Goal: Task Accomplishment & Management: Complete application form

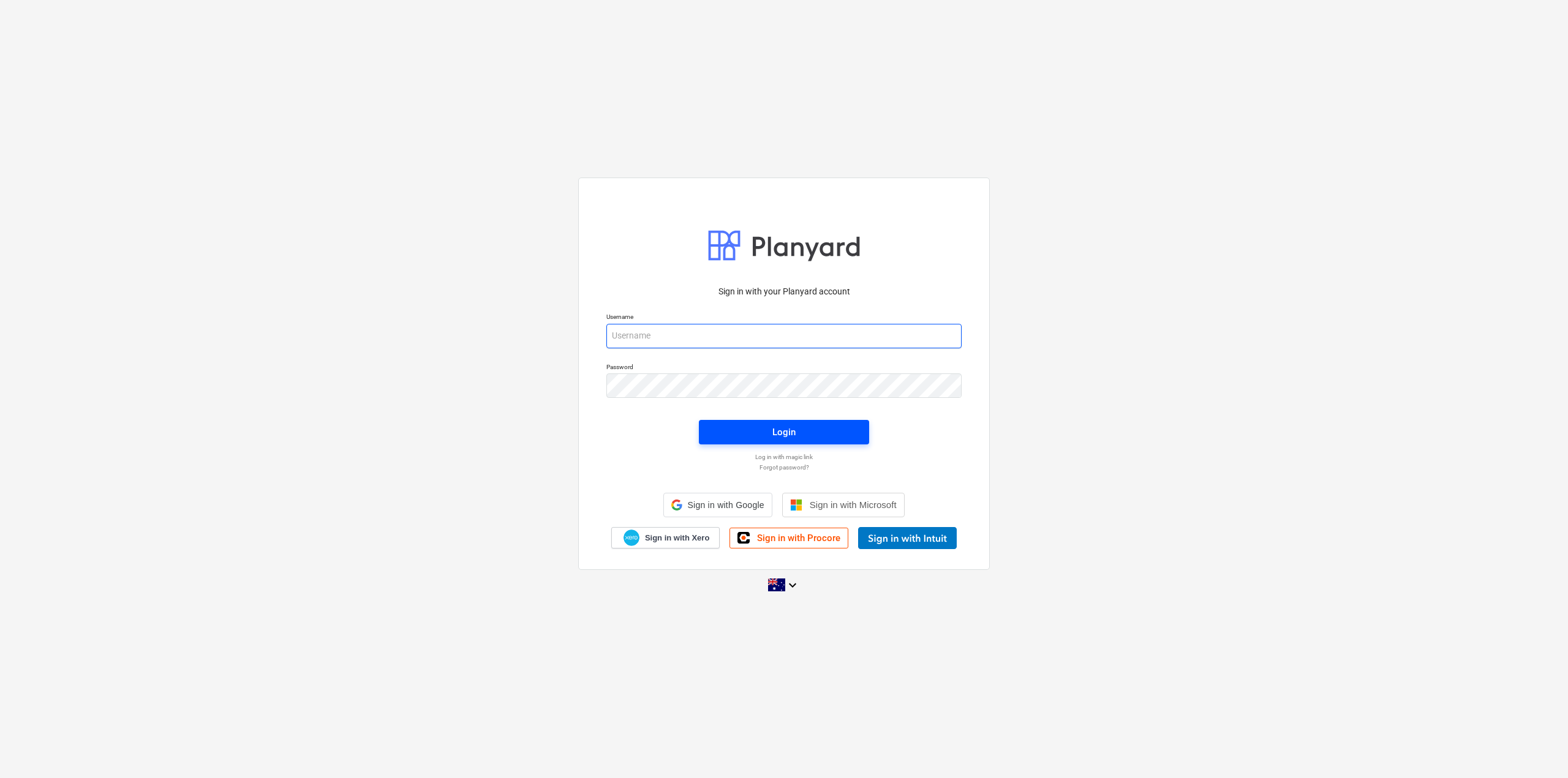
type input "[EMAIL_ADDRESS][DOMAIN_NAME]"
click at [825, 433] on span "Login" at bounding box center [784, 432] width 141 height 16
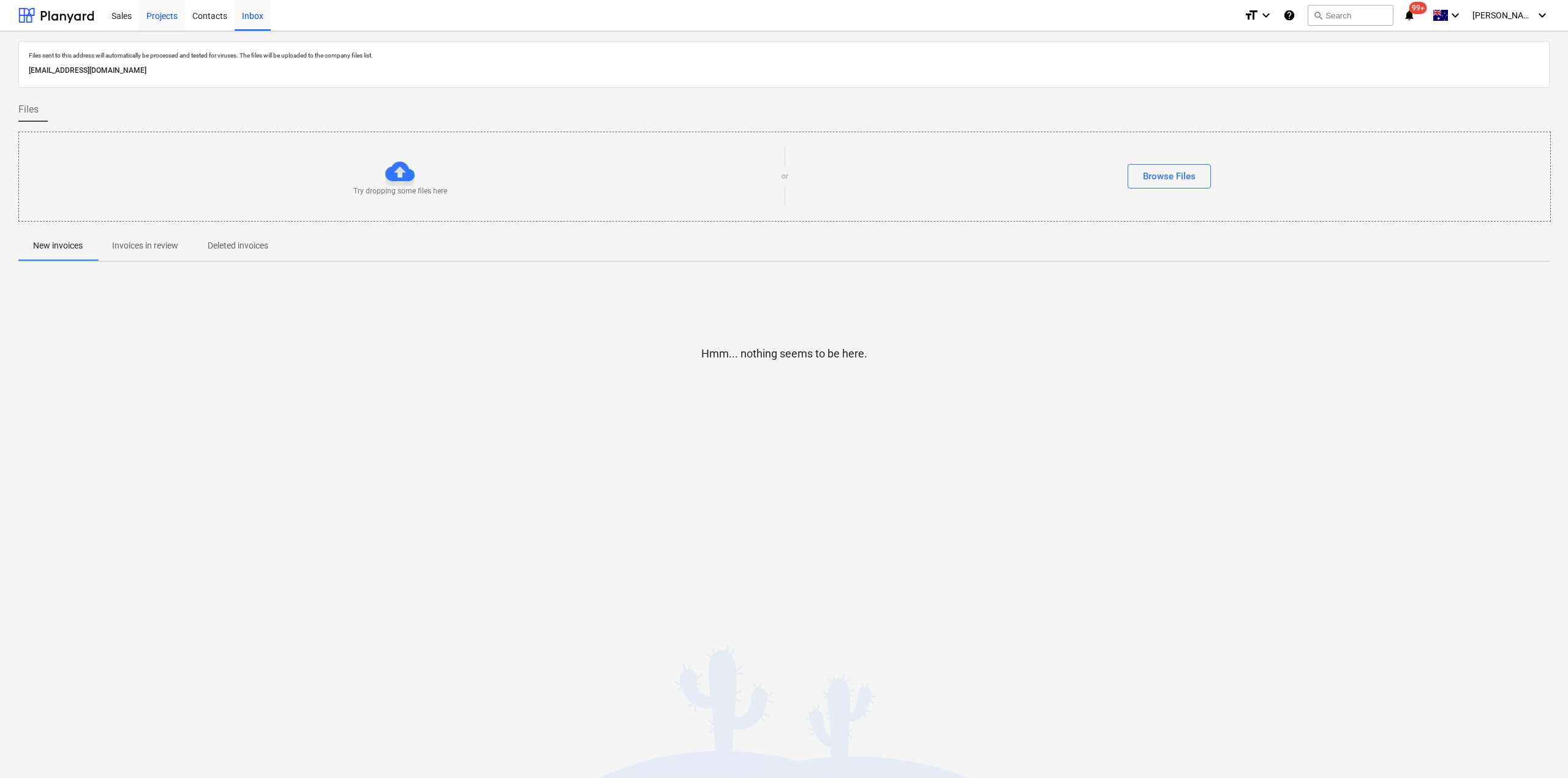
click at [150, 19] on div "Projects" at bounding box center [162, 15] width 46 height 31
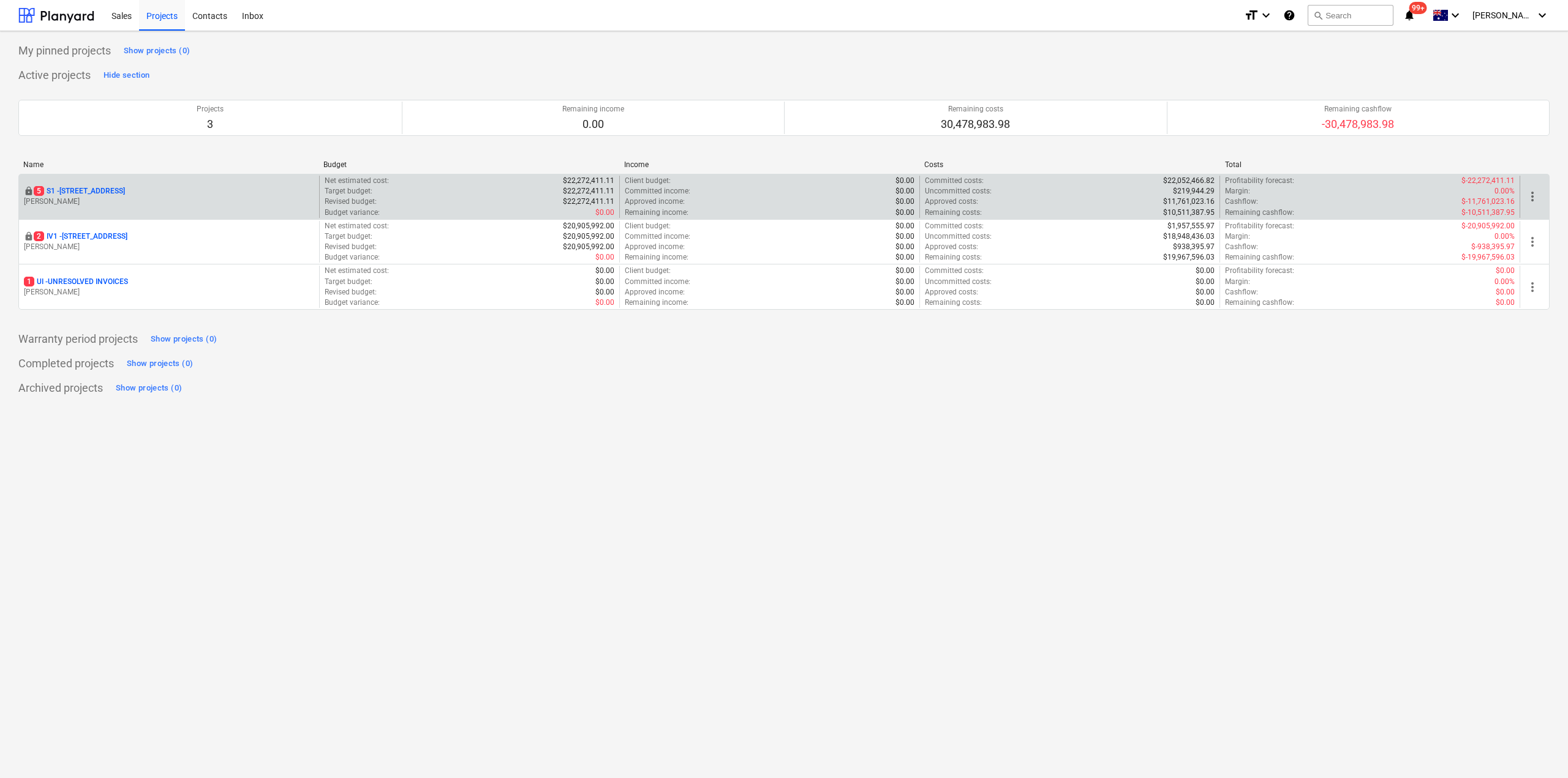
click at [119, 198] on p "[PERSON_NAME]" at bounding box center [169, 202] width 290 height 10
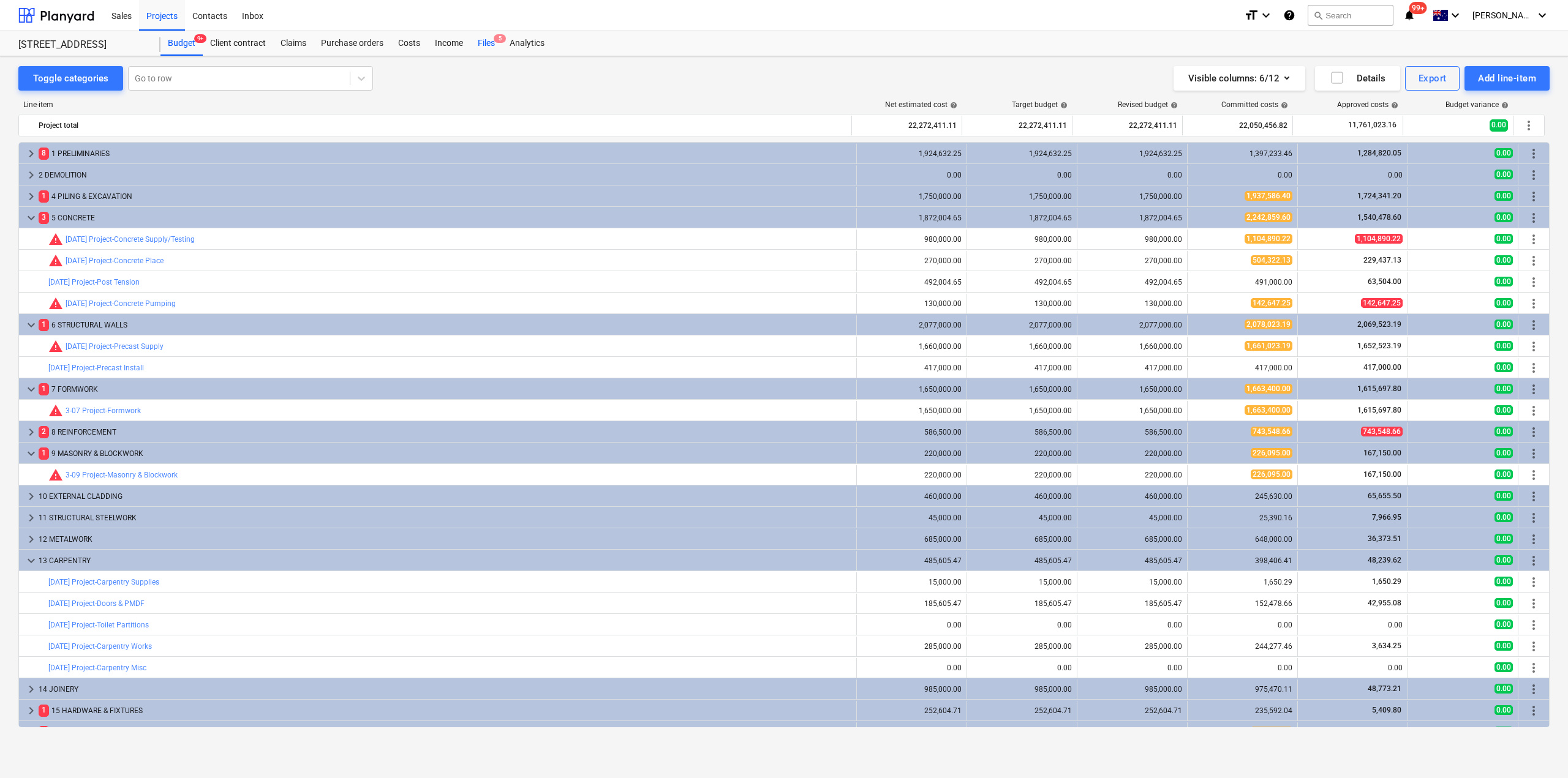
click at [479, 47] on div "Files 5" at bounding box center [486, 43] width 32 height 24
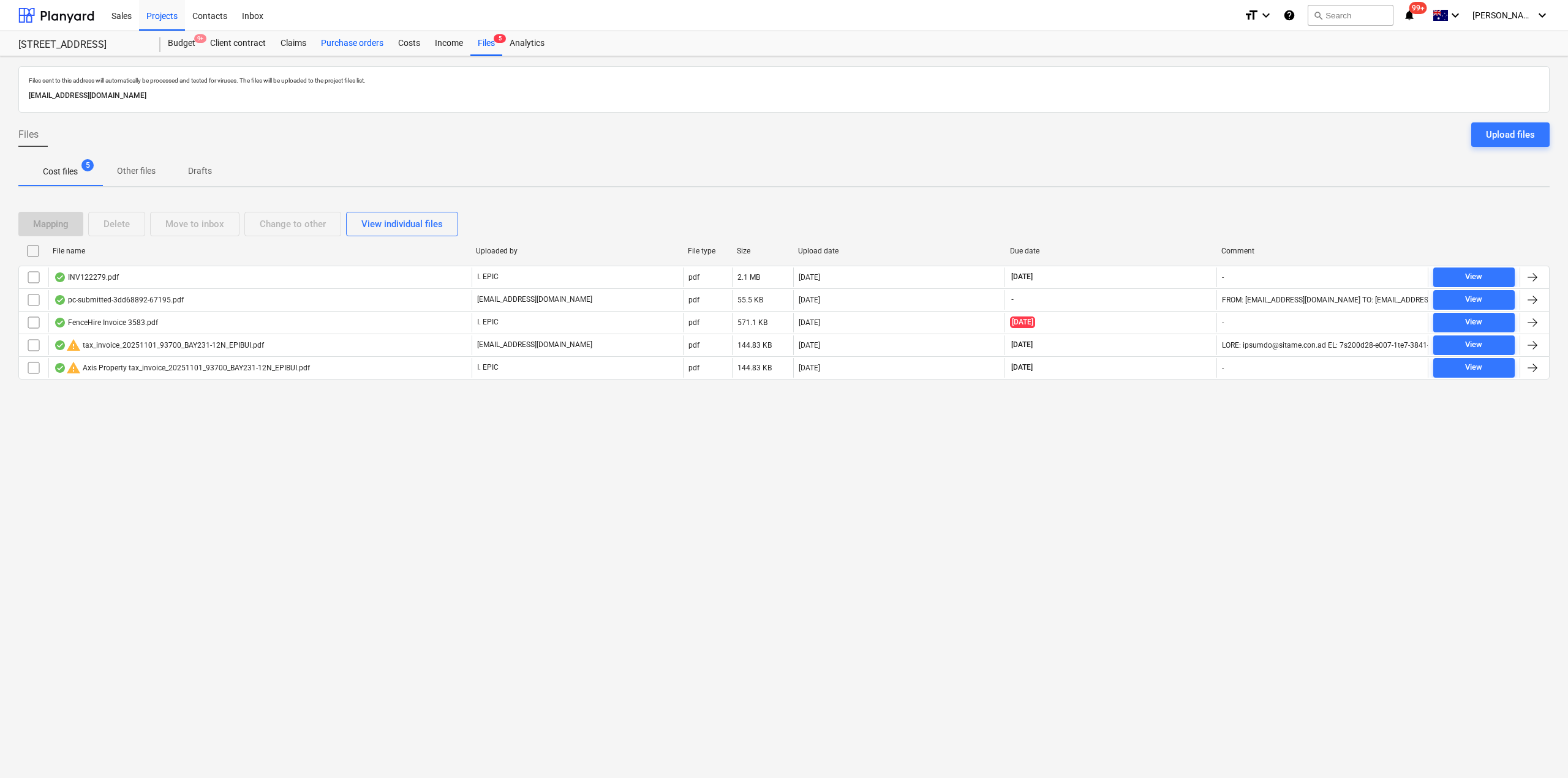
click at [357, 51] on div "Purchase orders" at bounding box center [352, 43] width 77 height 24
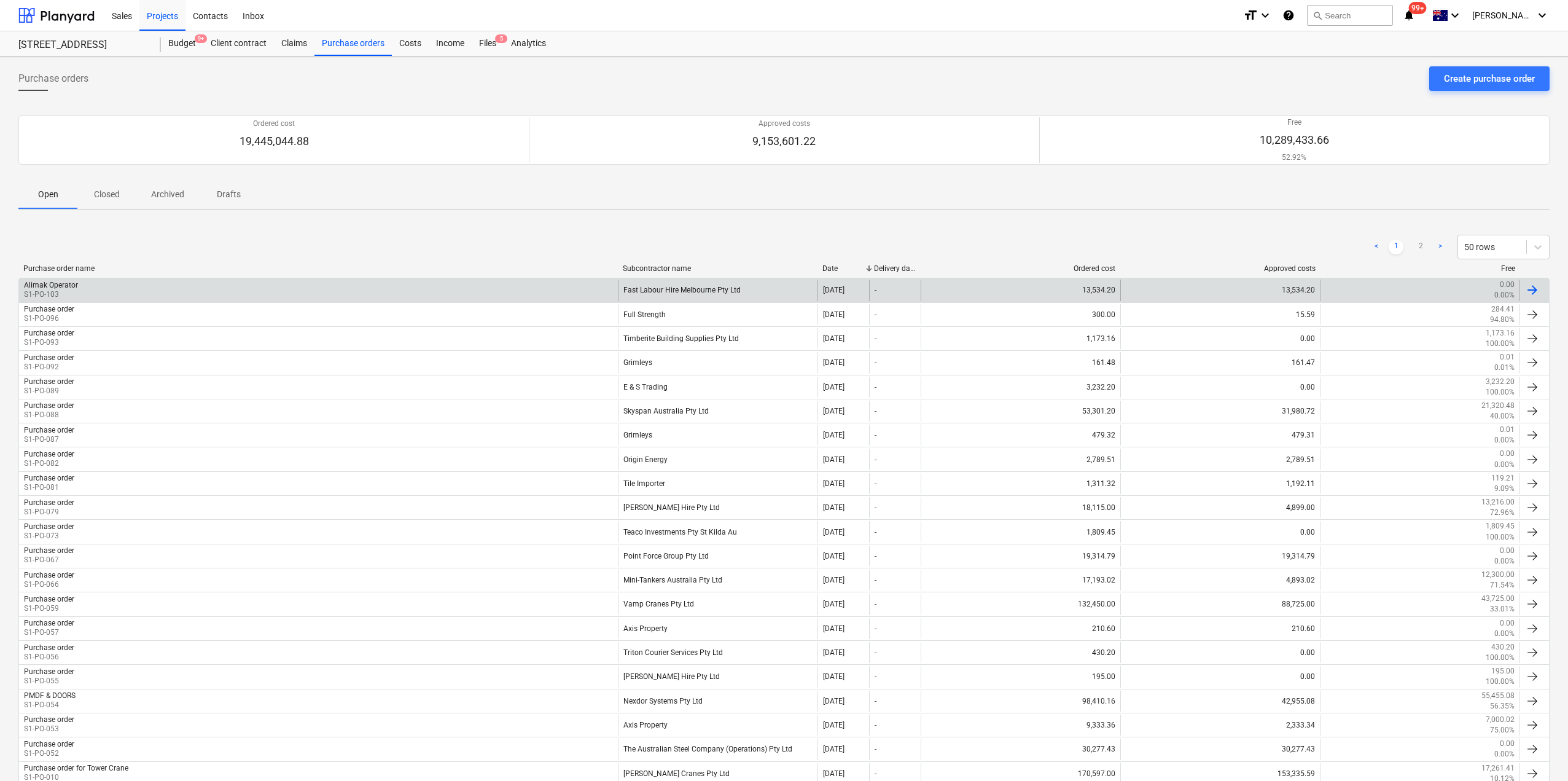
click at [382, 296] on div "Alimak Operator S1-PO-103" at bounding box center [318, 290] width 599 height 21
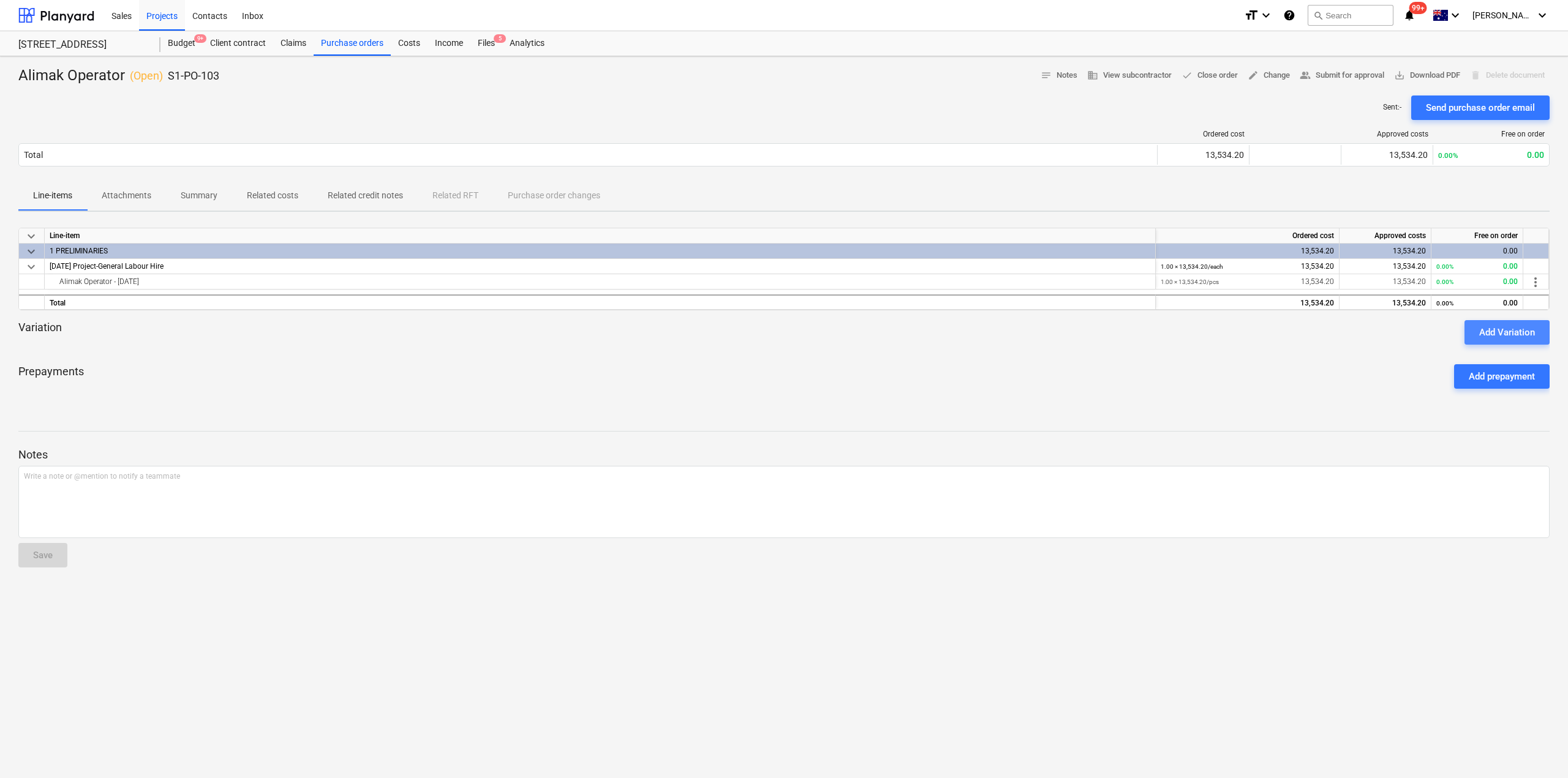
click at [1486, 334] on div "Add Variation" at bounding box center [1508, 332] width 56 height 16
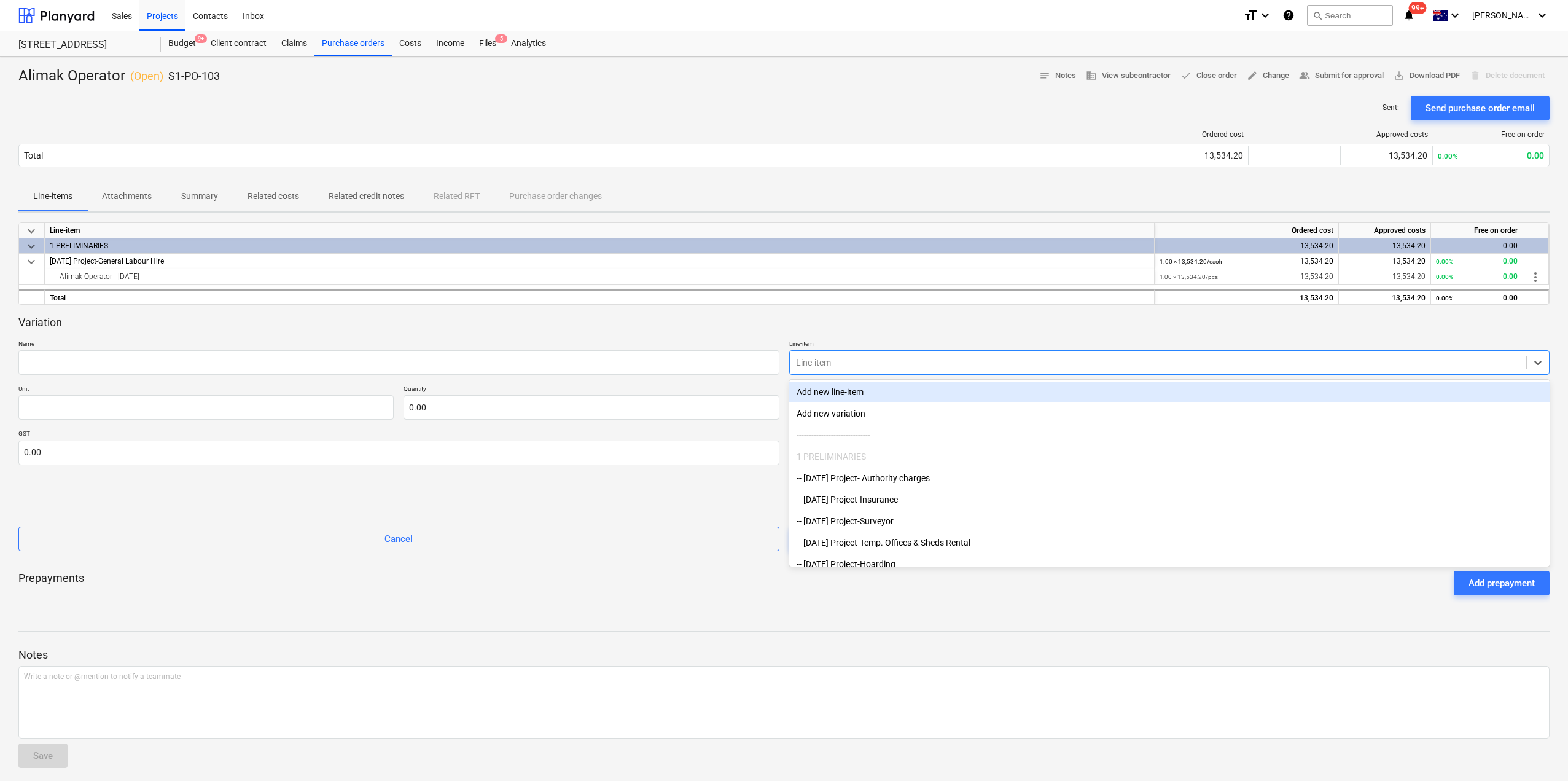
click at [883, 363] on div at bounding box center [1158, 362] width 725 height 12
type input "[DATE]"
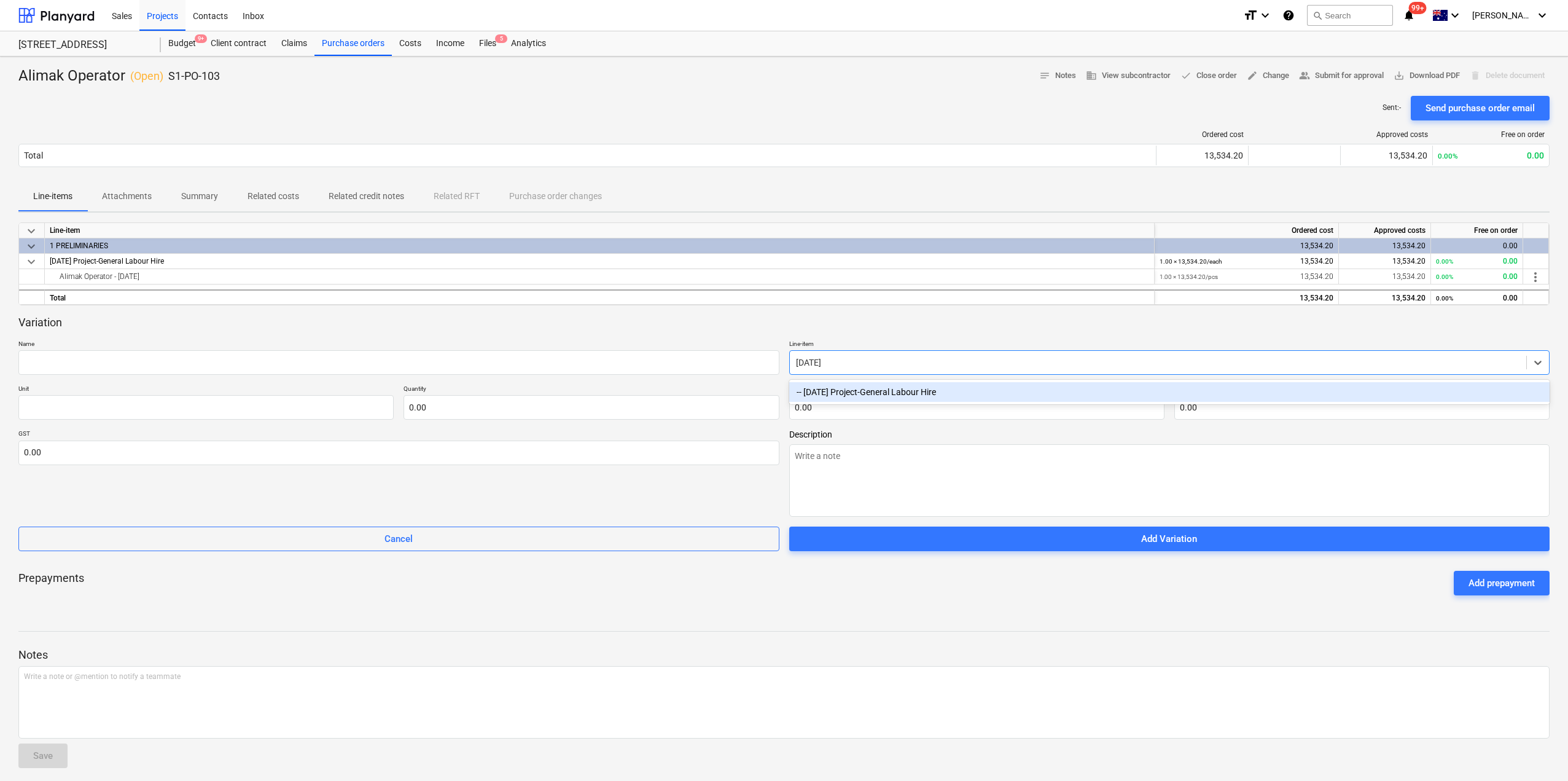
click at [884, 387] on div "-- [DATE] Project-General Labour Hire" at bounding box center [1170, 392] width 761 height 20
type textarea "x"
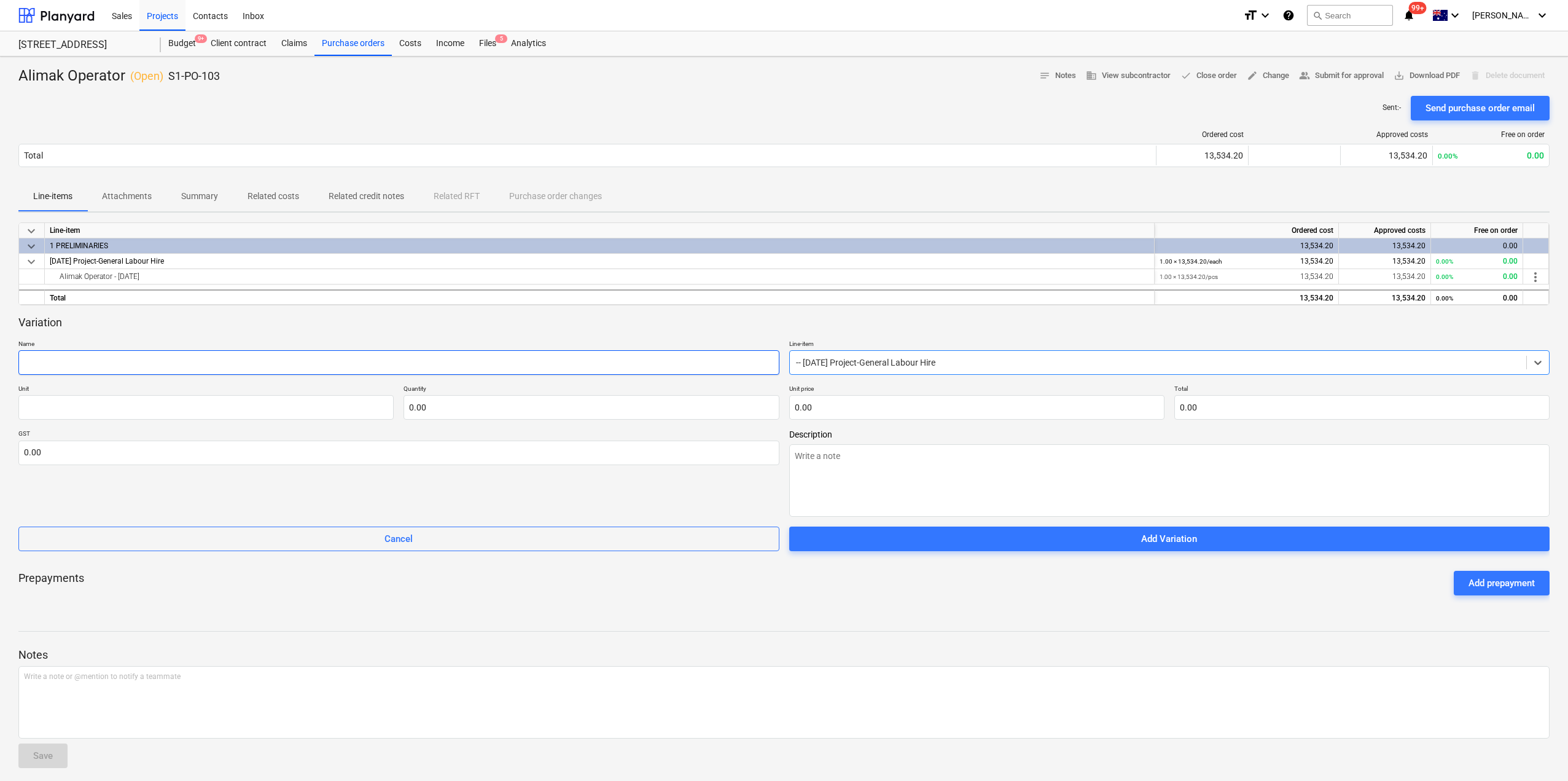
click at [115, 368] on input "text" at bounding box center [398, 362] width 761 height 24
type textarea "x"
type input "A"
type textarea "x"
type input "Al"
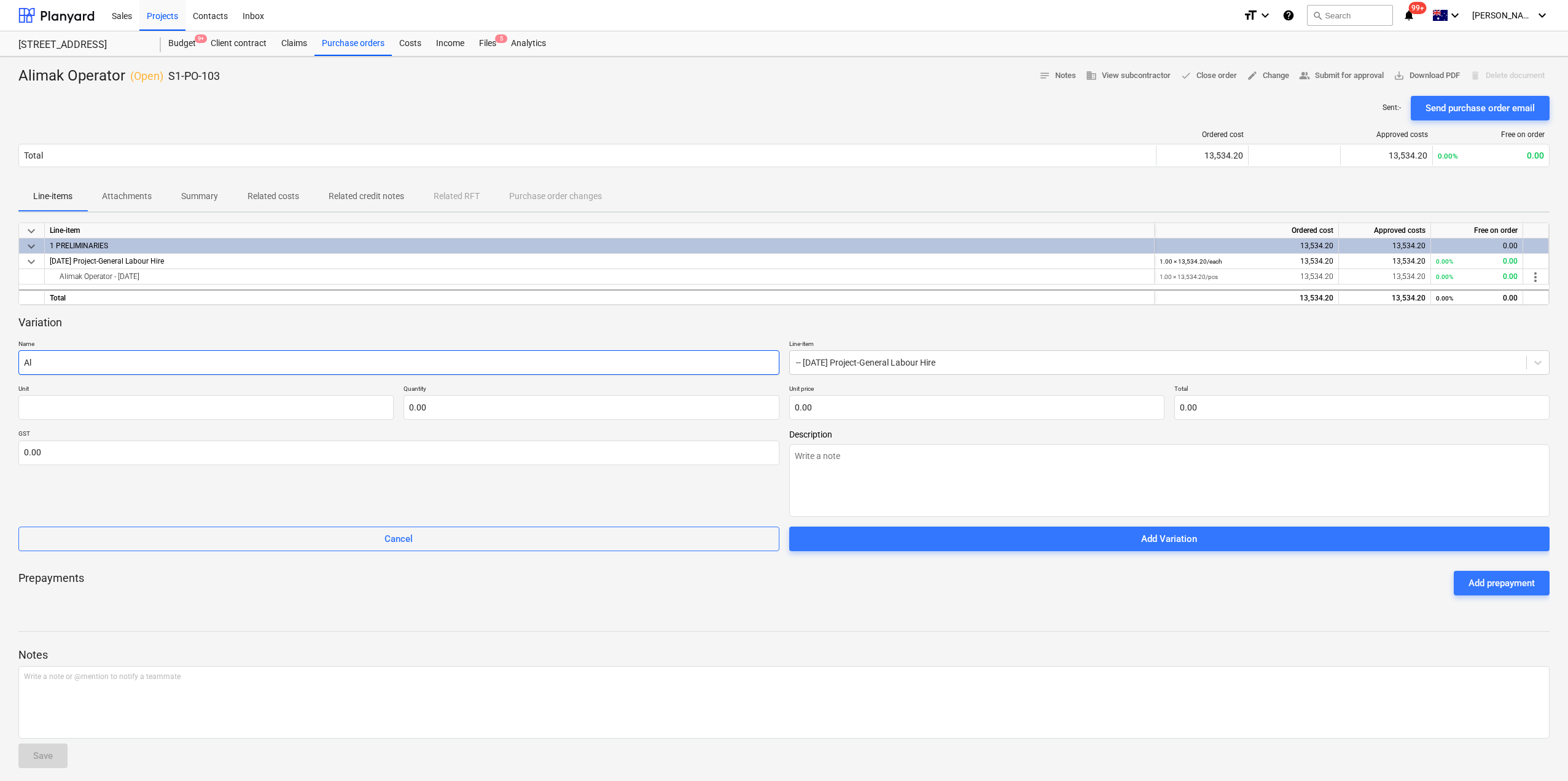
type textarea "x"
type input "[PERSON_NAME]"
type textarea "x"
type input "Alim"
type textarea "x"
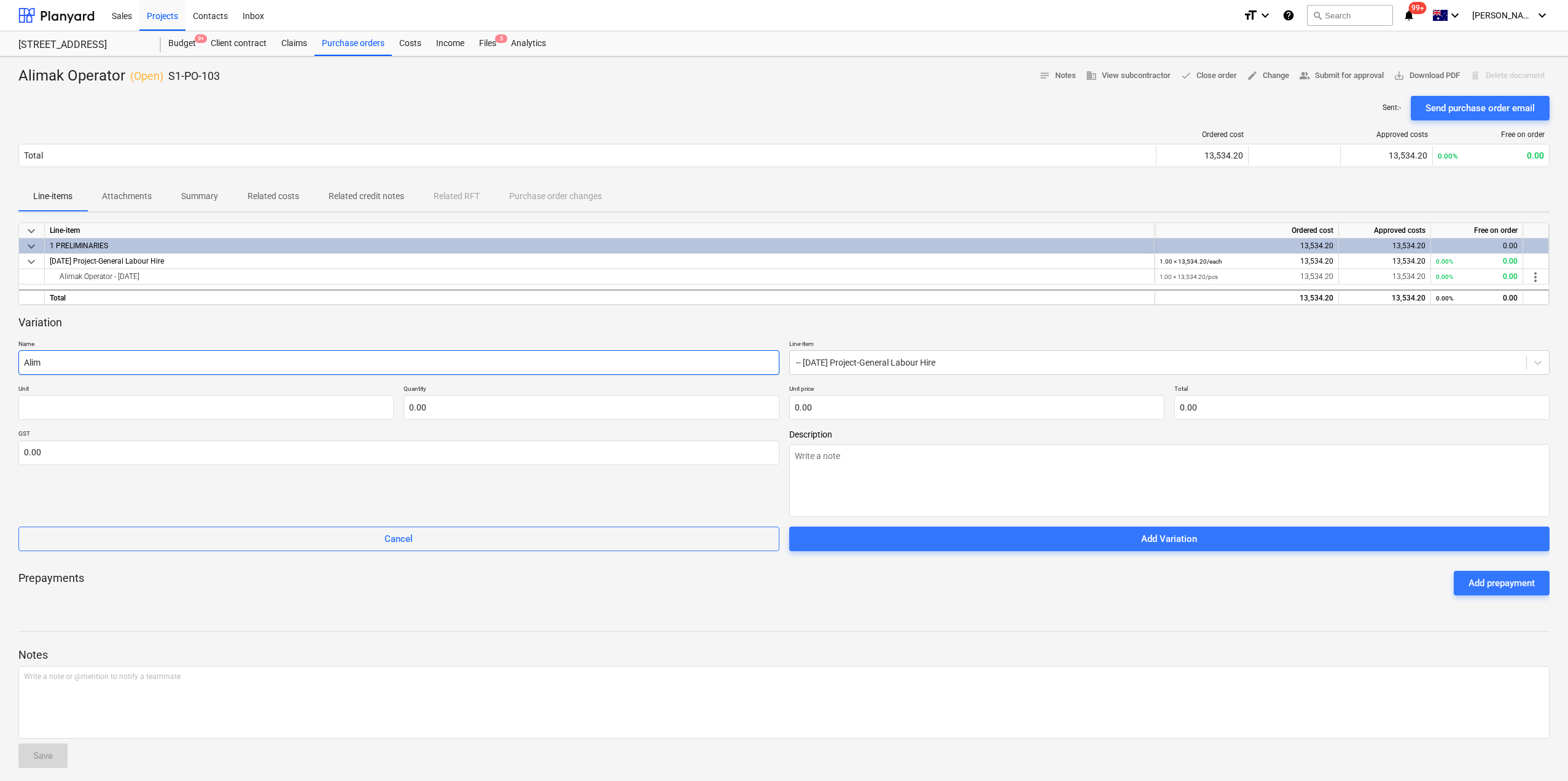
type input "Alima"
type textarea "x"
type input "Alimak"
type textarea "x"
type input "Alimak"
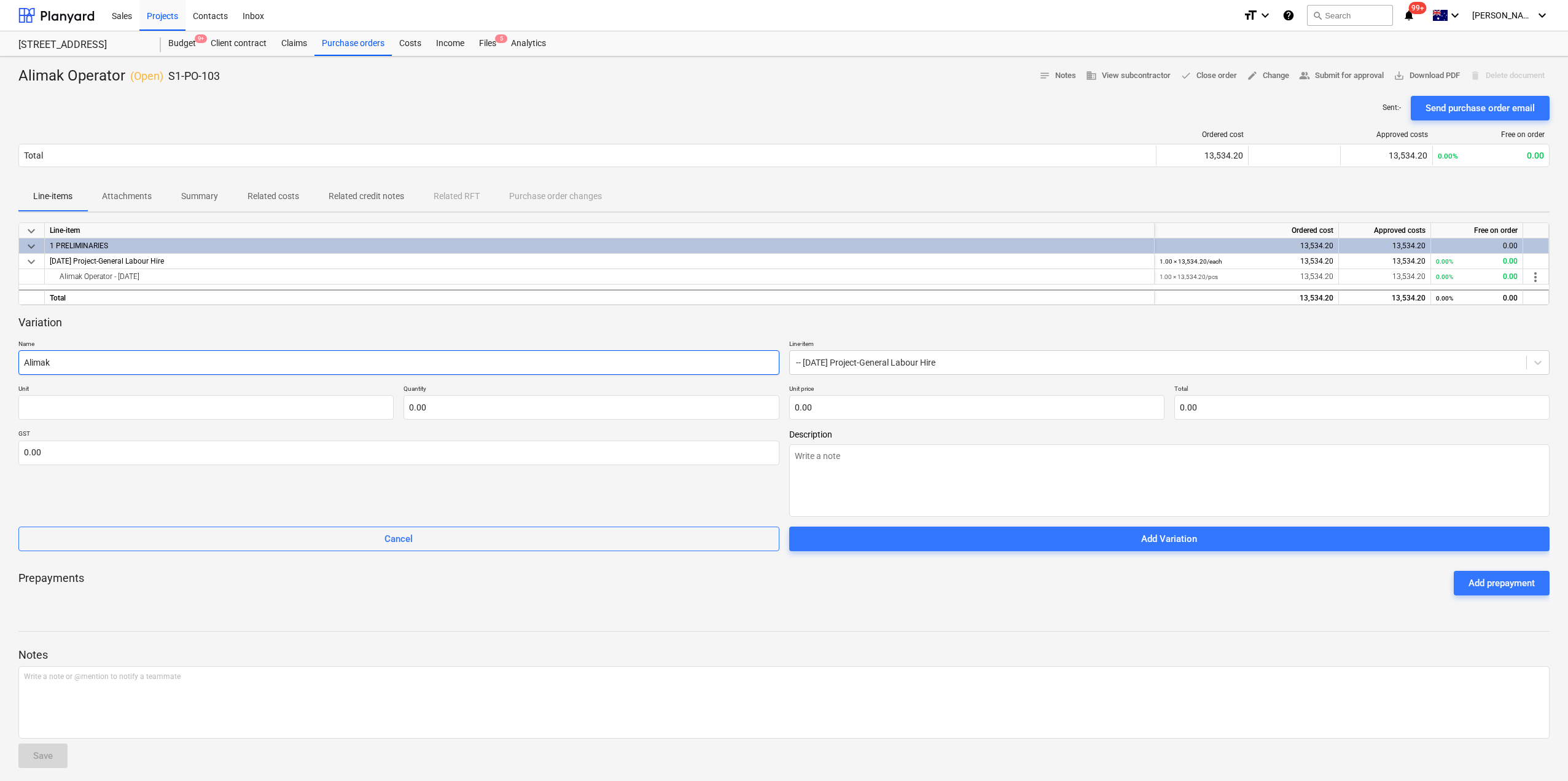
type textarea "x"
type input "Alimak O"
type textarea "x"
type input "Alimak Op"
type textarea "x"
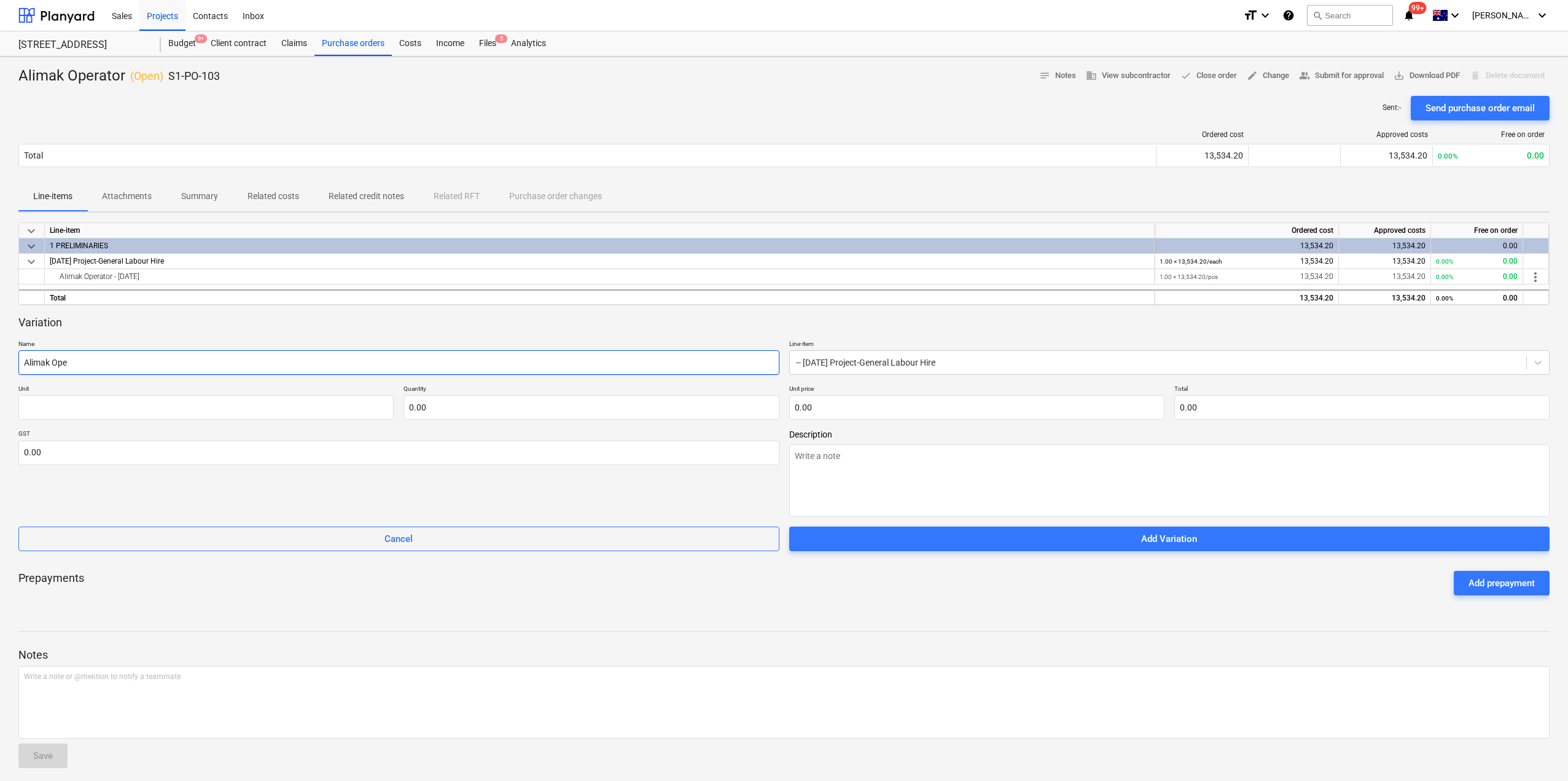
type input "Alimak Oper"
type textarea "x"
type input "Alimak Opera"
type textarea "x"
type input "Alimak Operat"
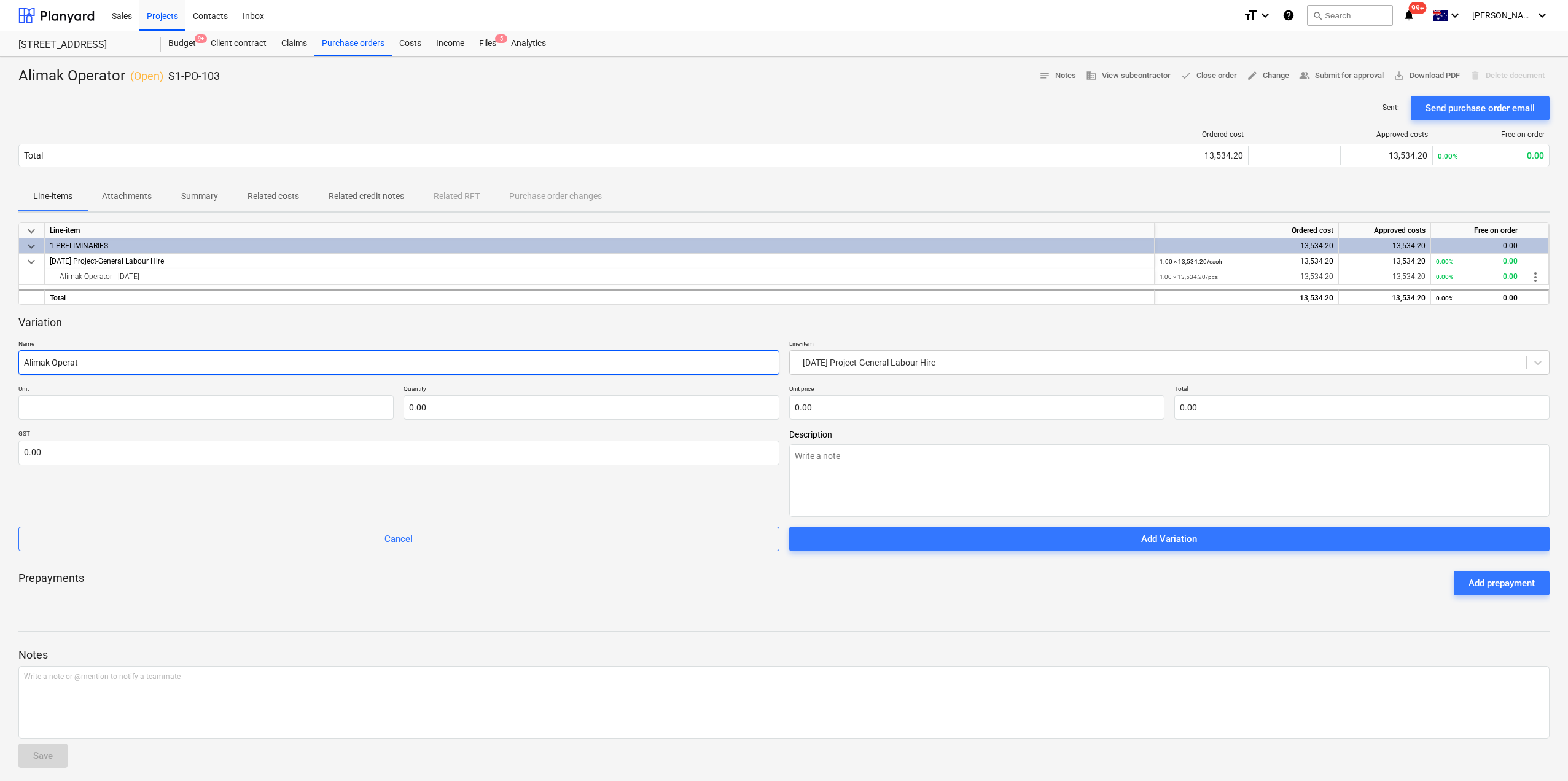
type textarea "x"
type input "Alimak Operato"
type textarea "x"
type input "Alimak Operator"
type textarea "x"
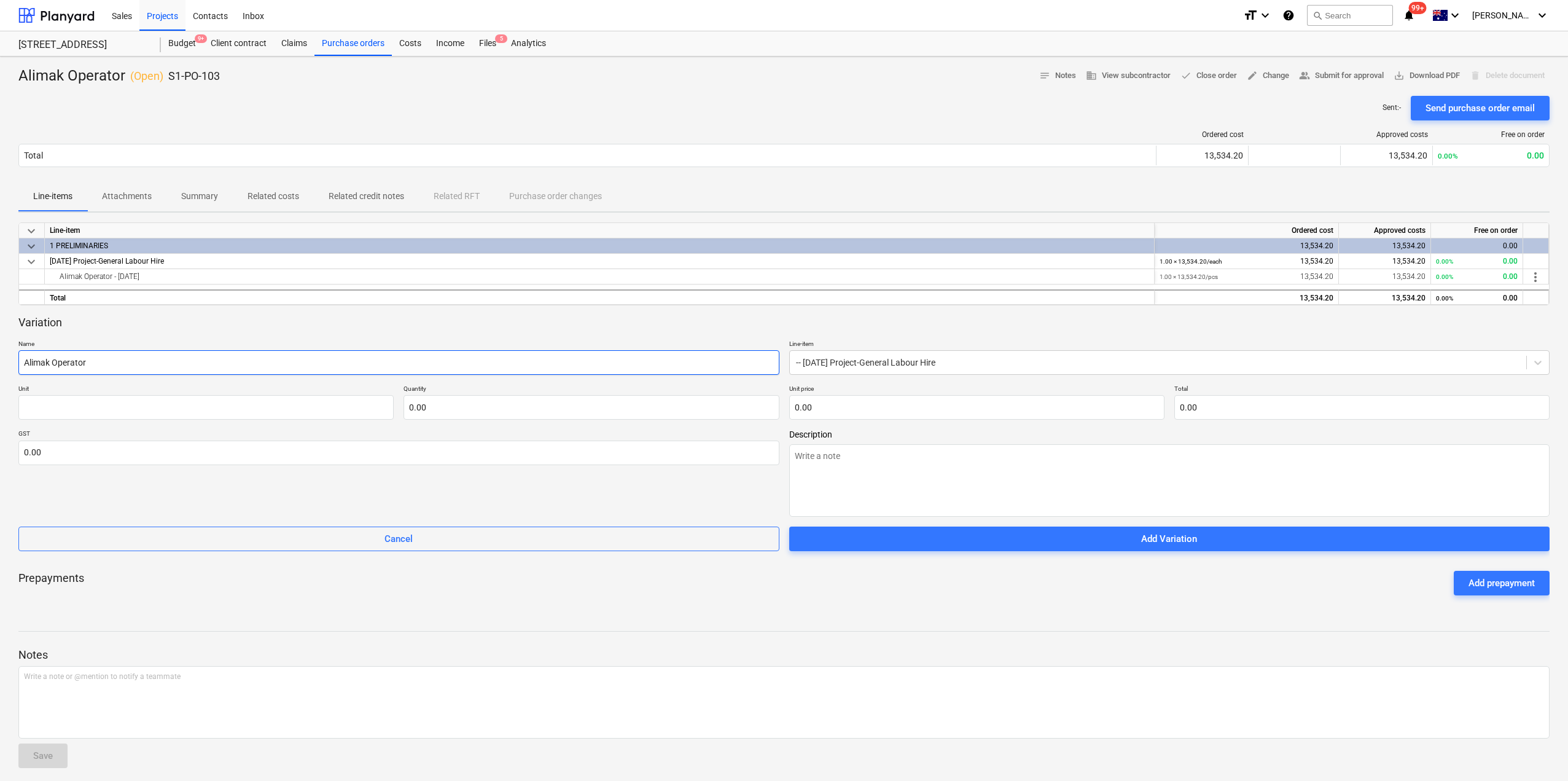
type input "Alimak Operator"
type textarea "x"
type input "Alimak Operator -"
type textarea "x"
type input "Alimak Operator -"
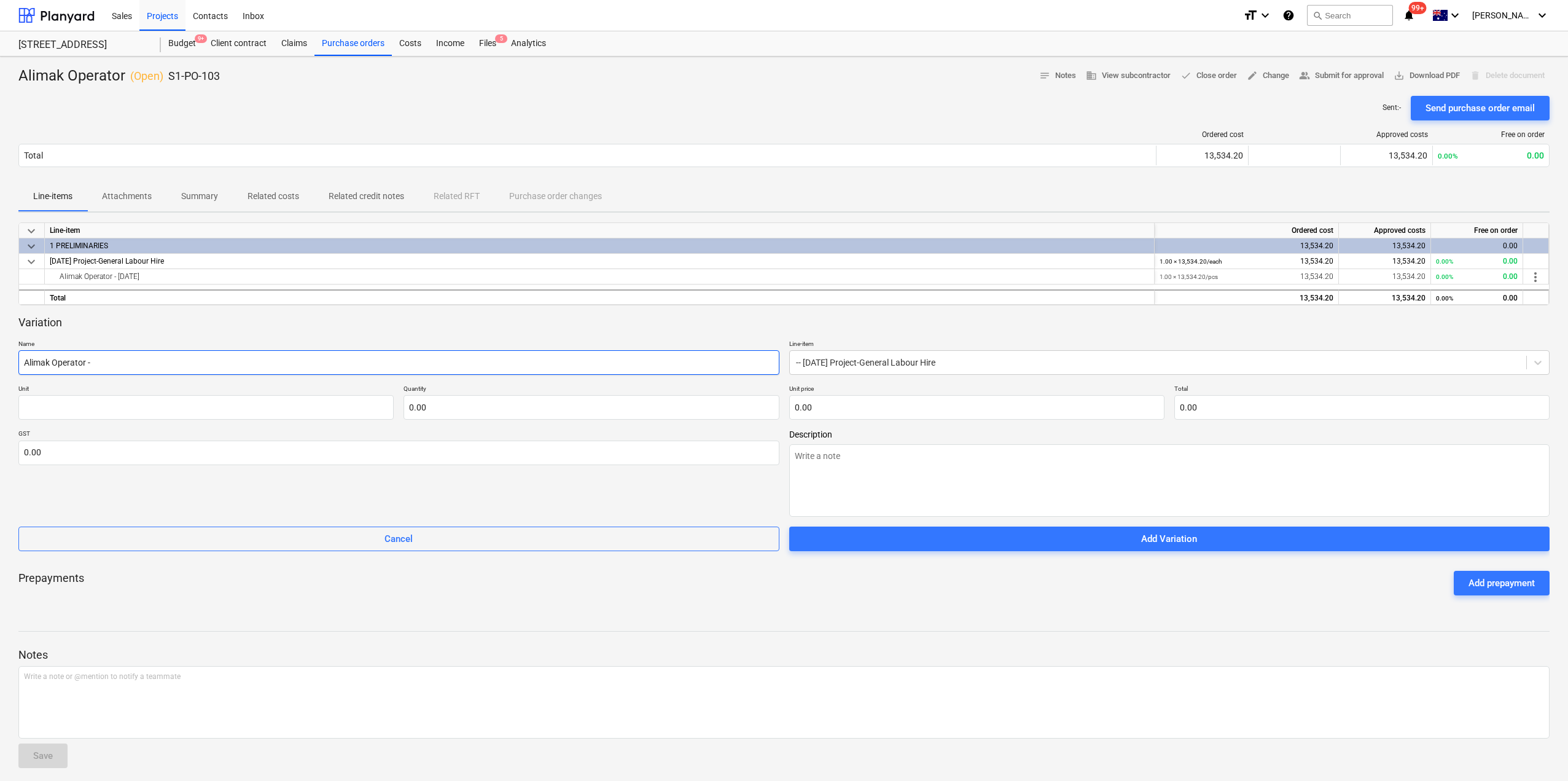
type textarea "x"
type input "Alimak Operator - O"
type textarea "x"
type input "Alimak Operator - Oc"
type textarea "x"
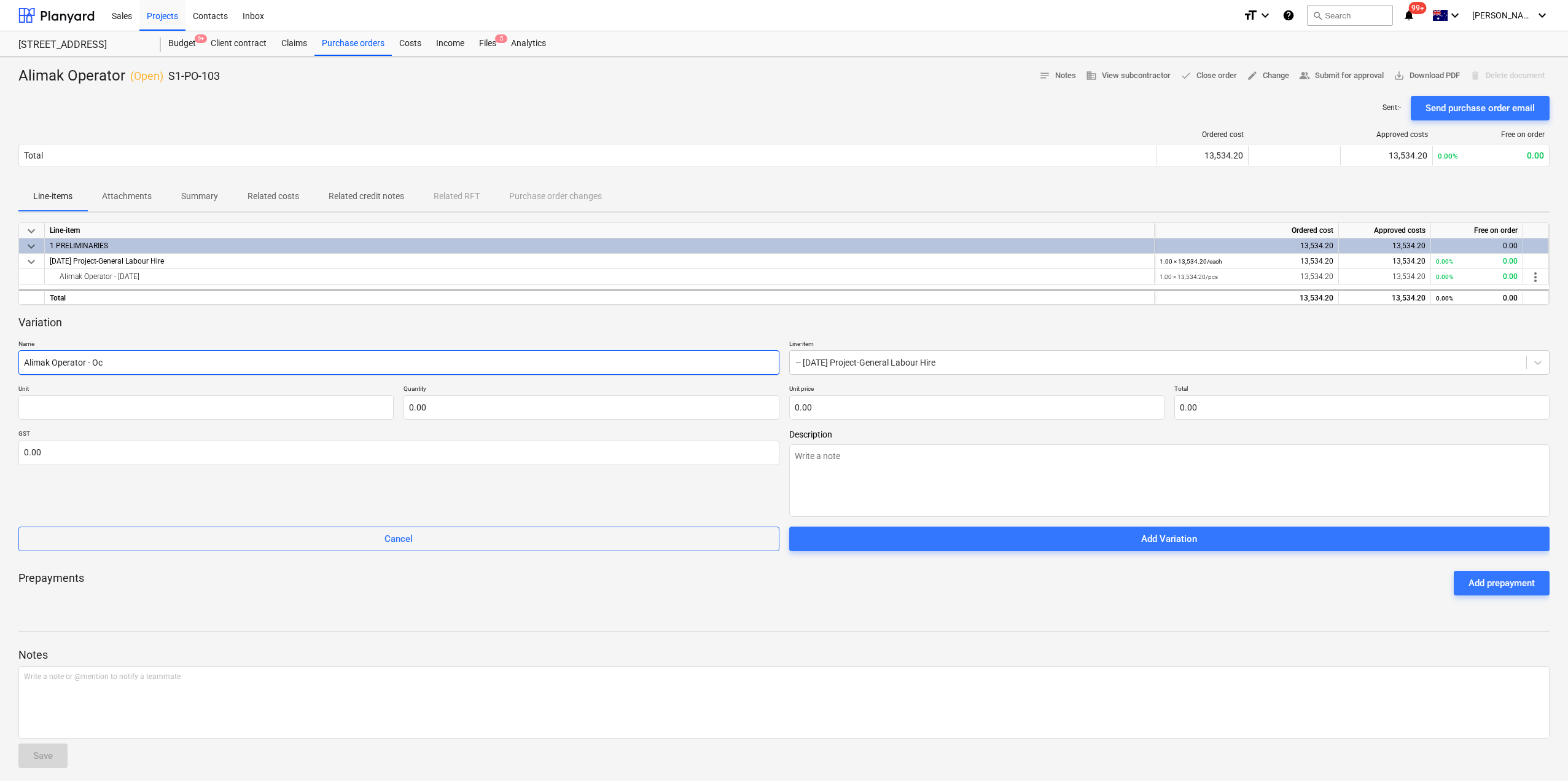
type input "Alimak Operator - Oct"
type textarea "x"
type input "Alimak Operator - Octo"
type textarea "x"
type input "Alimak Operator - Octob"
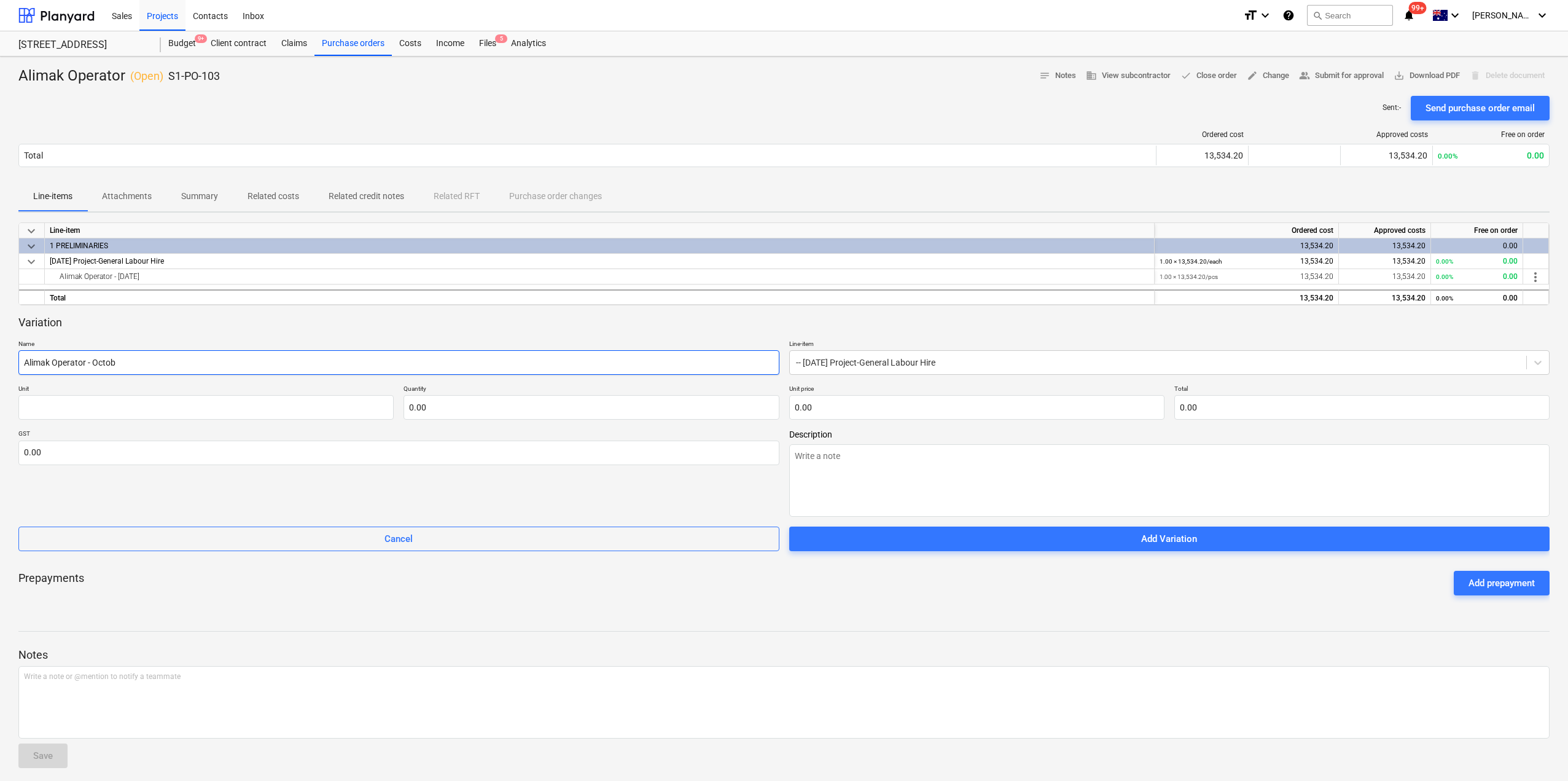
type textarea "x"
type input "Alimak Operator - Octobe"
type textarea "x"
type input "Alimak Operator - October"
type textarea "x"
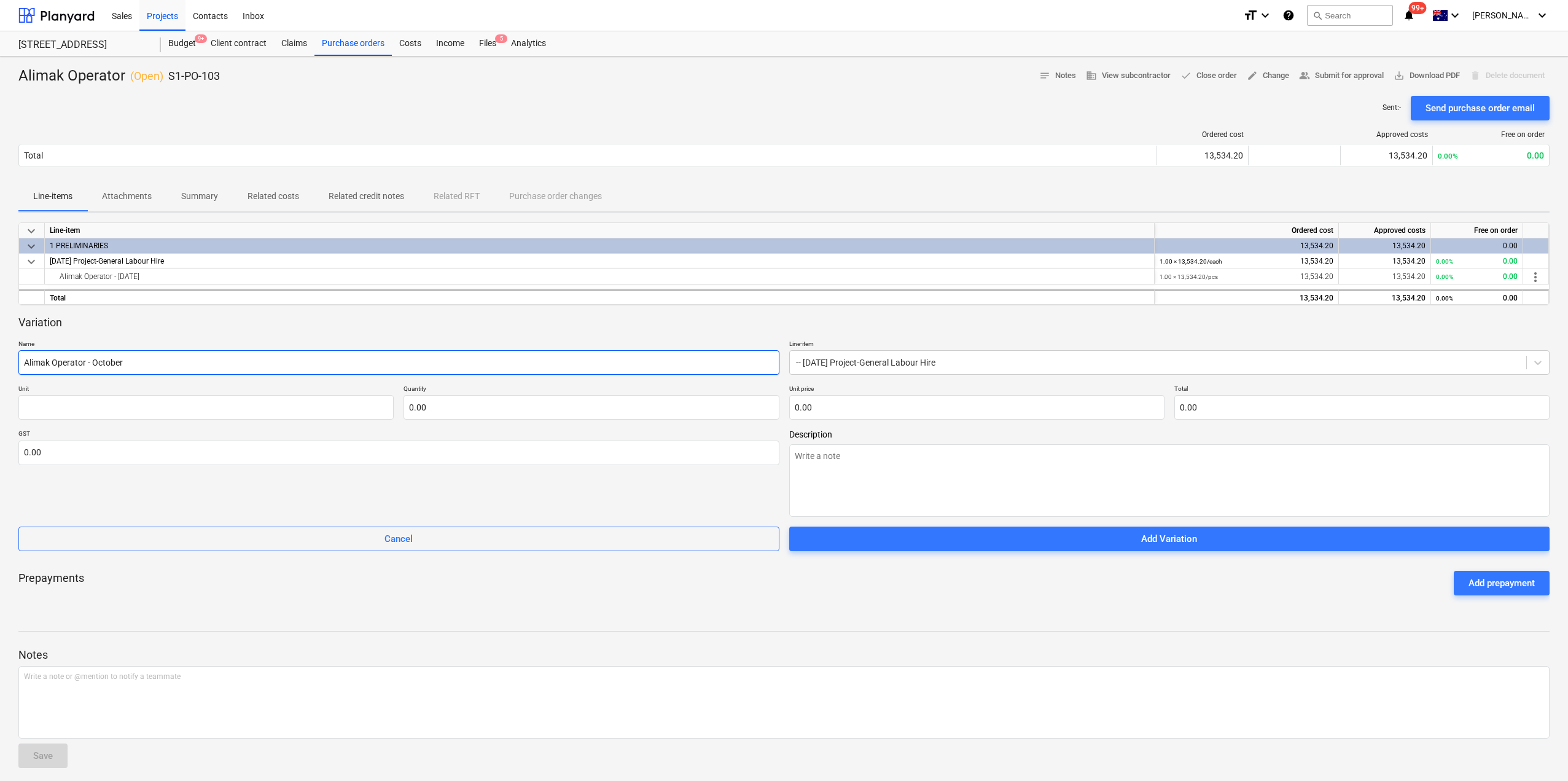
type input "Alimak Operator - October"
type textarea "x"
type input "Alimak Operator - [DATE]"
type textarea "x"
type input "Alimak Operator - [DATE]"
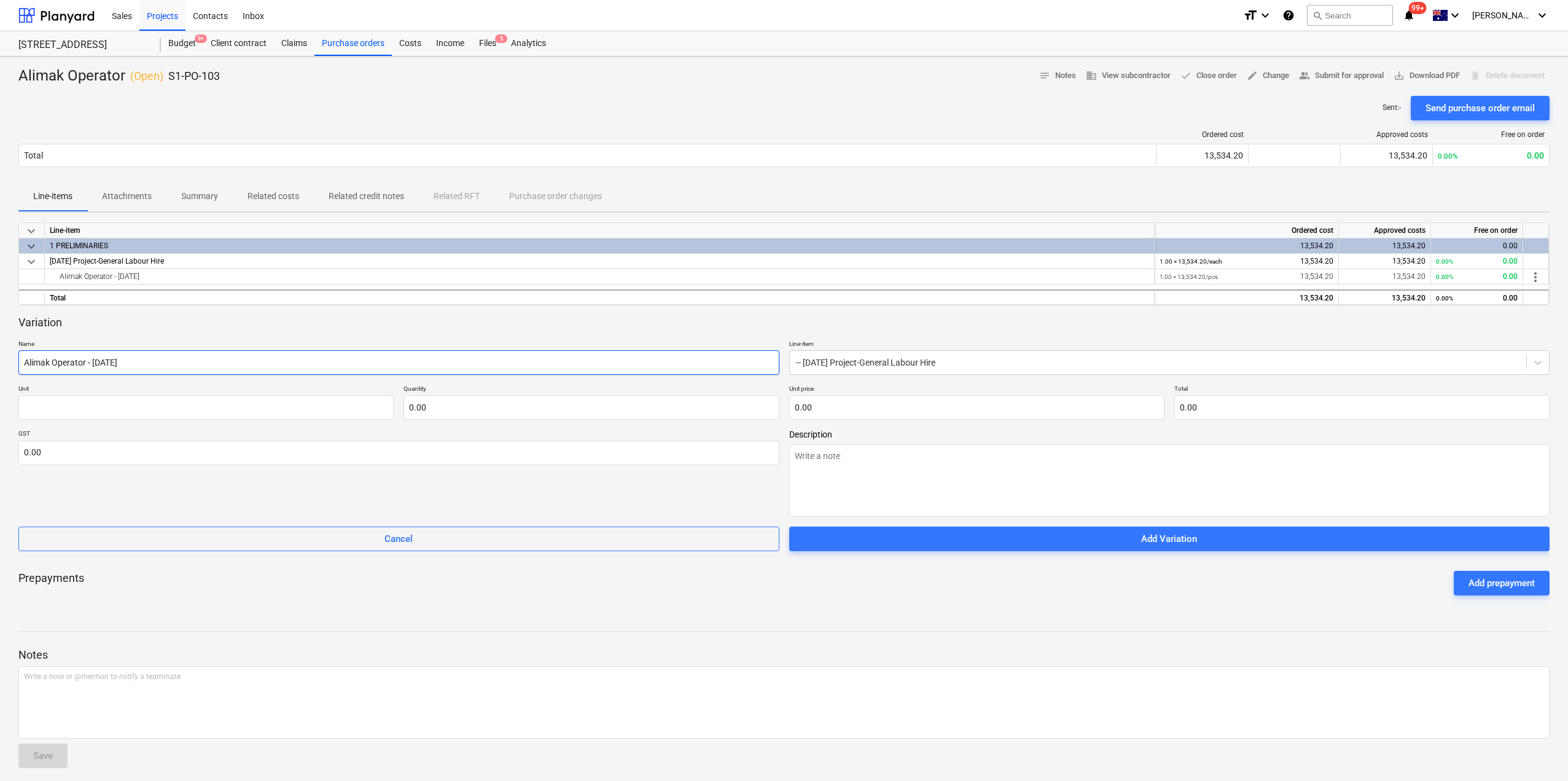
type textarea "x"
type input "Alimak Operator - [DATE]"
click at [217, 408] on input "text" at bounding box center [205, 407] width 375 height 24
type textarea "x"
type input "1"
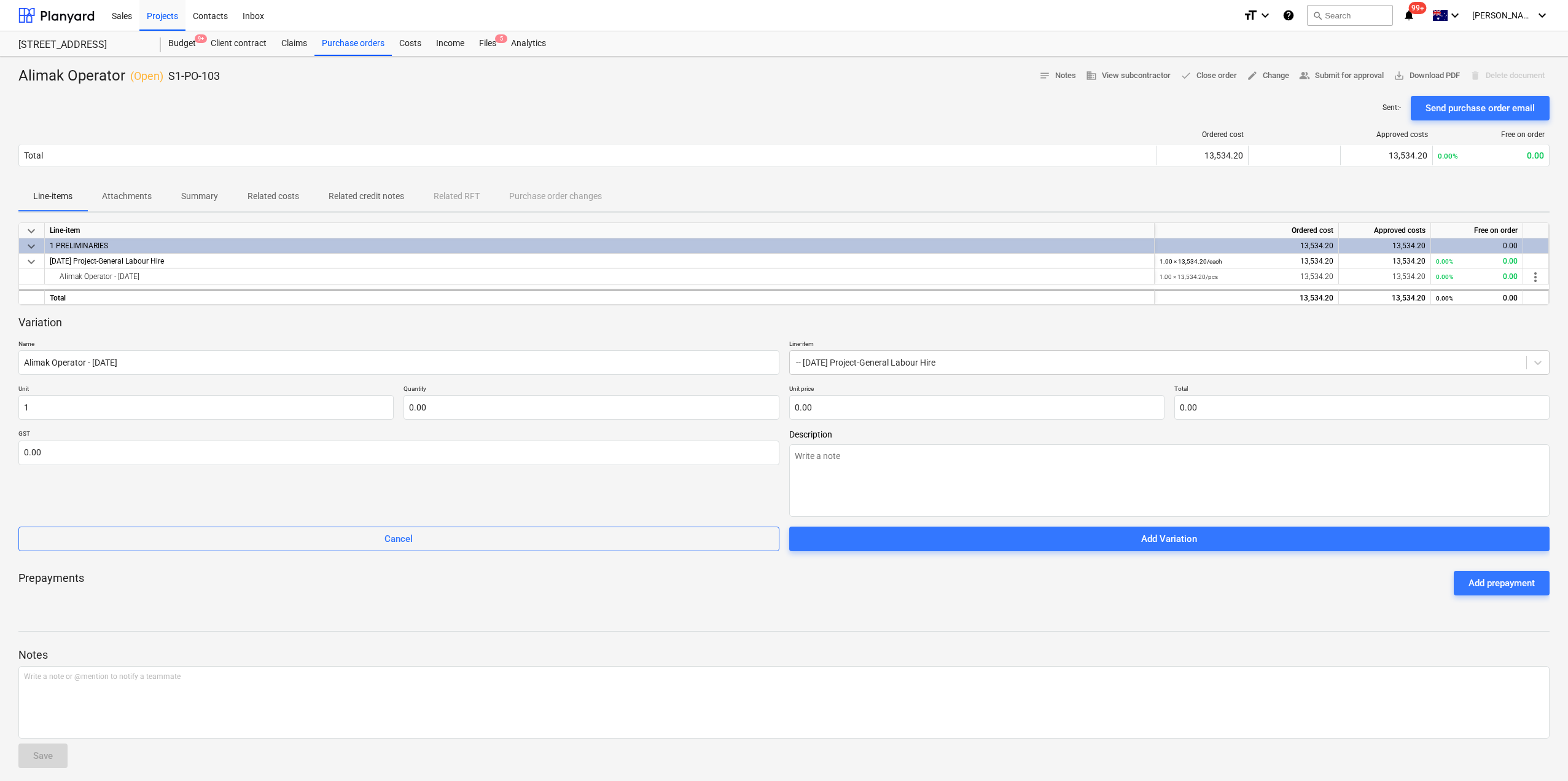
click at [449, 421] on div "Variation Name Alimak Operator - [DATE] Line-item -- [DATE] Project-General Lab…" at bounding box center [784, 433] width 1532 height 237
click at [451, 418] on input "text" at bounding box center [591, 407] width 375 height 24
type input "0.00"
click at [193, 399] on input "1" at bounding box center [205, 407] width 375 height 24
drag, startPoint x: 196, startPoint y: 402, endPoint x: 0, endPoint y: 403, distance: 196.0
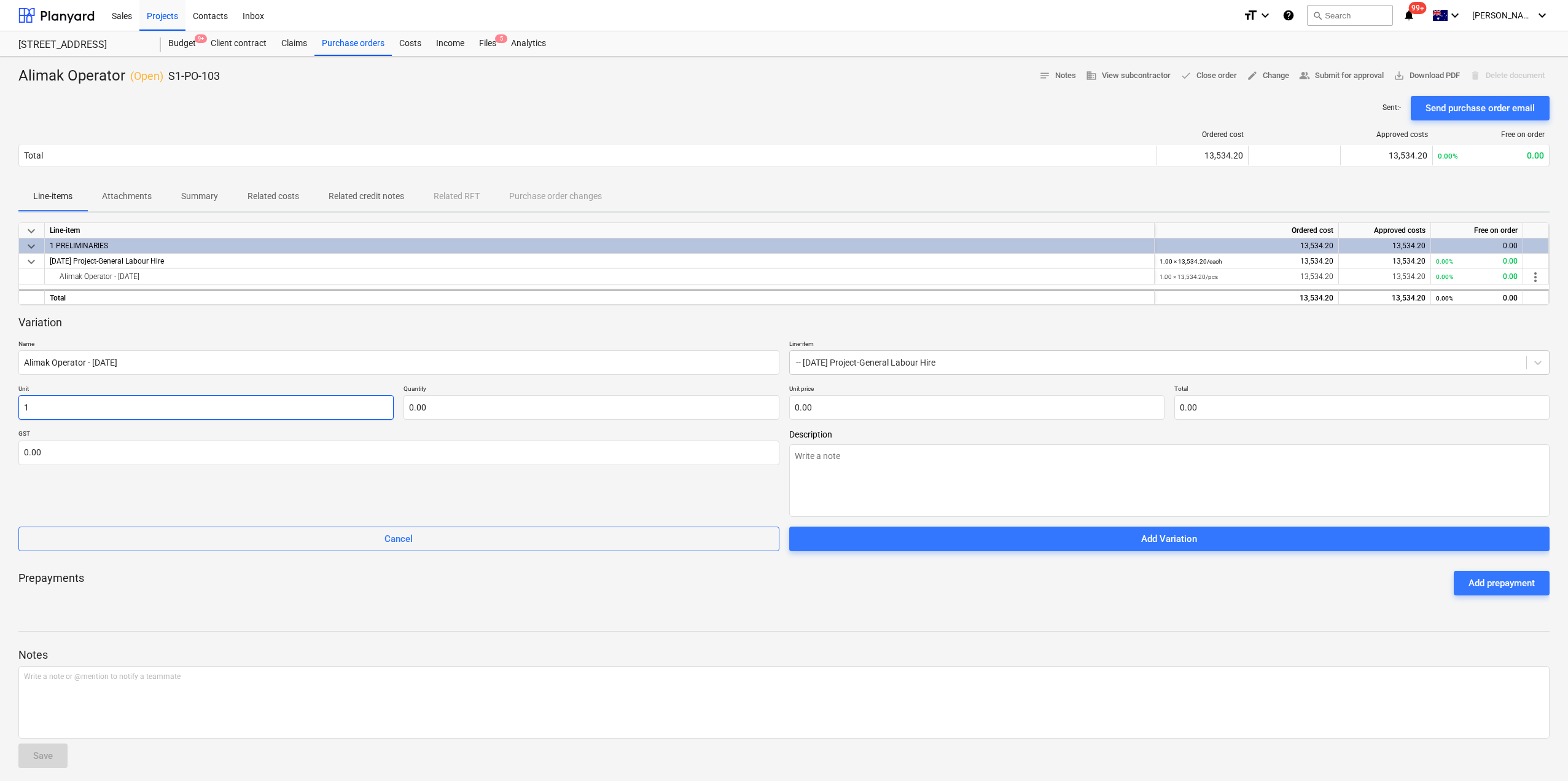
click at [0, 403] on div "Alimak Operator ( Open ) S1-PO-103 notes Notes business View subcontractor done…" at bounding box center [784, 422] width 1568 height 732
type textarea "x"
type input "e"
type textarea "x"
type input "ea"
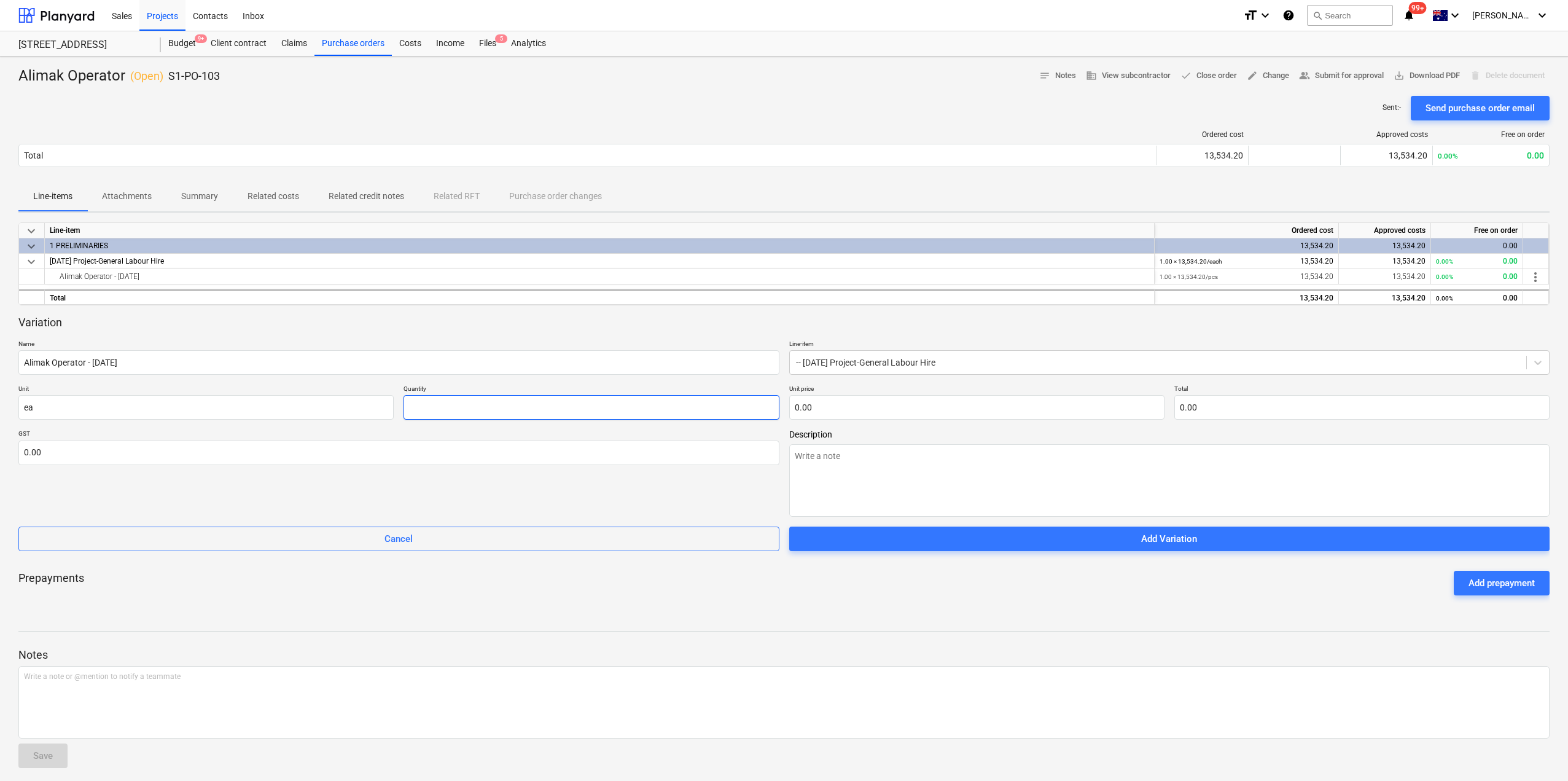
click at [495, 402] on input "text" at bounding box center [591, 407] width 375 height 24
type textarea "x"
type input "1.00"
type textarea "x"
type input "1"
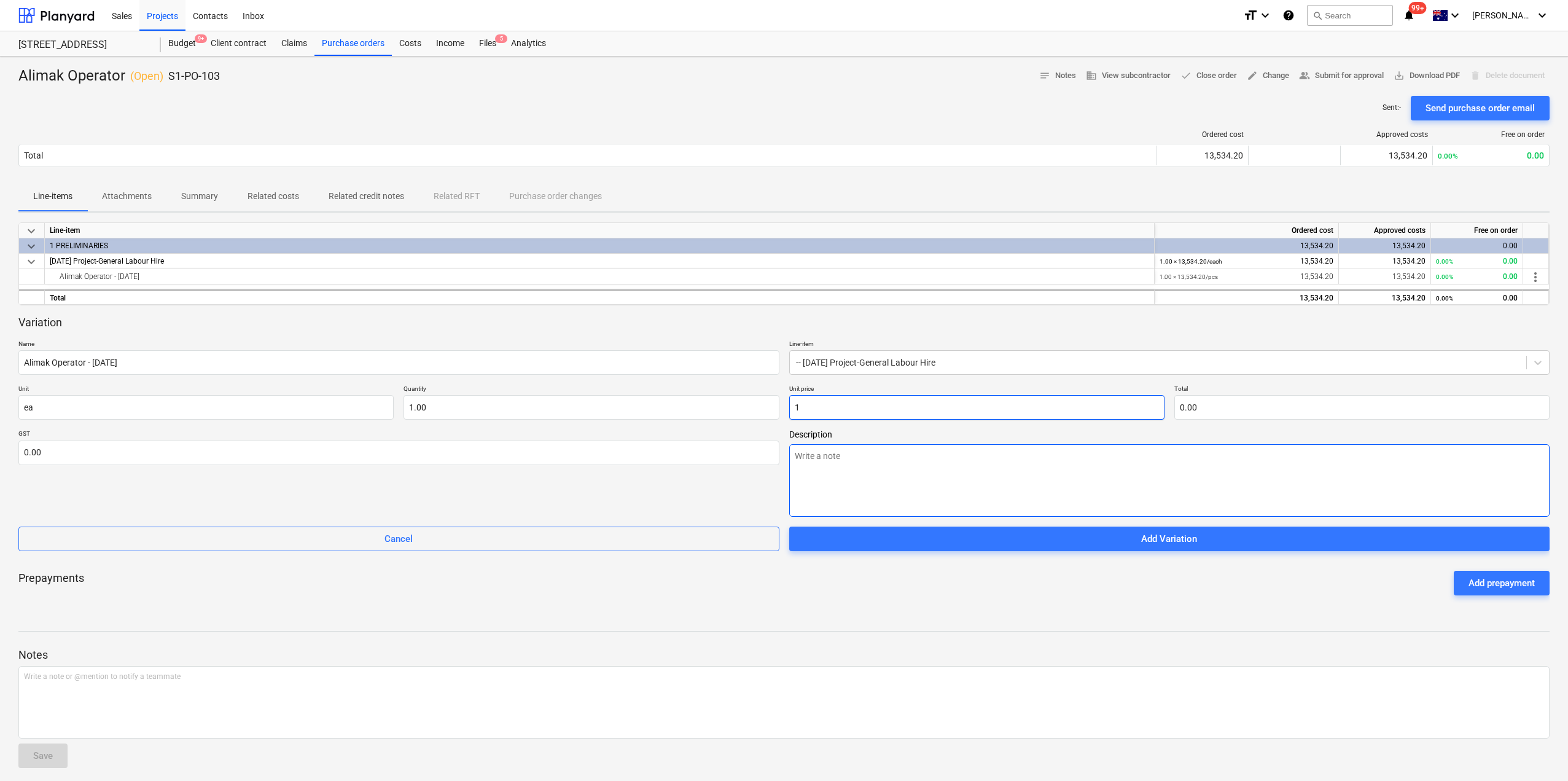
type input "1.00"
type textarea "x"
type input "14"
type input "14.00"
type textarea "x"
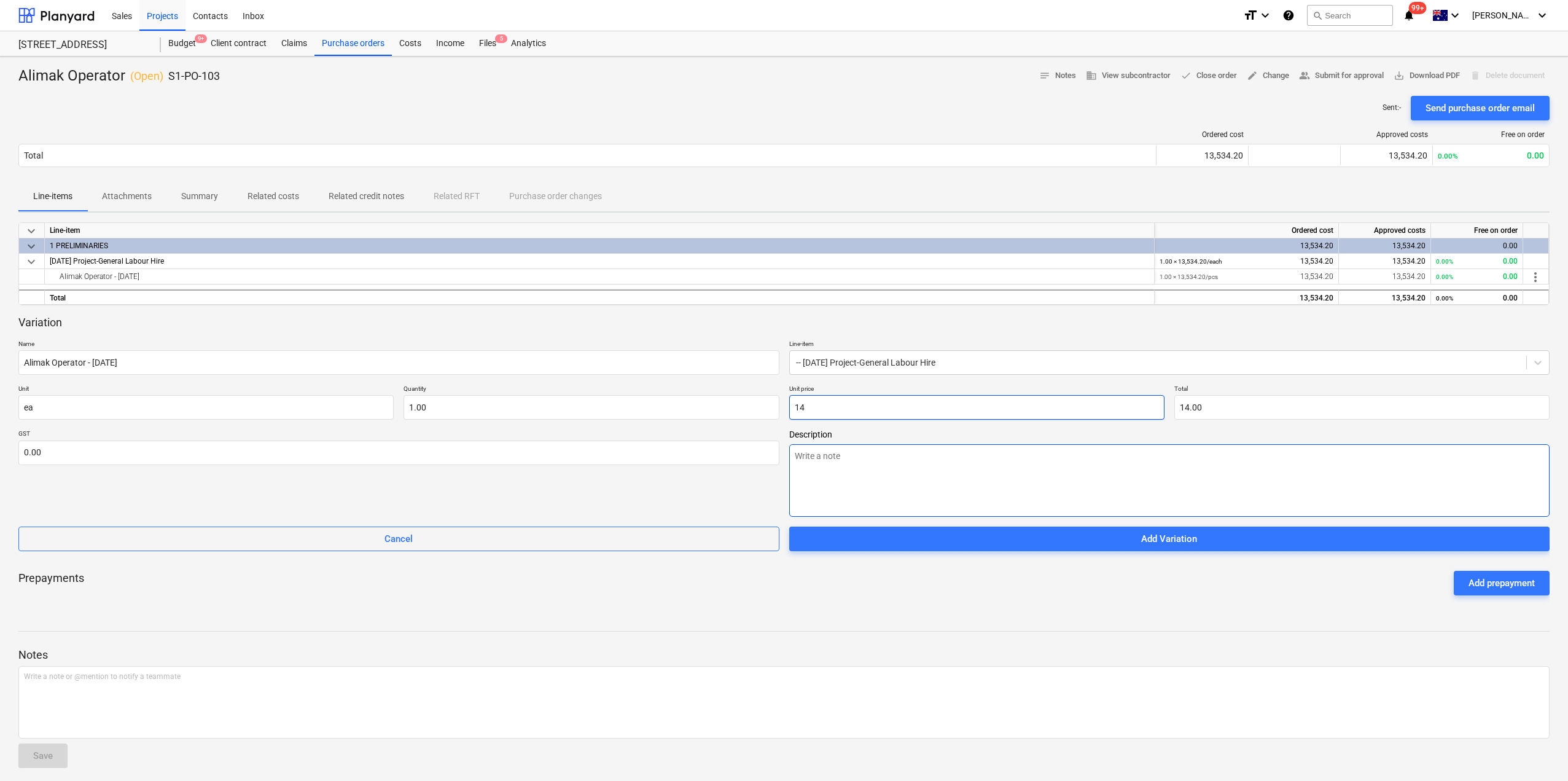
type input "140"
type input "140.00"
type textarea "x"
type input "1400"
type input "1,400.00"
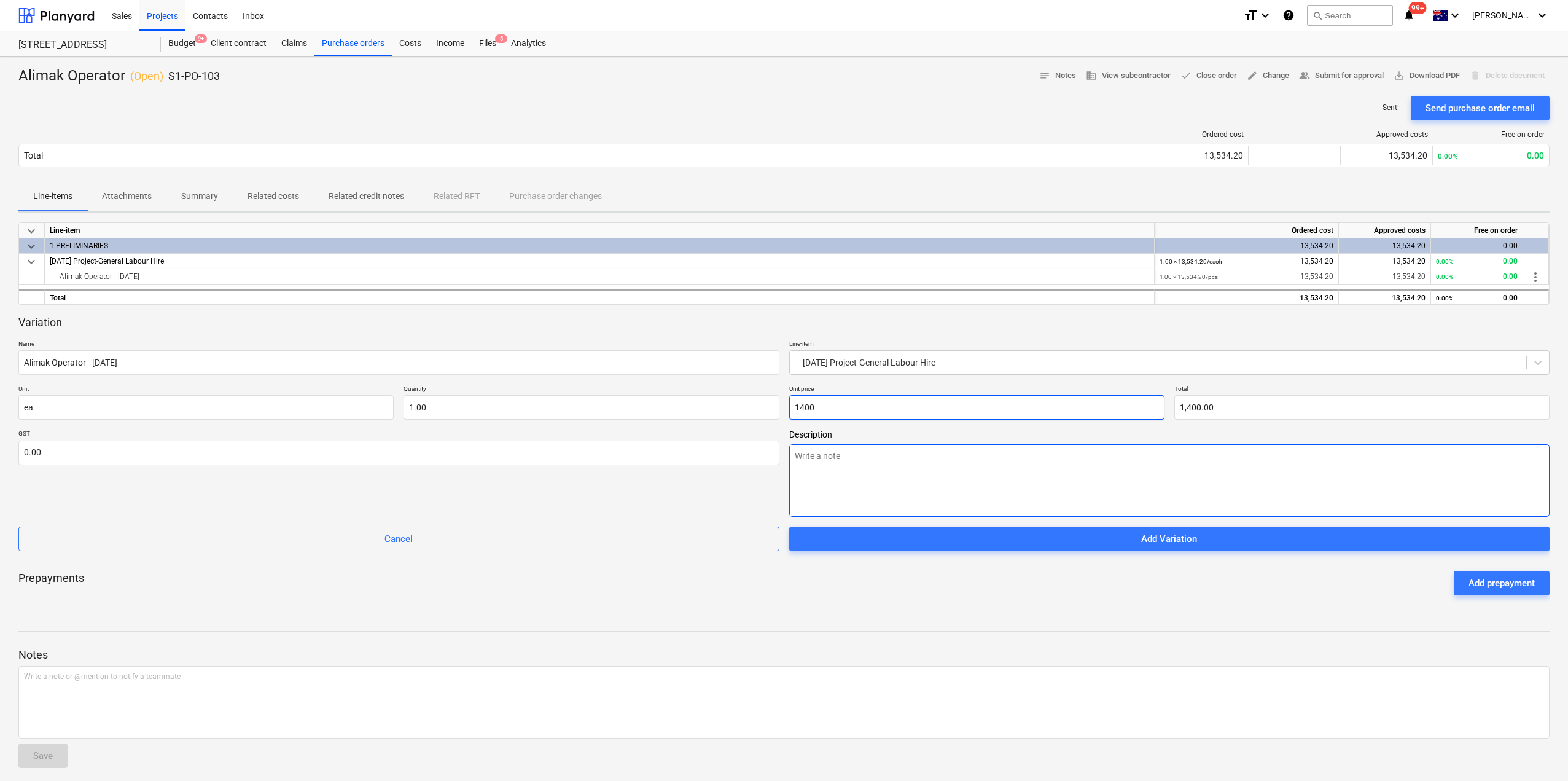
type textarea "x"
type input "14000"
type input "14,000.00"
type input "14000"
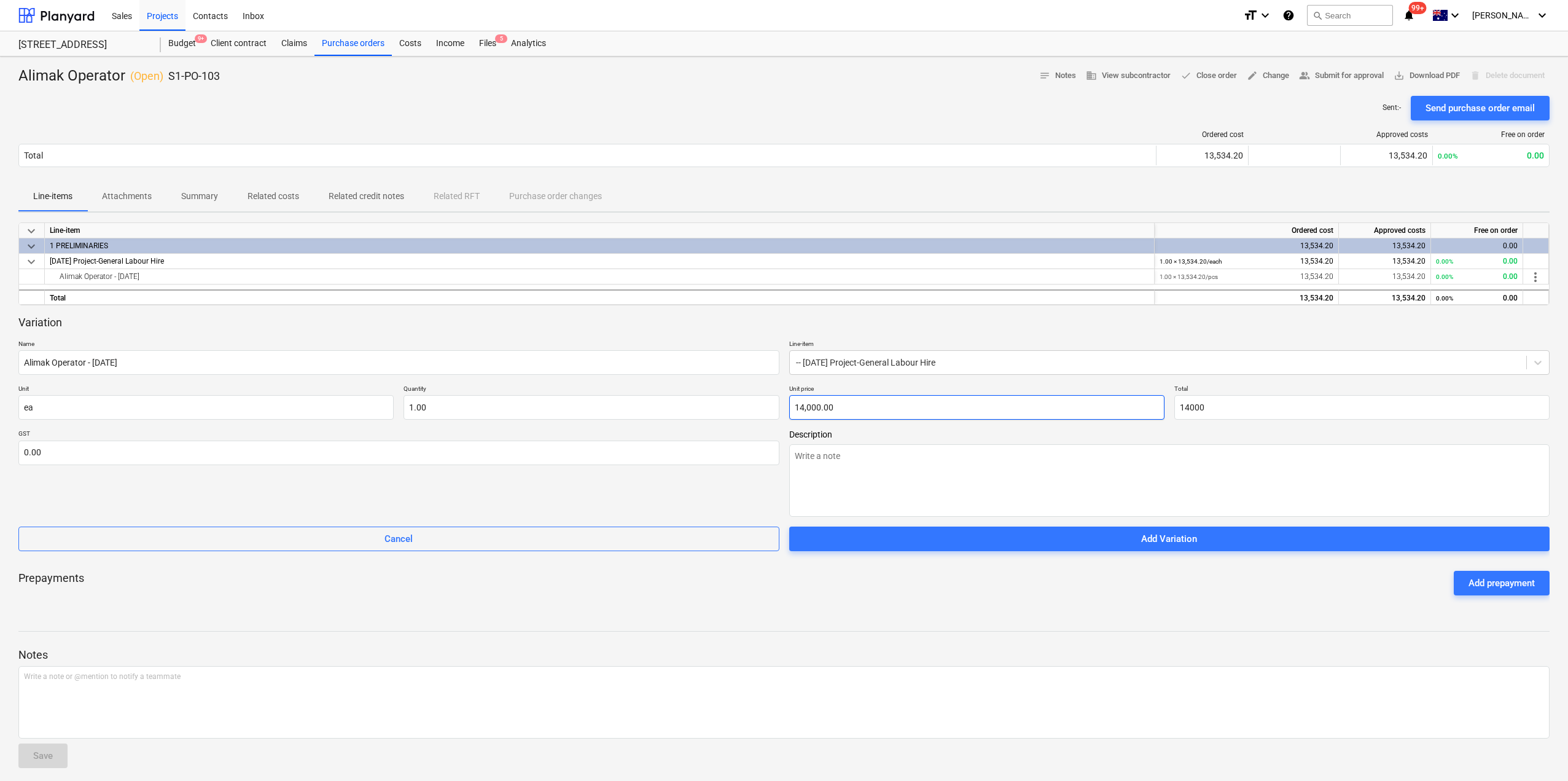
type input "14000"
type input "14,000.00"
click at [846, 412] on input "14000" at bounding box center [976, 407] width 375 height 24
type input "14,000.00"
click at [763, 498] on div "GST 0.00" at bounding box center [398, 473] width 761 height 88
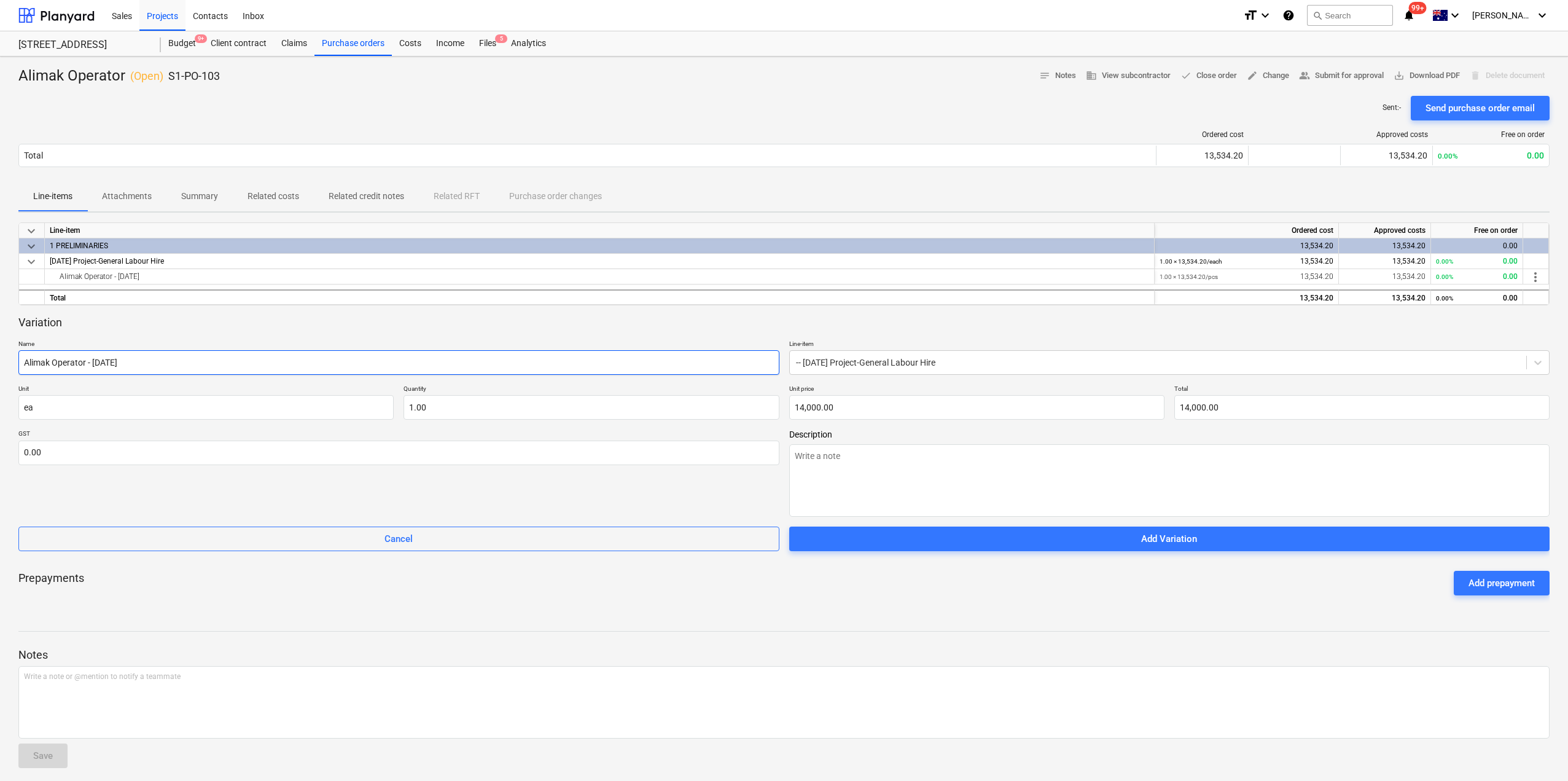
drag, startPoint x: 149, startPoint y: 362, endPoint x: 0, endPoint y: 356, distance: 149.1
click at [0, 356] on div "Alimak Operator ( Open ) S1-PO-103 notes Notes business View subcontractor done…" at bounding box center [784, 422] width 1568 height 732
click at [532, 505] on div "GST 0.00" at bounding box center [398, 473] width 761 height 88
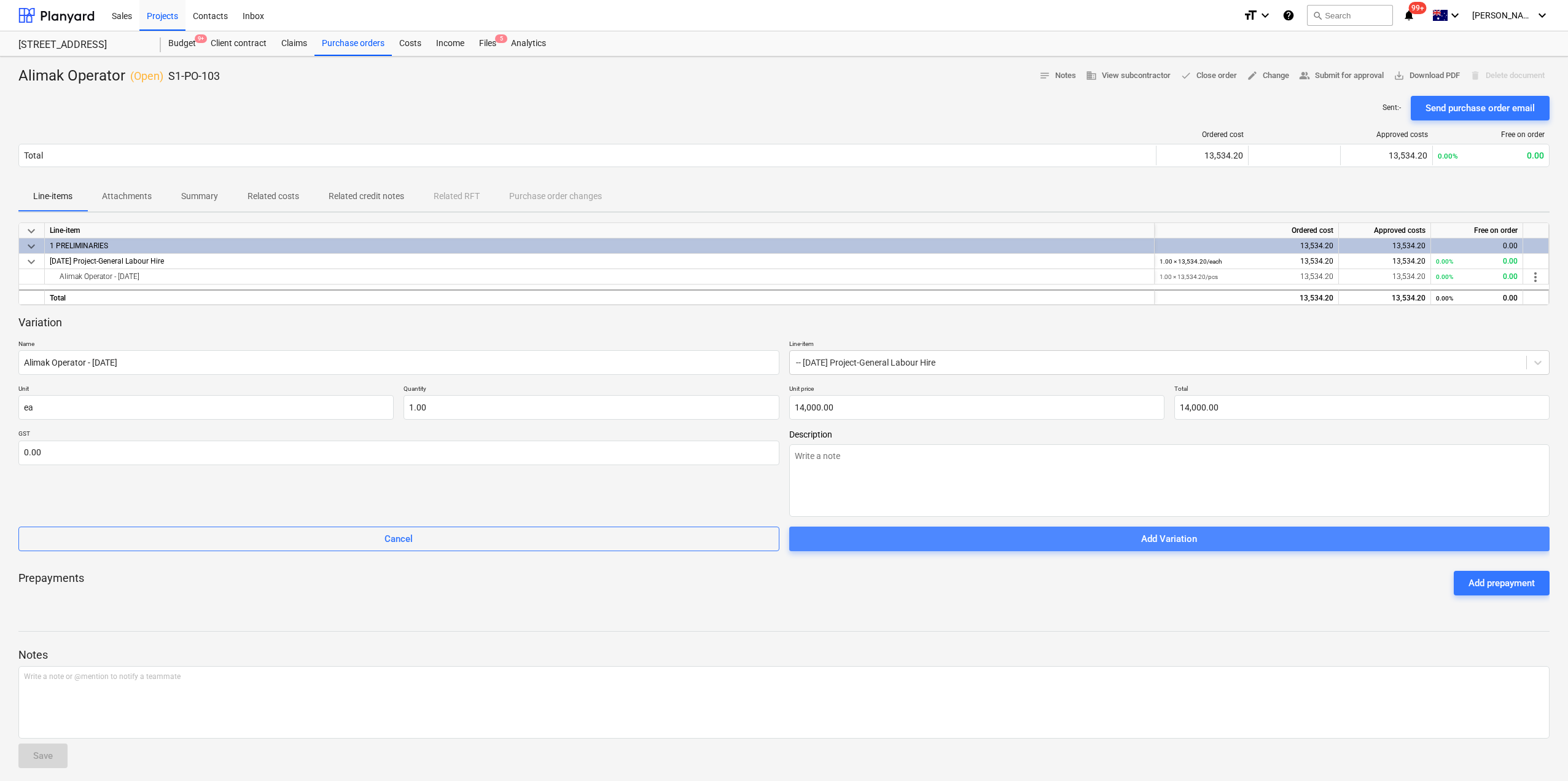
click at [998, 540] on span "Add Variation" at bounding box center [1170, 539] width 732 height 16
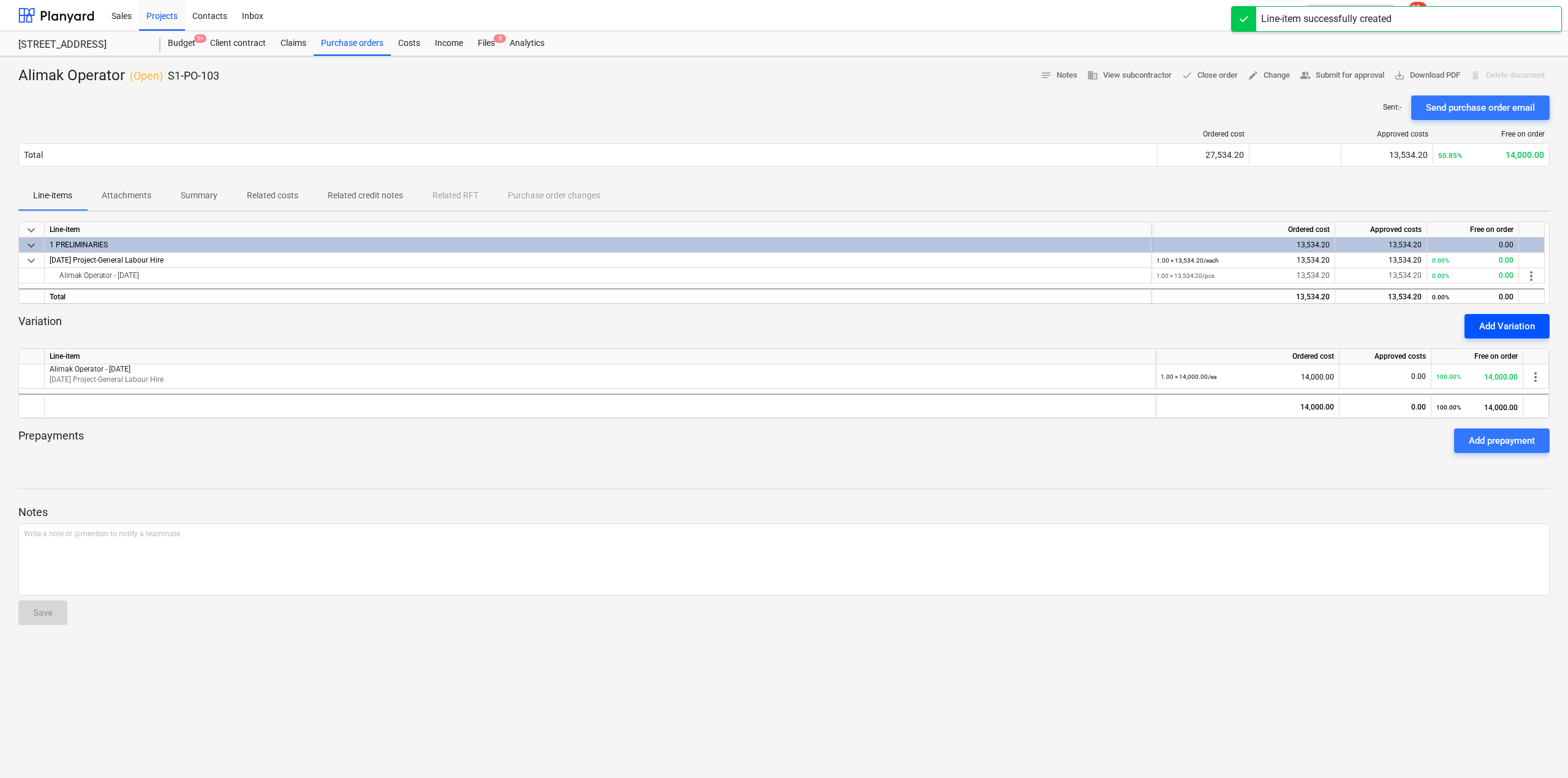
click at [1499, 324] on div "Add Variation" at bounding box center [1508, 326] width 56 height 16
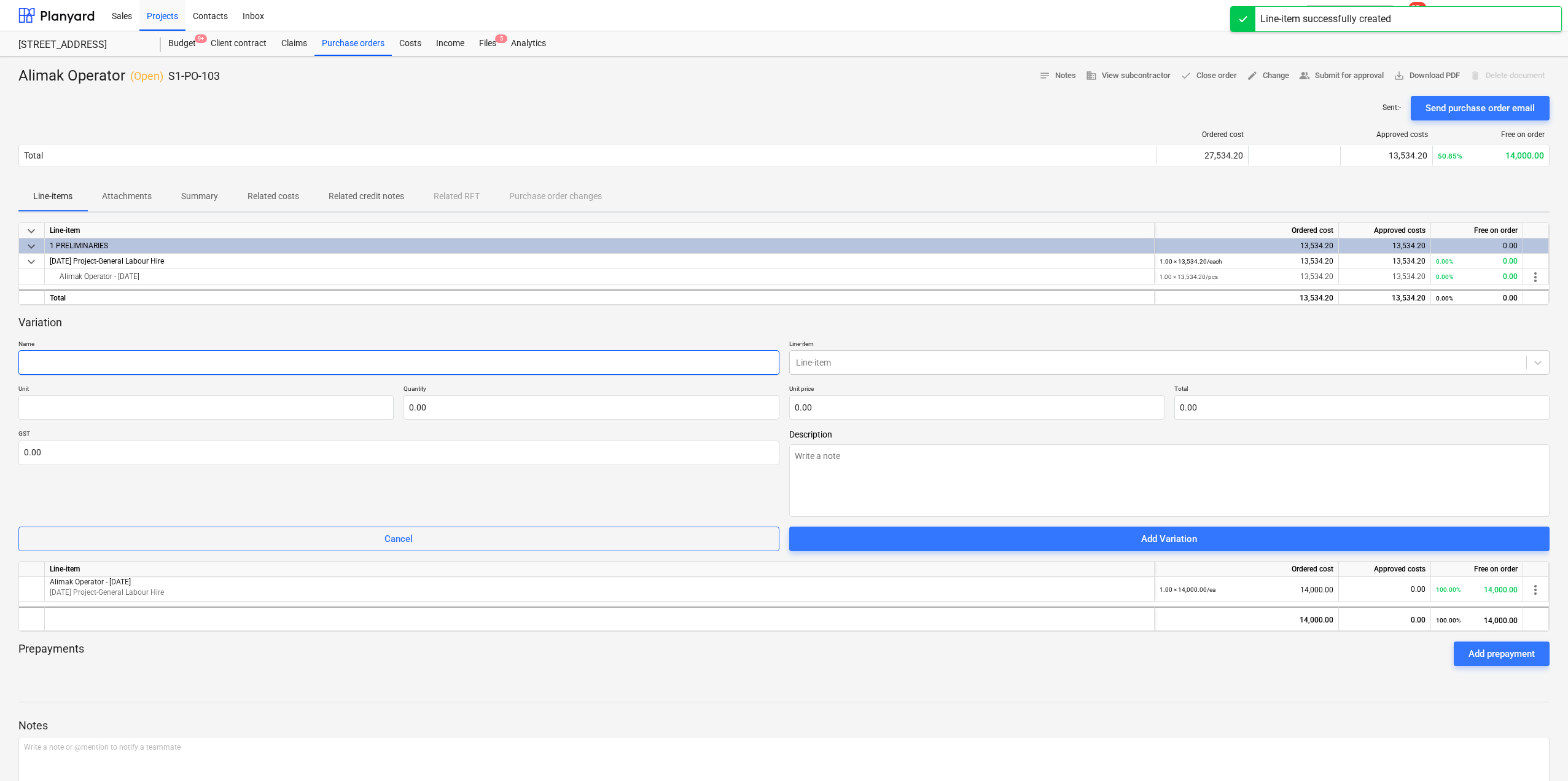
click at [168, 368] on input "text" at bounding box center [398, 362] width 761 height 24
paste input "Alimak Operator - [DATE]"
type textarea "x"
type input "Alimak Operator - [DATE]"
click at [99, 358] on input "Alimak Operator - [DATE]" at bounding box center [398, 362] width 761 height 24
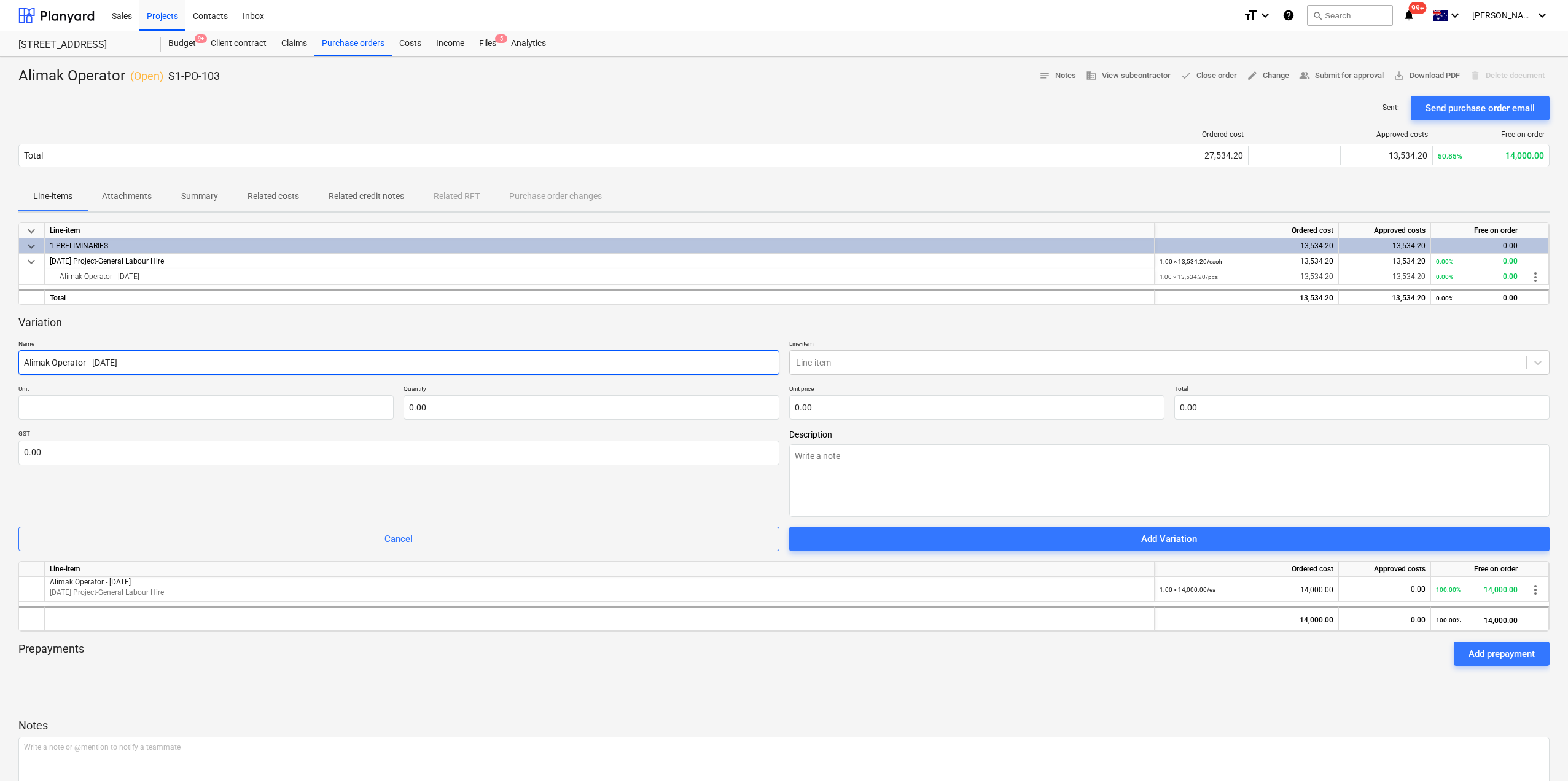
click at [100, 358] on input "Alimak Operator - [DATE]" at bounding box center [398, 362] width 761 height 24
type textarea "x"
type input "Alimak Operator - N25"
type textarea "x"
type input "Alimak Operator - NM25"
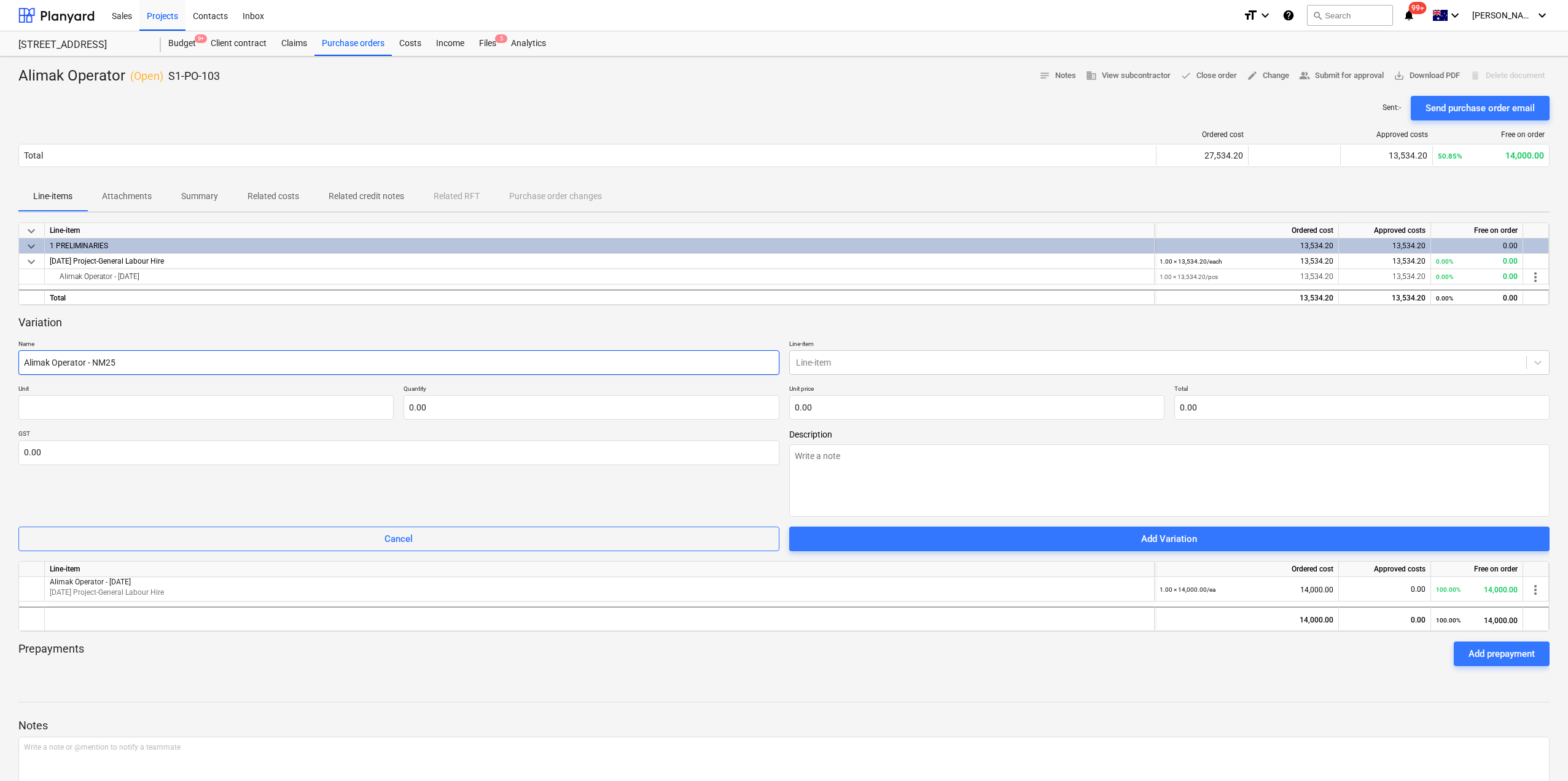
type textarea "x"
type input "Alimak Operator - N25"
type textarea "x"
type input "Alimak Operator - No25"
type textarea "x"
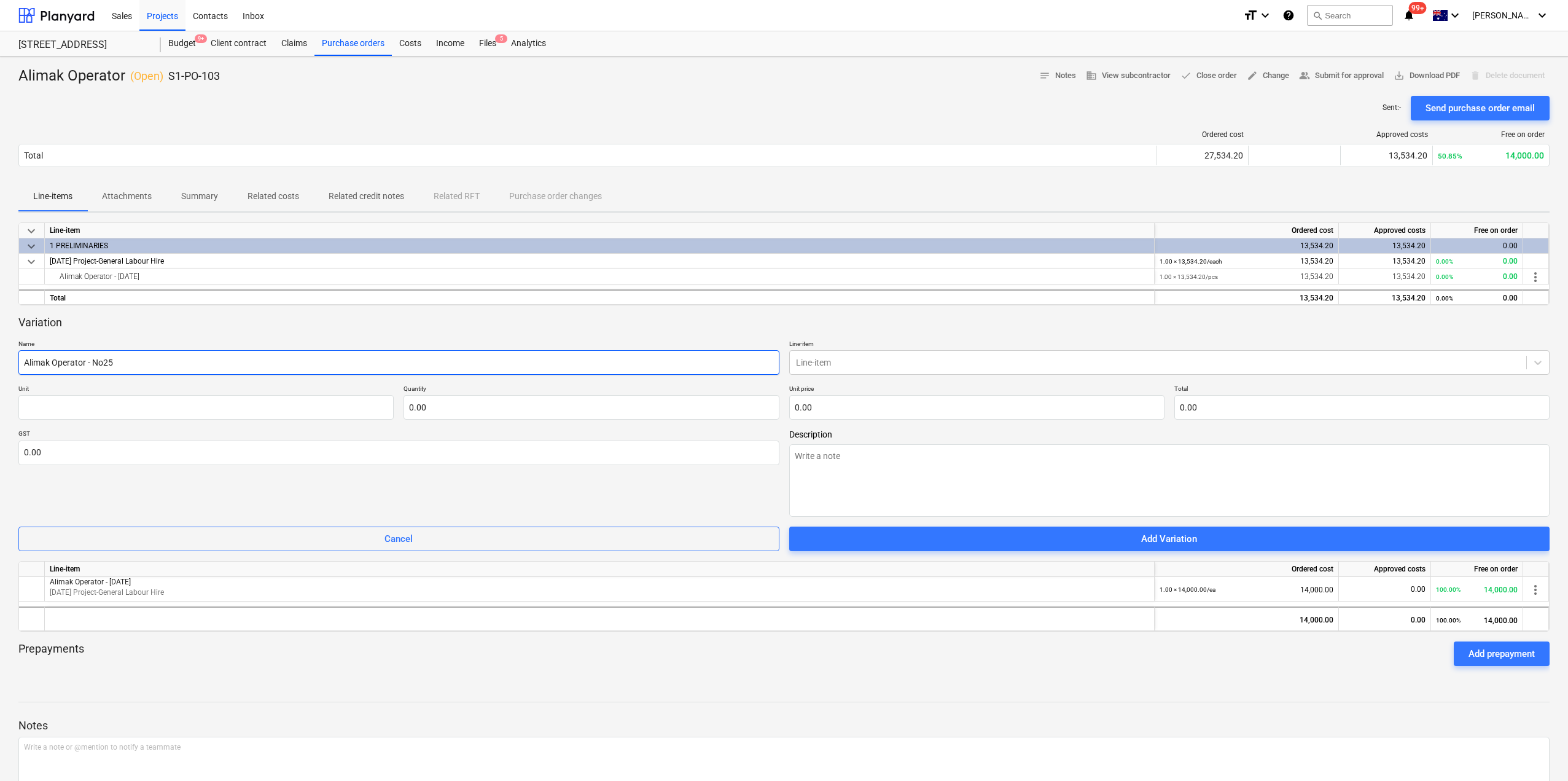
type input "Alimak Operator - [DATE]"
type textarea "x"
type input "Alimak Operator - Nove25"
type textarea "x"
type input "Alimak Operator - Novem25"
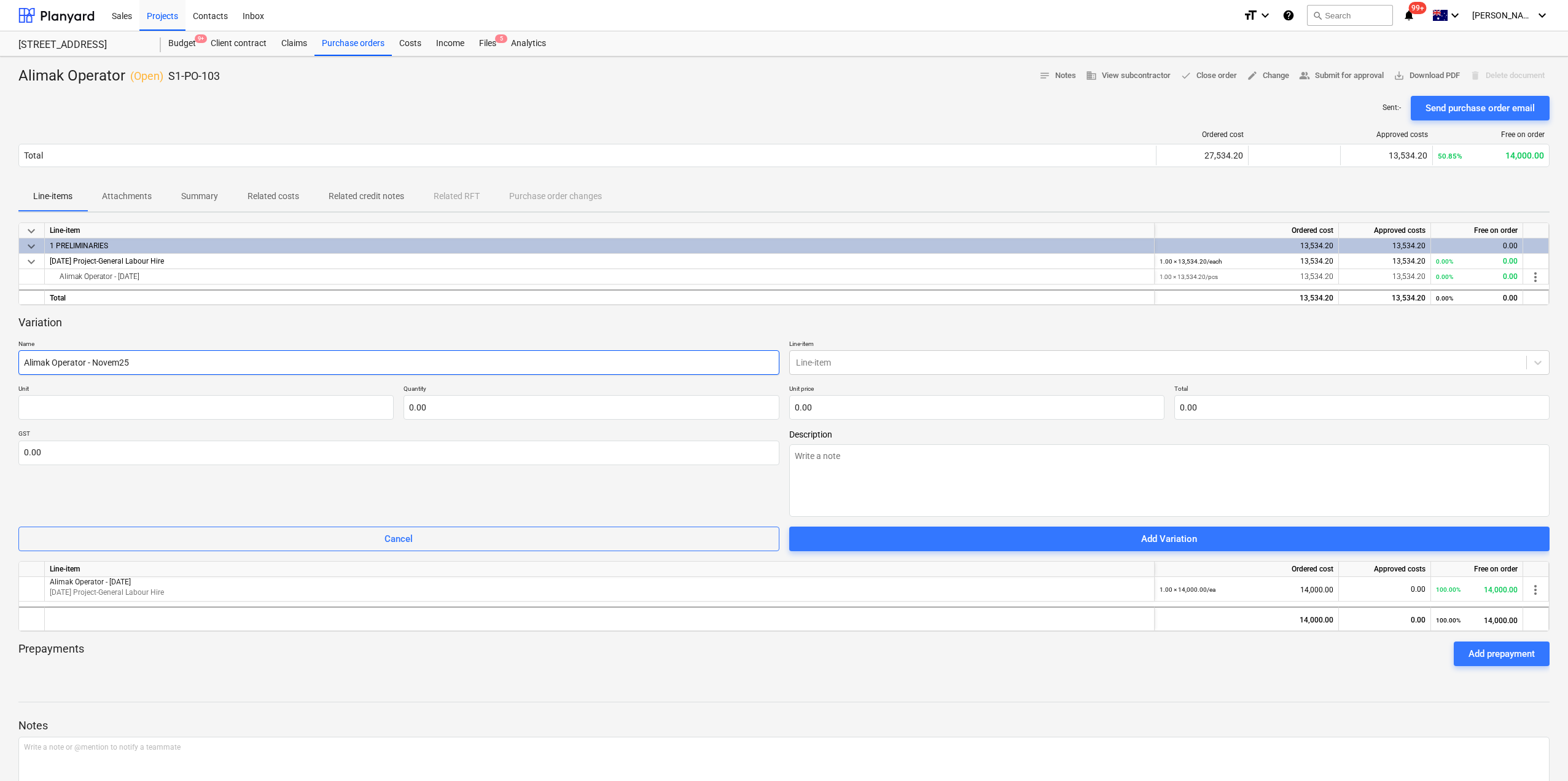
type textarea "x"
type input "Alimak Operator - Novemb25"
type textarea "x"
type input "Alimak Operator - Novembe25"
type textarea "x"
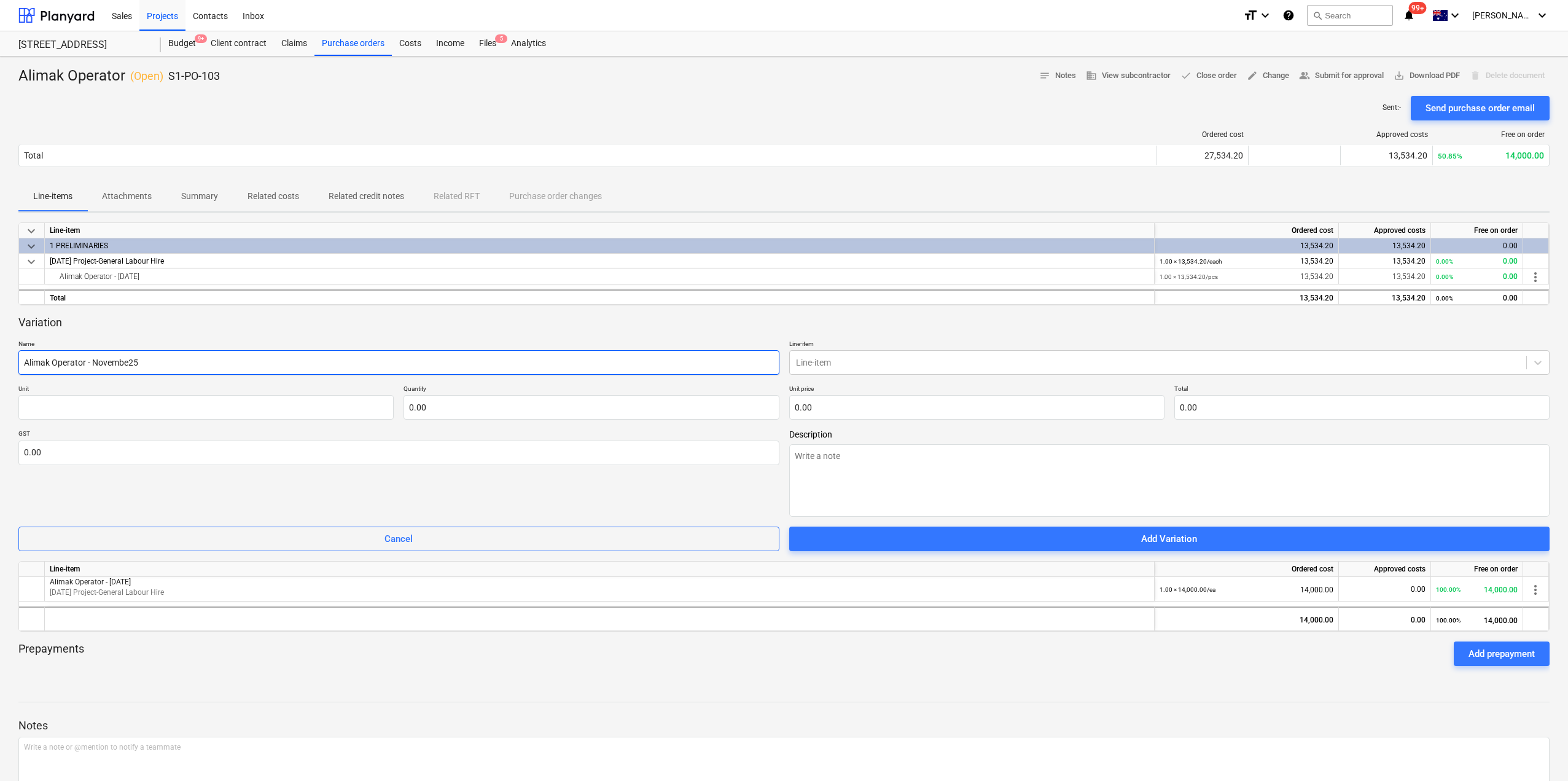
type input "Alimak Operator - [DATE]"
type textarea "x"
type input "Alimak Operator - [DATE]"
click at [269, 402] on input "text" at bounding box center [205, 407] width 375 height 24
type textarea "x"
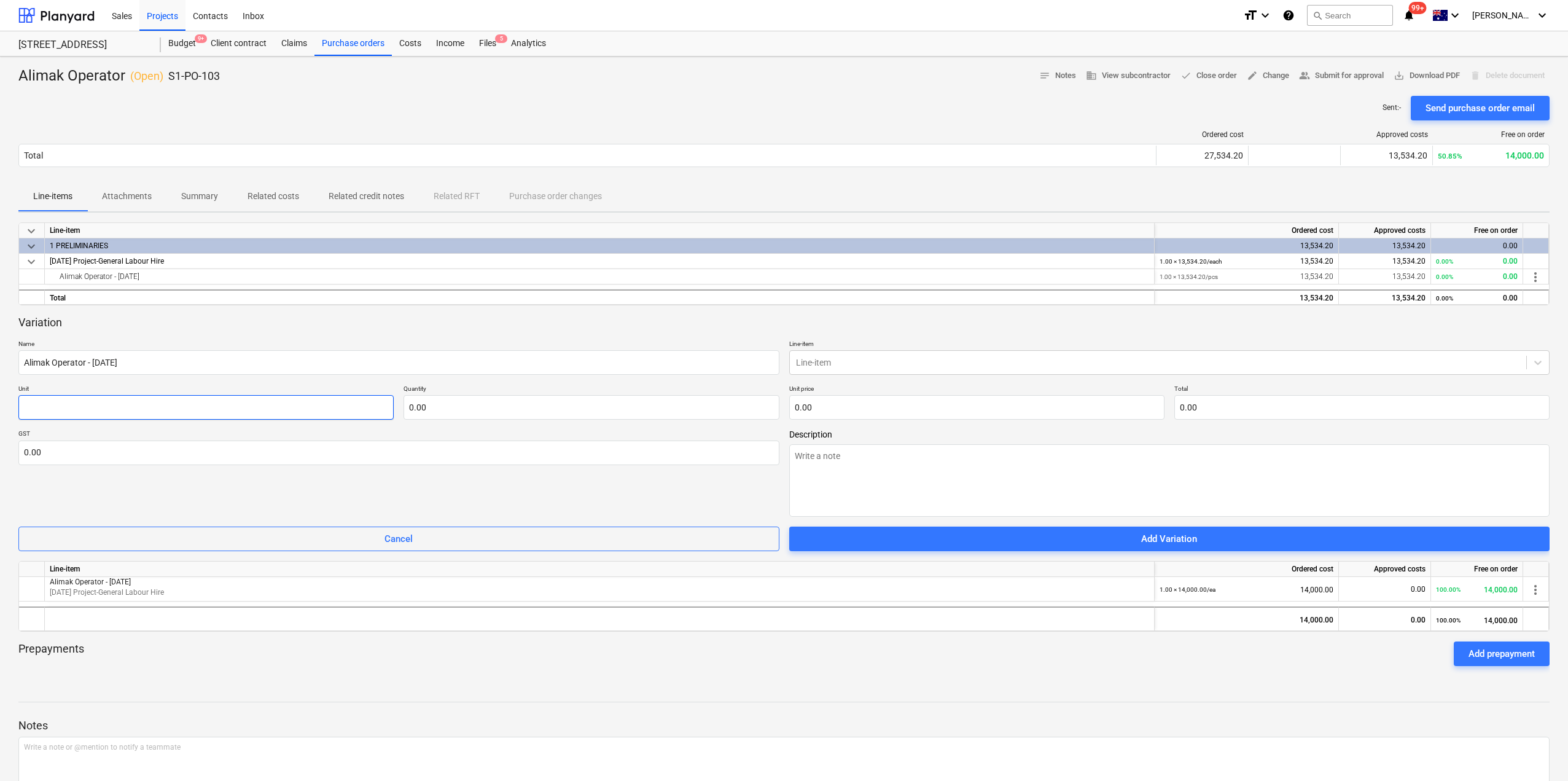
type input "e"
type textarea "x"
type input "ea"
click at [457, 411] on input "text" at bounding box center [591, 407] width 375 height 24
type textarea "x"
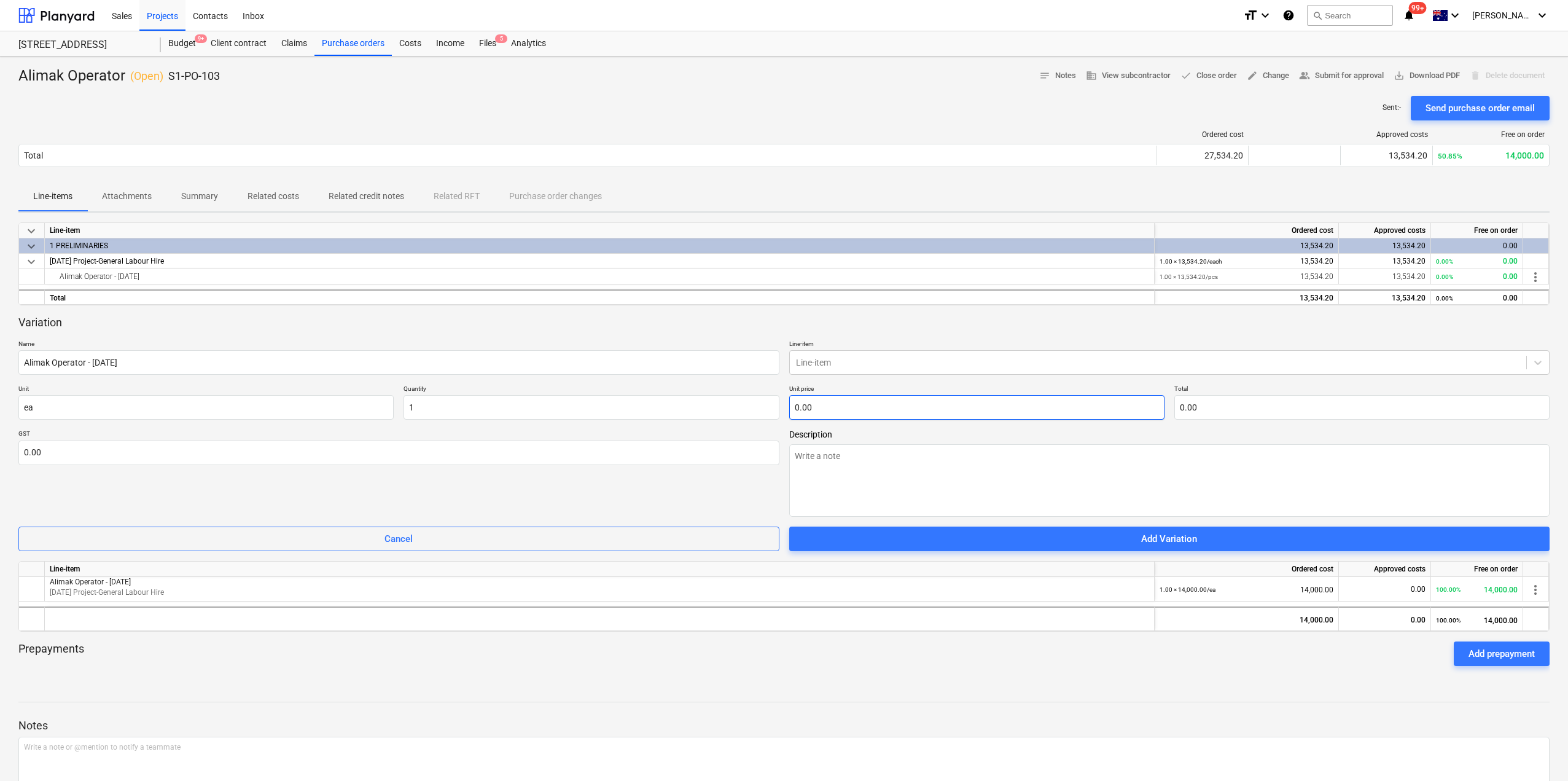
type input "1.00"
click at [820, 409] on input "text" at bounding box center [976, 407] width 375 height 24
type textarea "x"
type input "1"
type input "1.00"
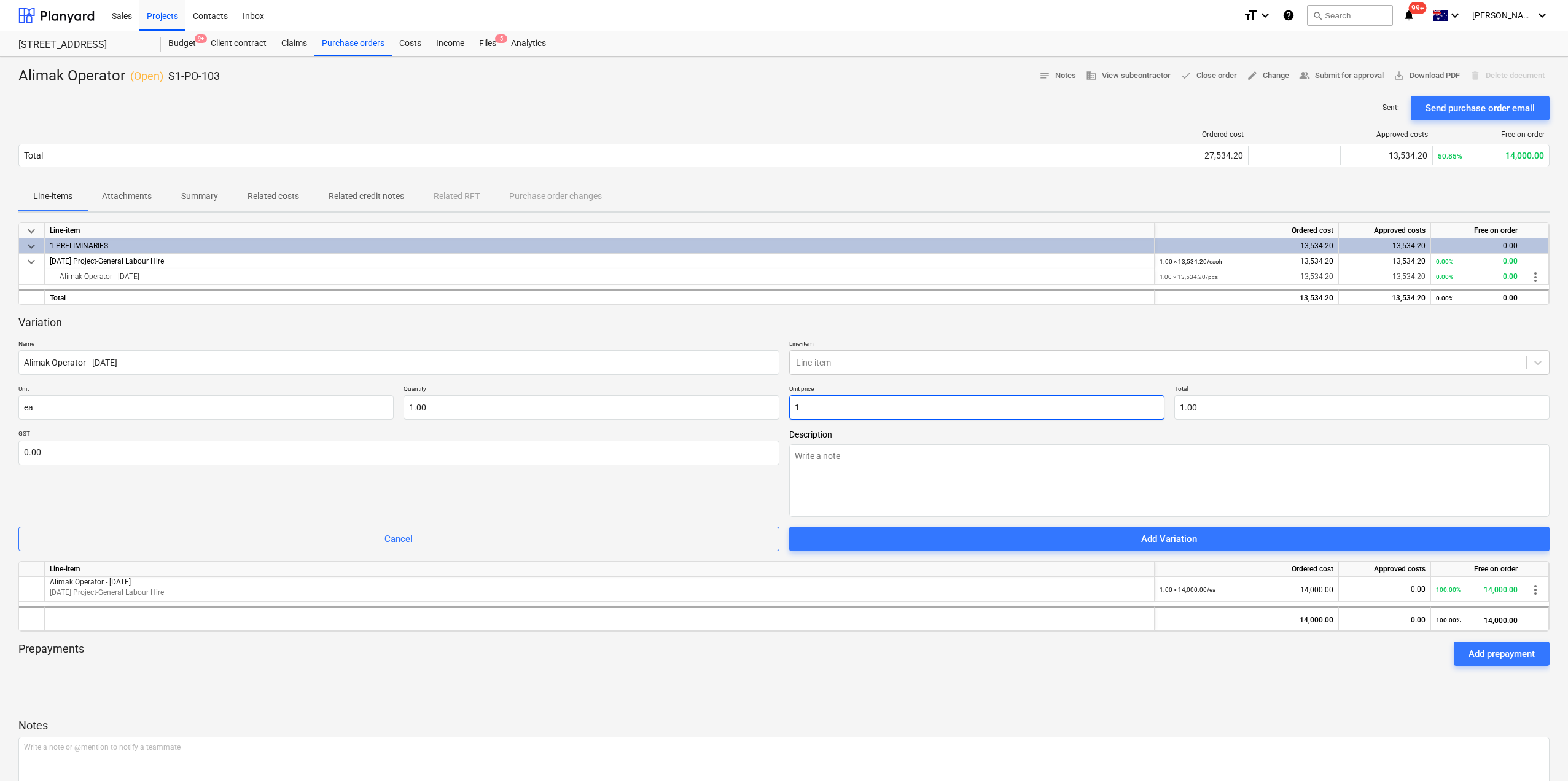
type textarea "x"
type input "14"
type input "14.00"
type textarea "x"
type input "140"
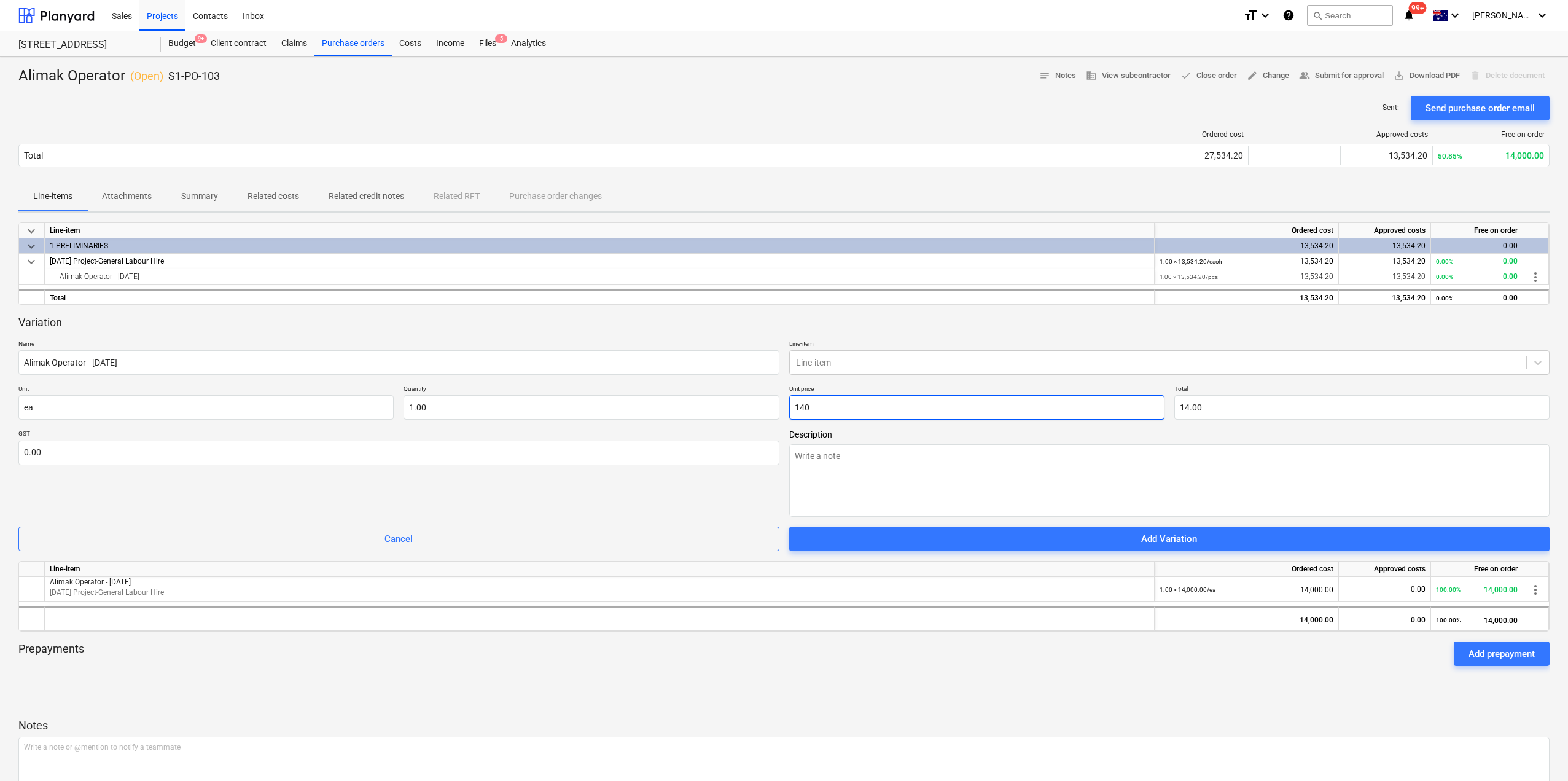
type input "140.00"
type textarea "x"
type input "1400"
type input "1,400.00"
type textarea "x"
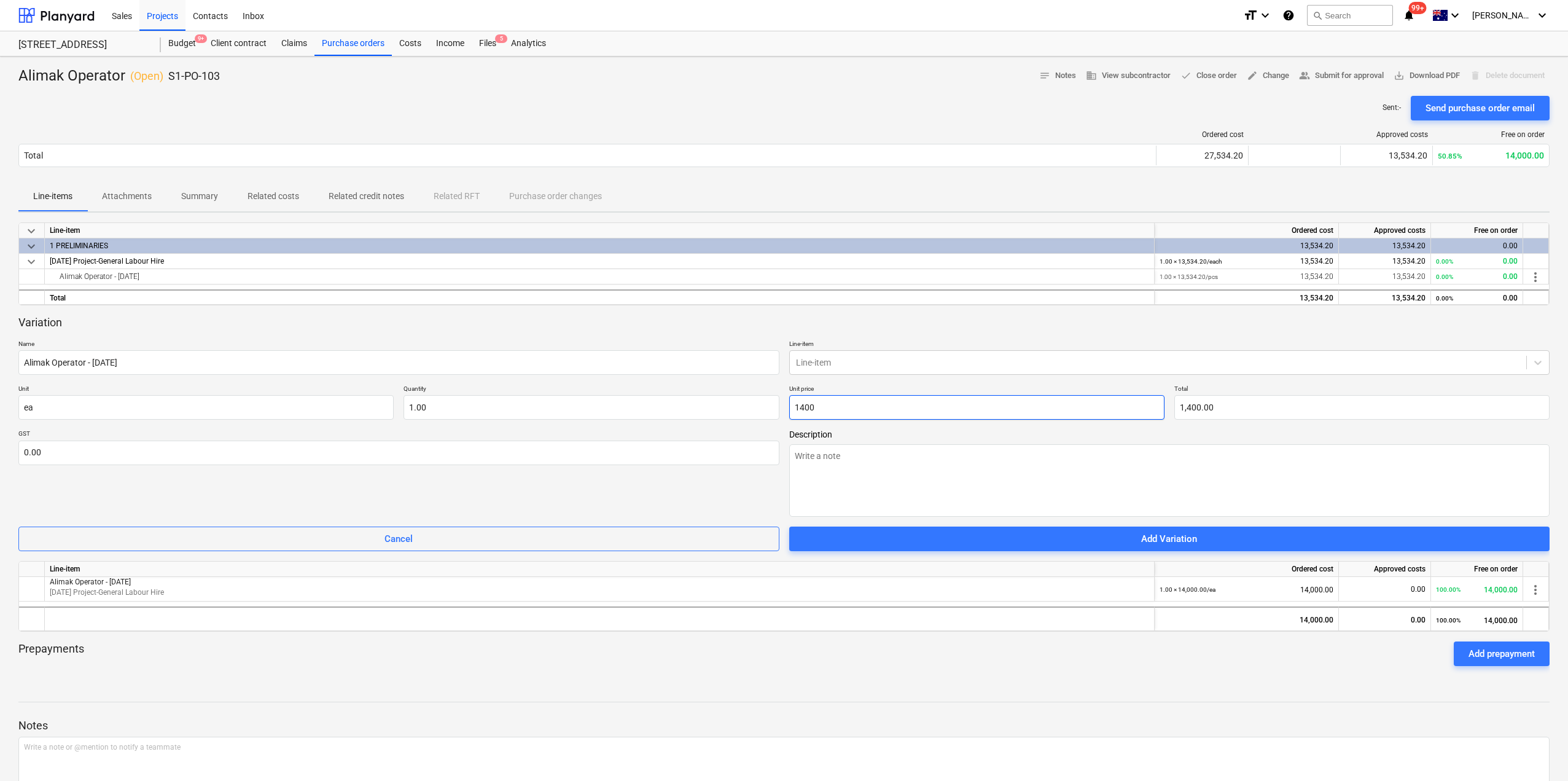
type input "14000"
type input "14,000.00"
click at [548, 517] on div "GST 0.00" at bounding box center [398, 473] width 761 height 88
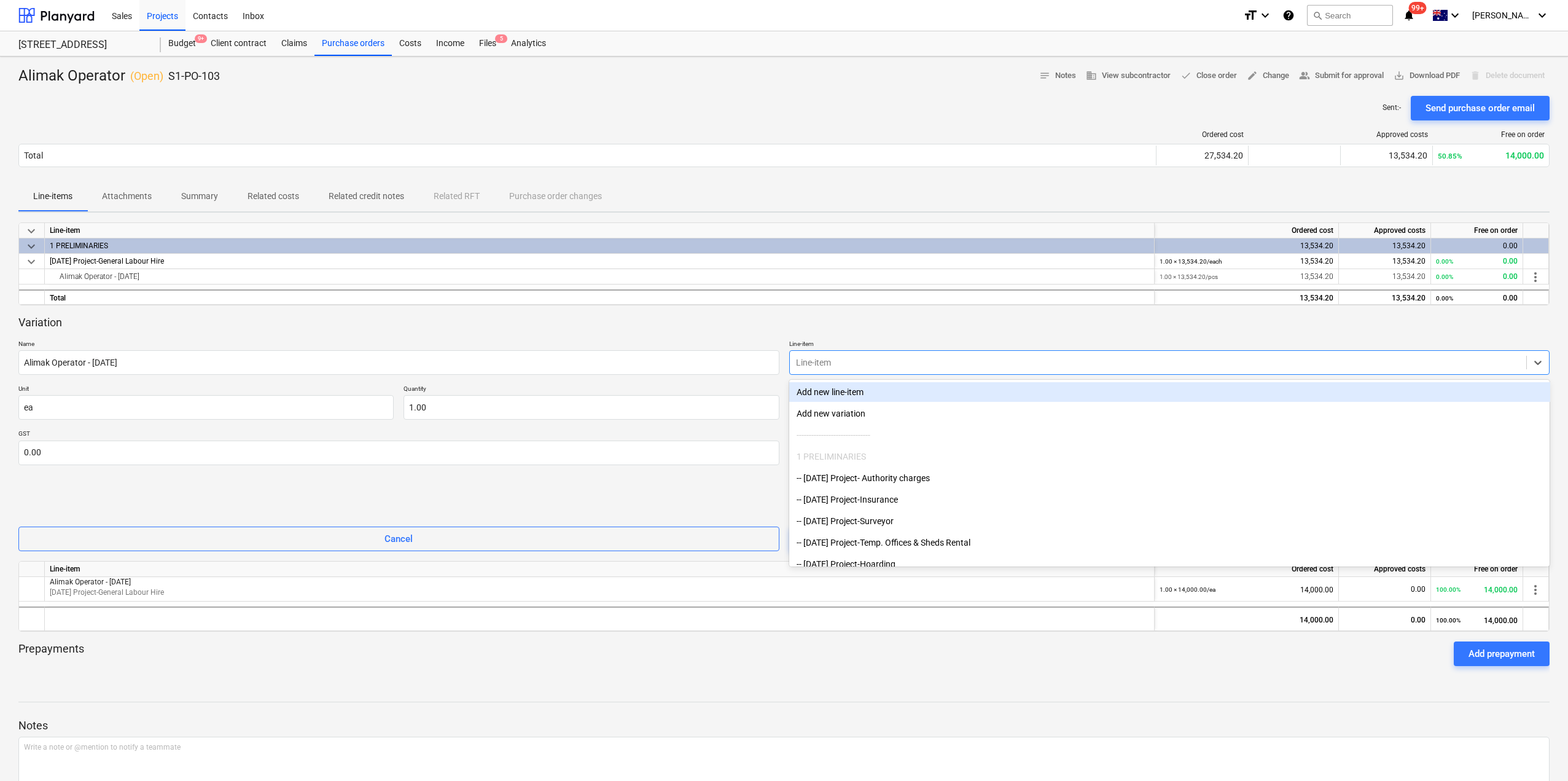
click at [859, 368] on div at bounding box center [1158, 362] width 725 height 12
type input "[DATE]"
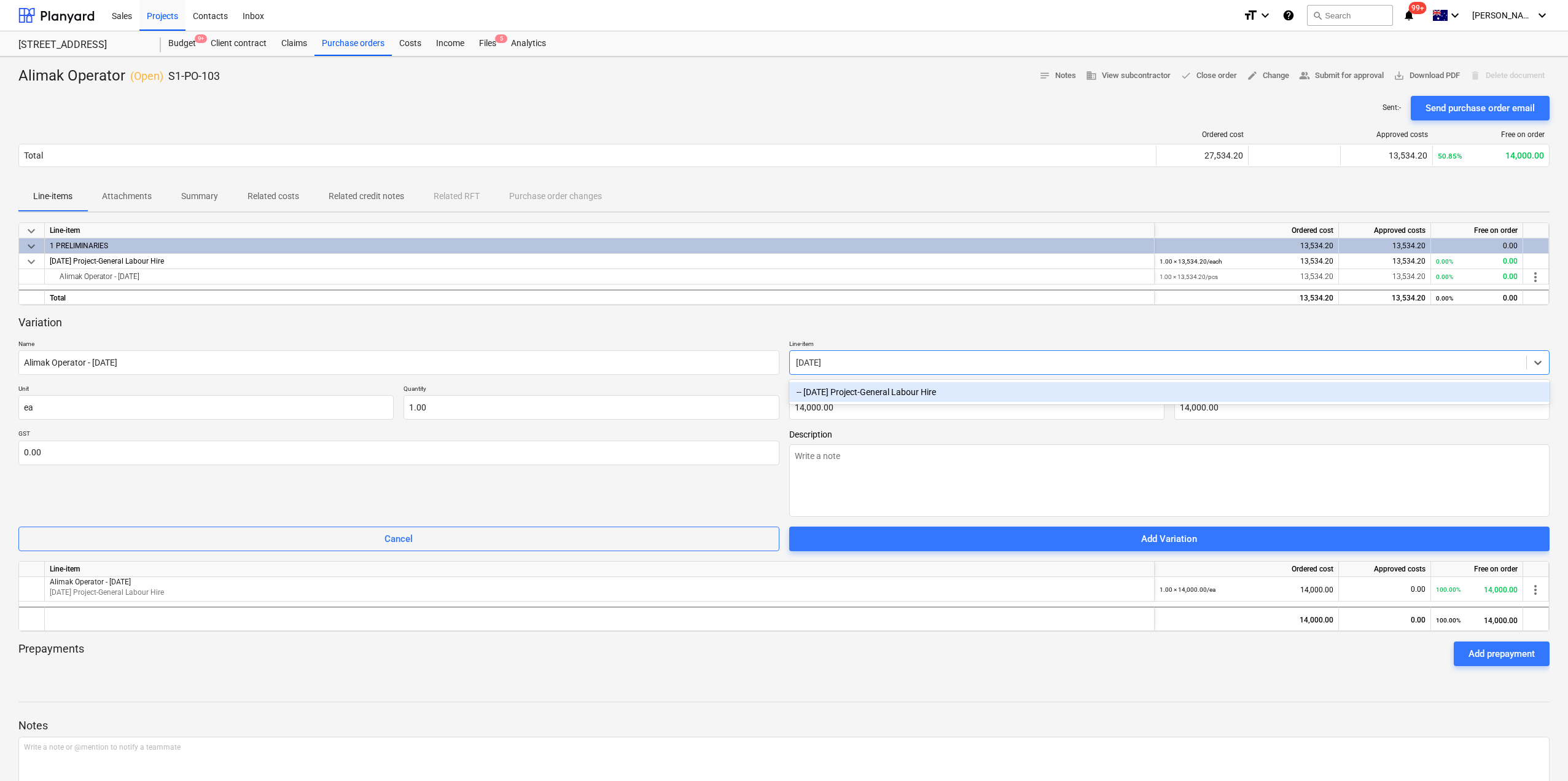
click at [904, 394] on div "-- [DATE] Project-General Labour Hire" at bounding box center [1170, 392] width 761 height 20
type textarea "x"
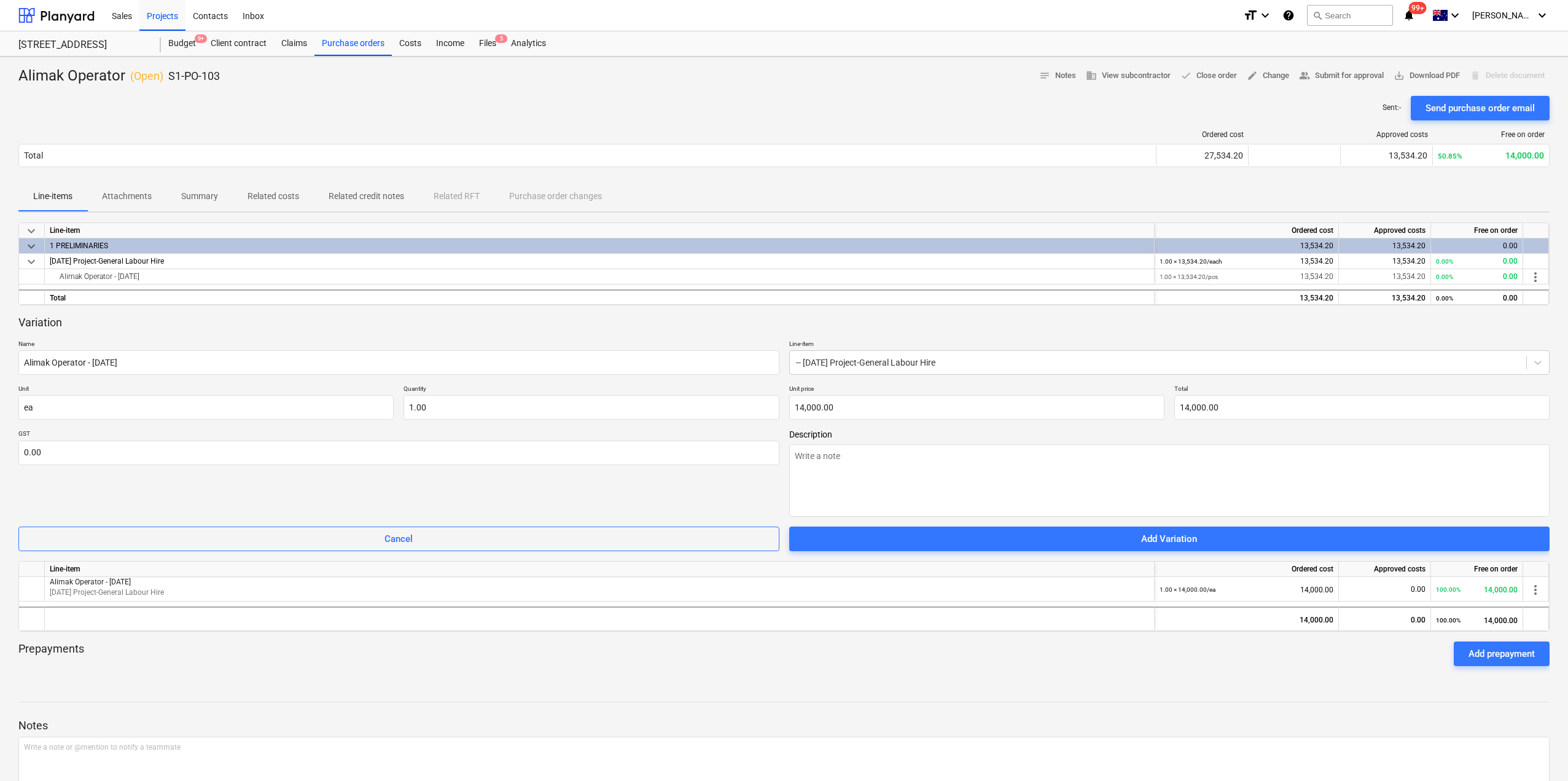
click at [704, 500] on div "GST 0.00" at bounding box center [398, 473] width 761 height 88
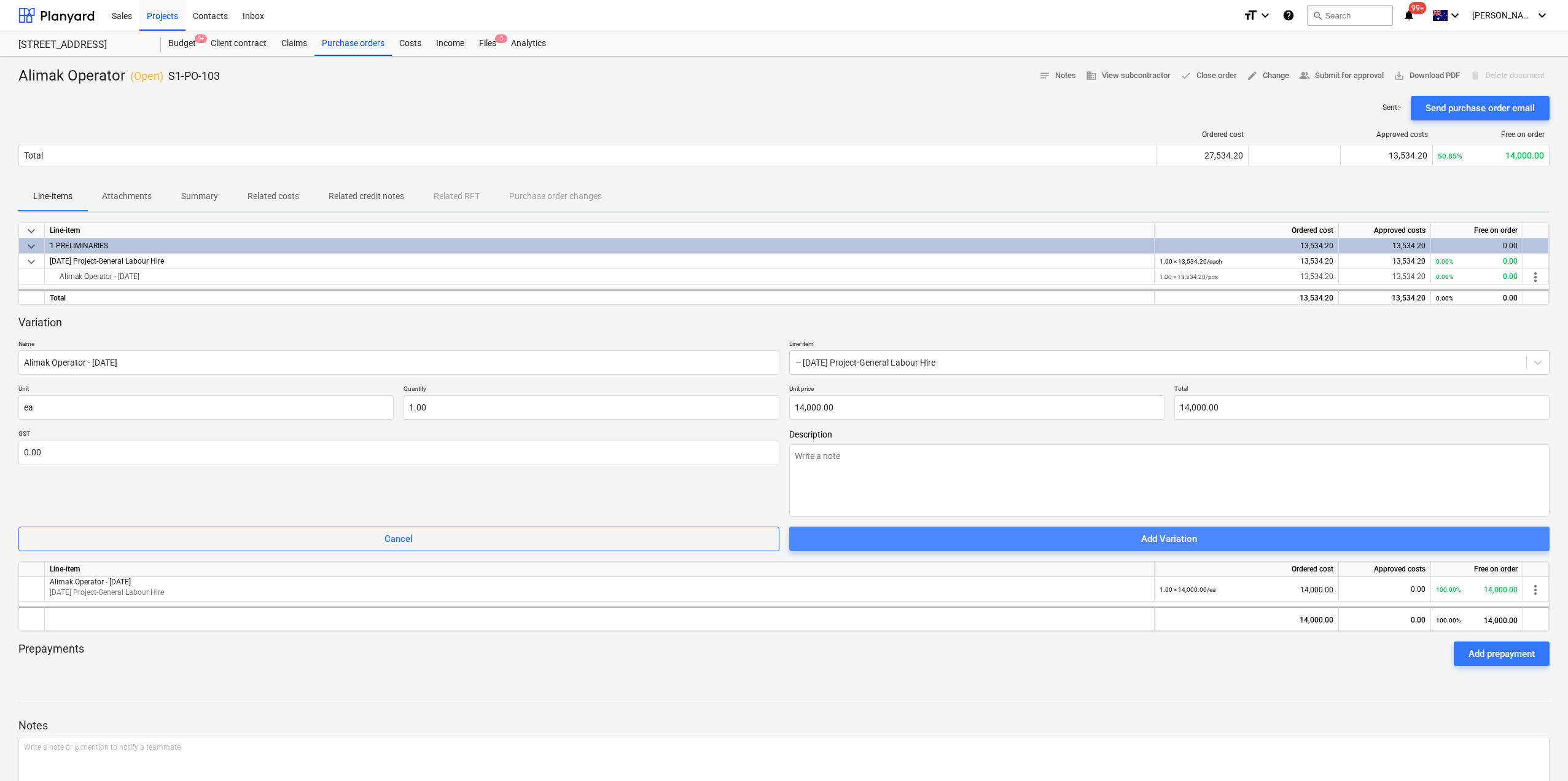
click at [1036, 537] on span "Add Variation" at bounding box center [1170, 539] width 732 height 16
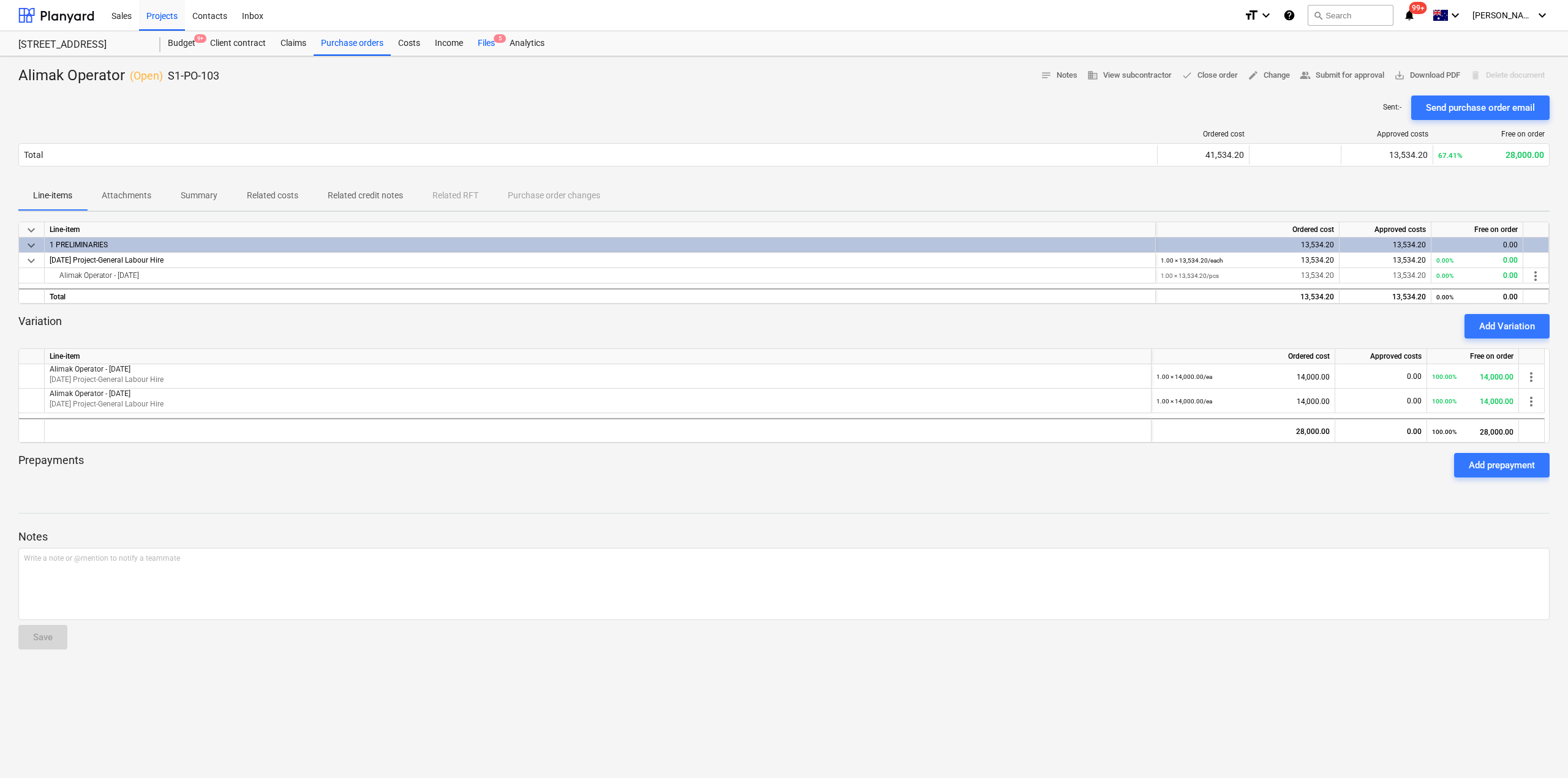
click at [489, 47] on div "Files 5" at bounding box center [486, 43] width 32 height 24
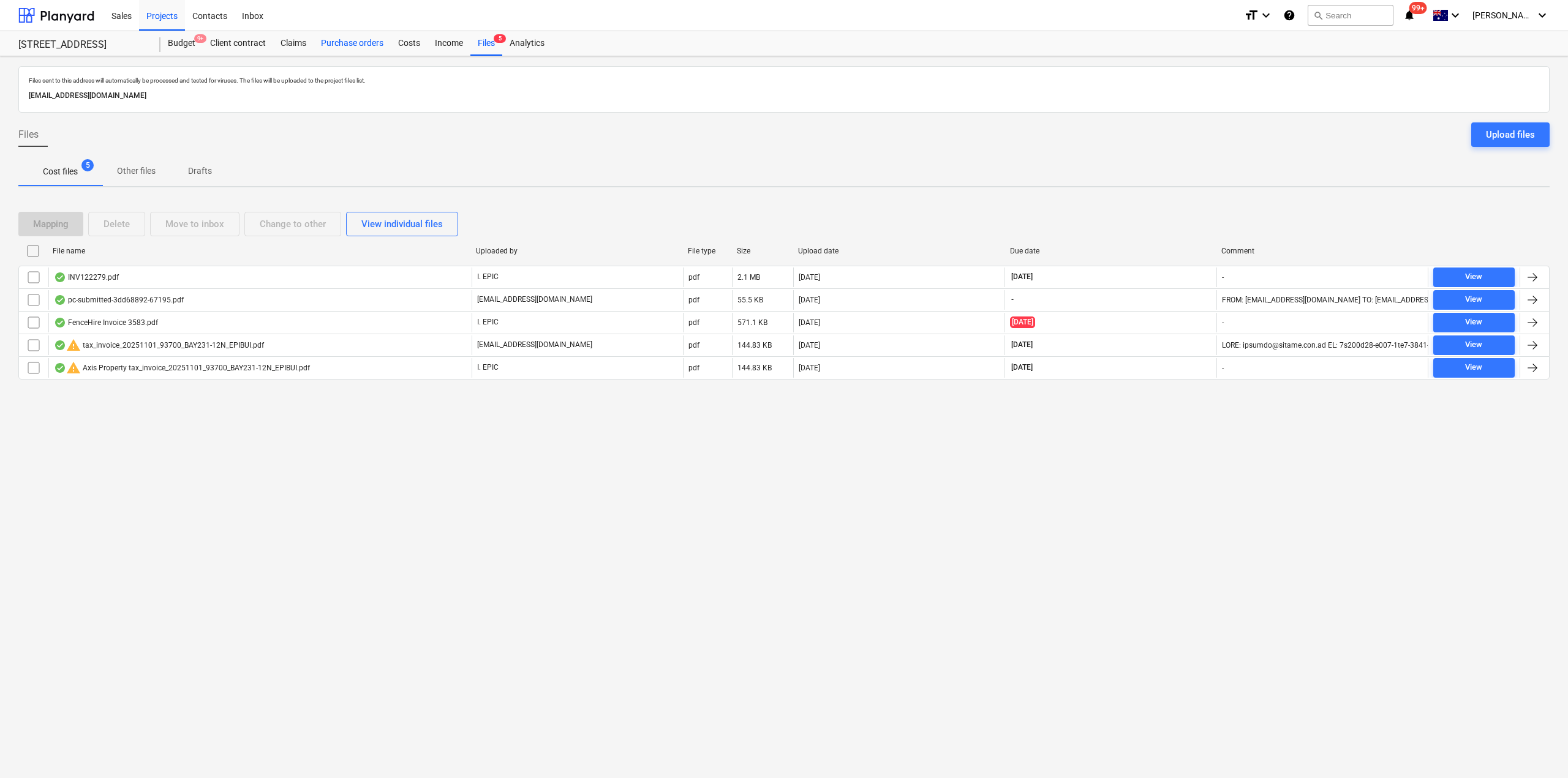
click at [333, 44] on div "Purchase orders" at bounding box center [352, 43] width 77 height 24
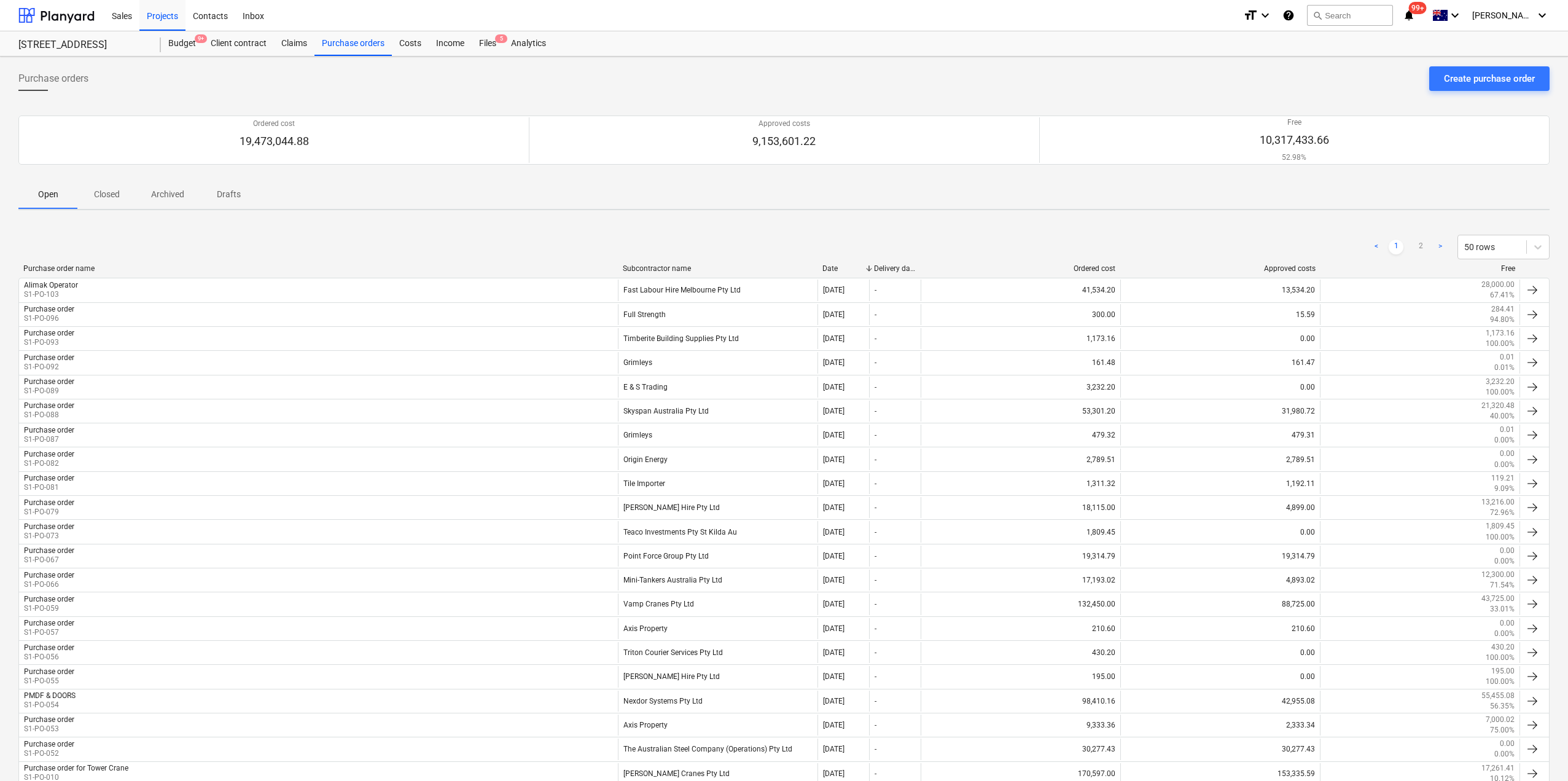
click at [658, 270] on div "Subcontractor name" at bounding box center [717, 269] width 190 height 9
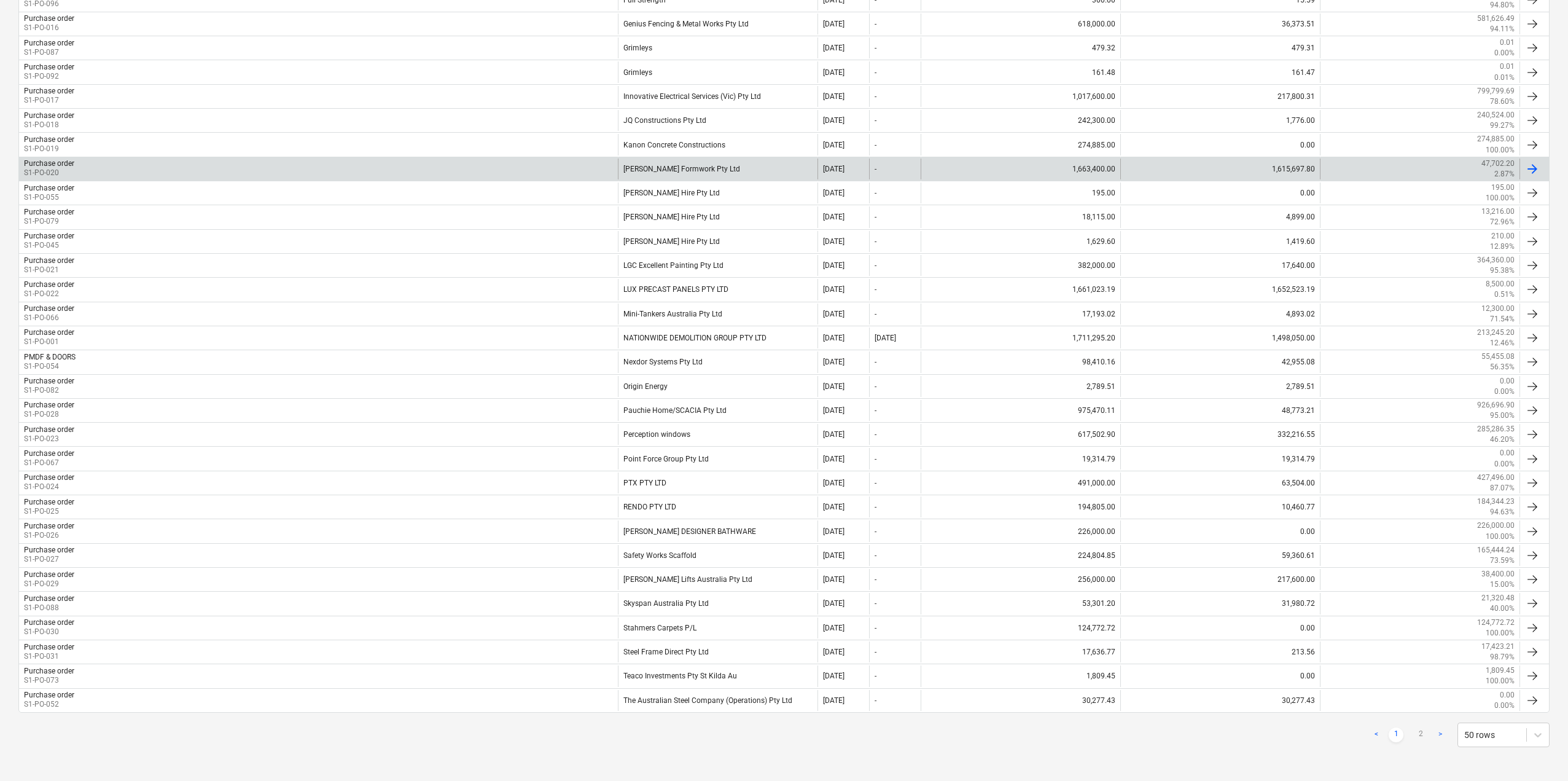
scroll to position [775, 0]
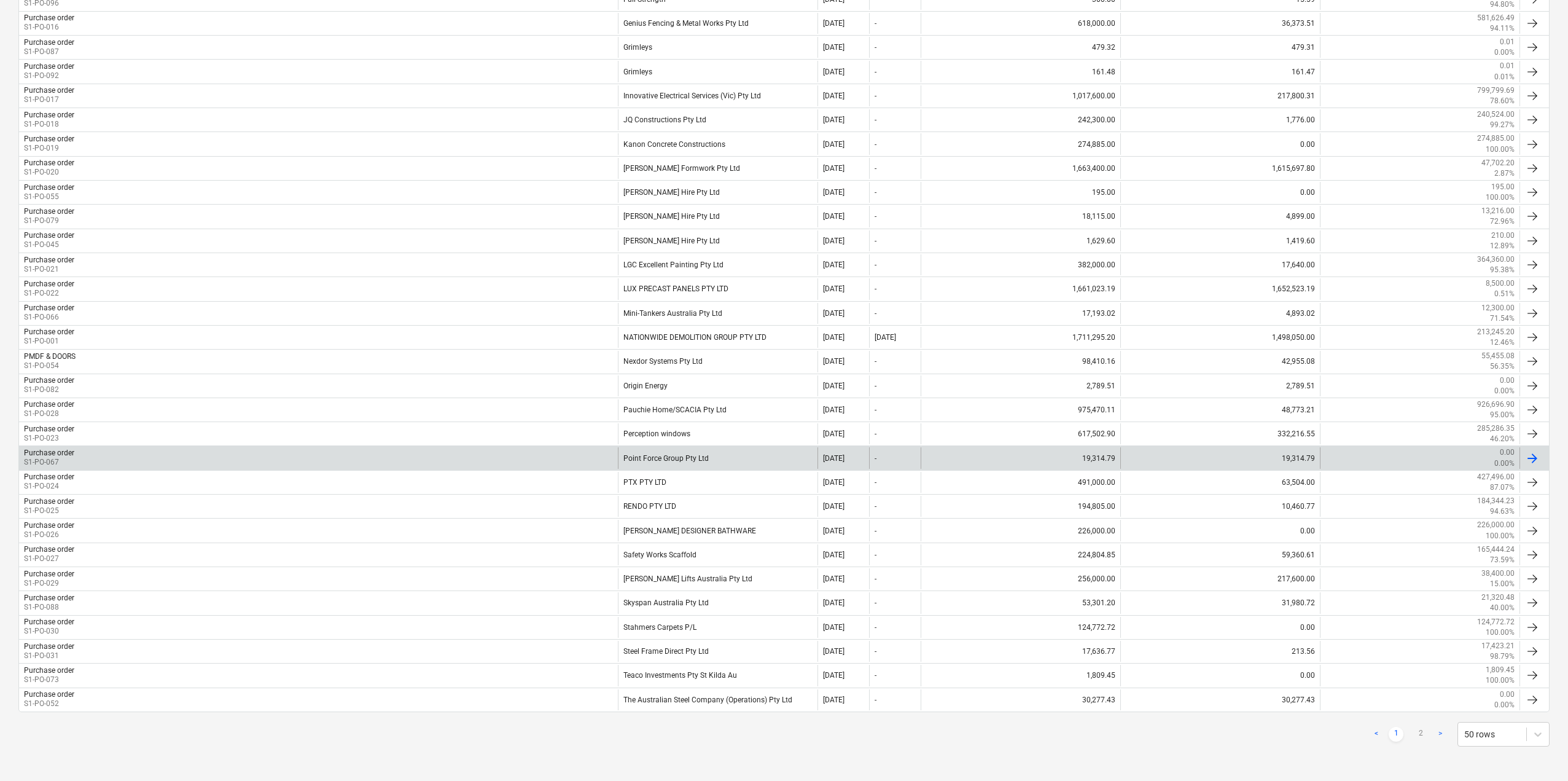
click at [715, 460] on div "Point Force Group Pty Ltd" at bounding box center [717, 458] width 199 height 21
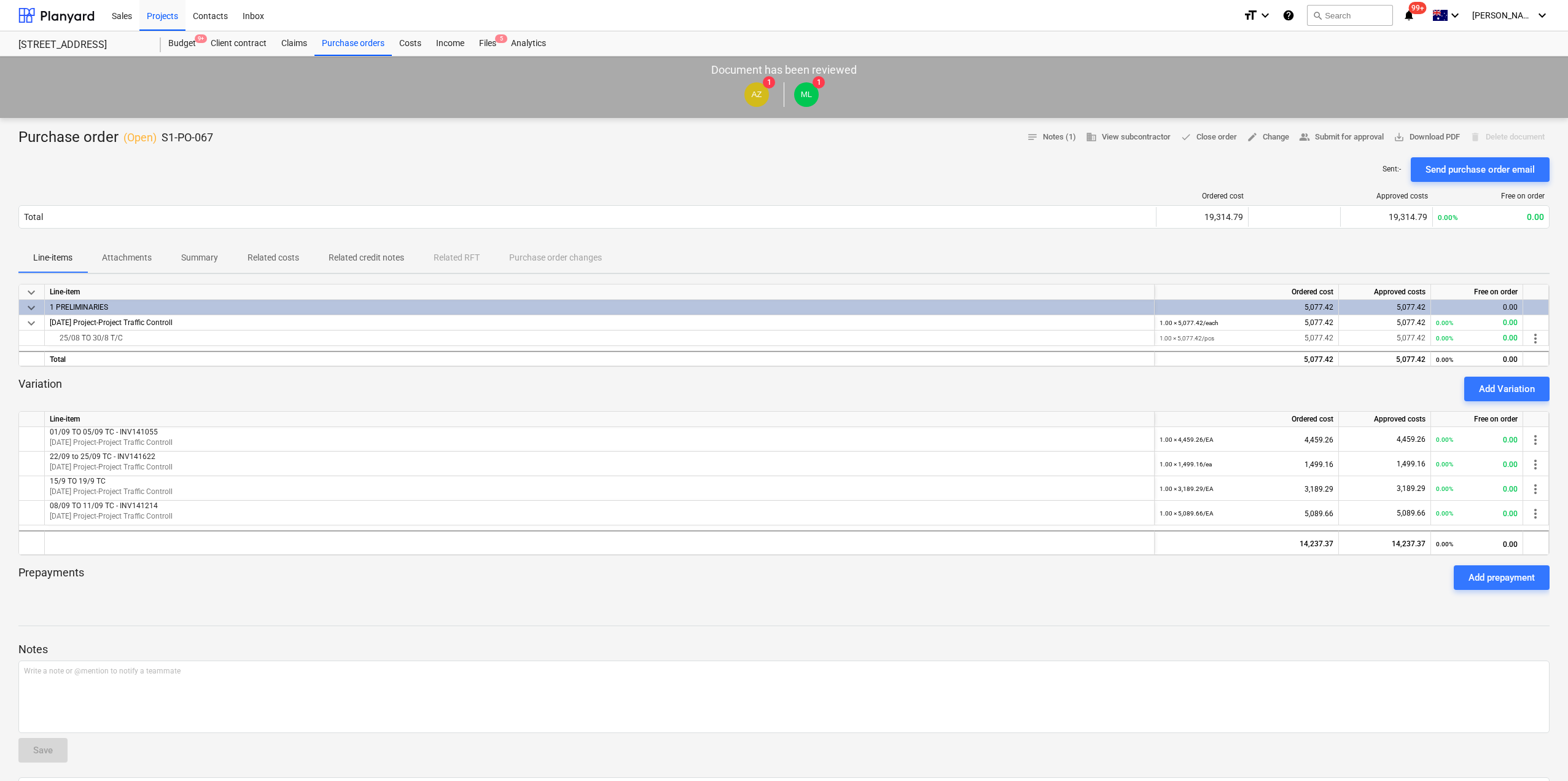
click at [1108, 619] on div at bounding box center [784, 614] width 1532 height 10
click at [1103, 607] on div "Purchase order ( Open ) S1-PO-067 notes Notes (1) business View subcontractor d…" at bounding box center [784, 523] width 1568 height 810
click at [362, 46] on div "Purchase orders" at bounding box center [353, 43] width 77 height 24
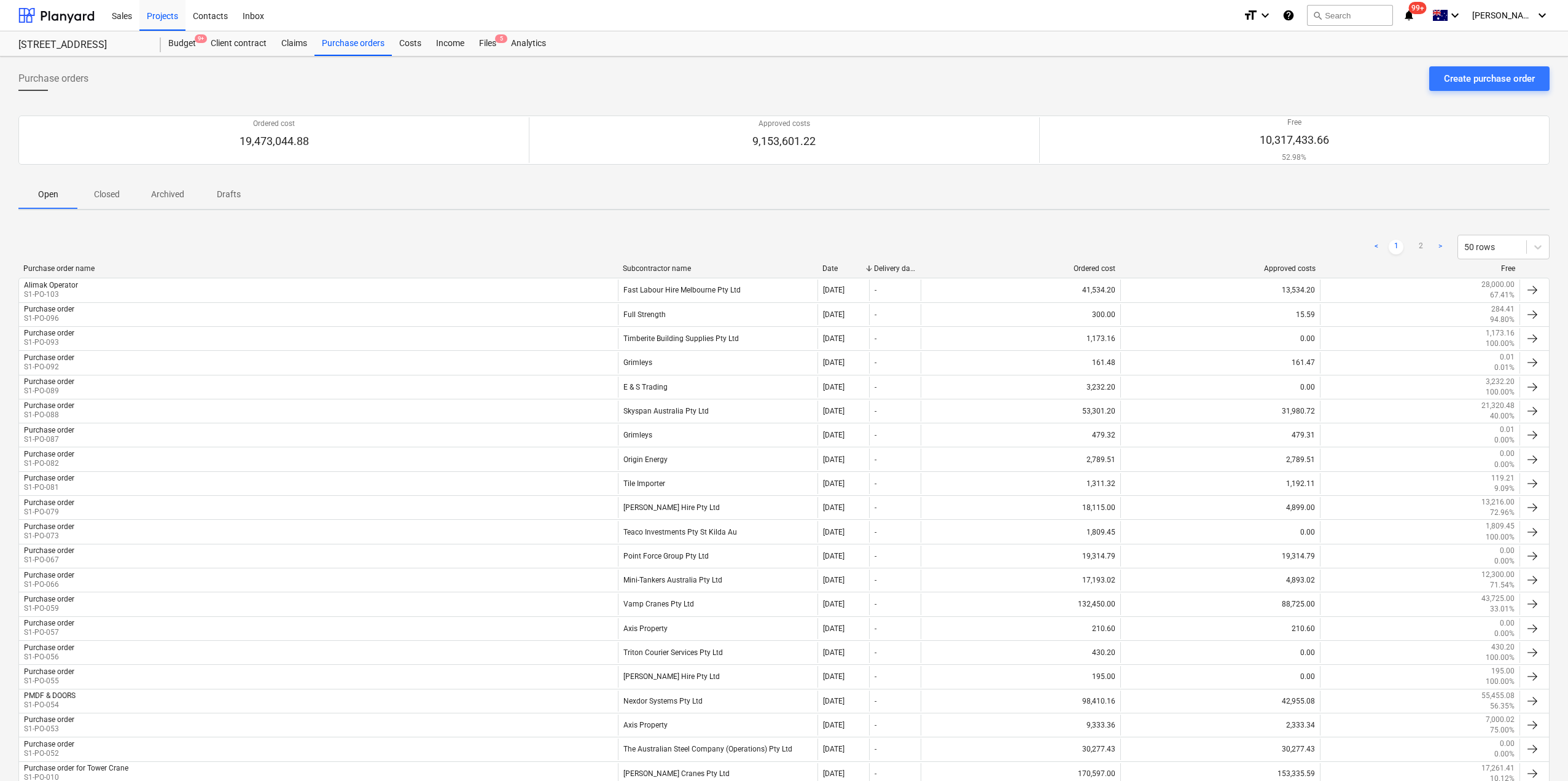
click at [662, 263] on div "< 1 2 > 50 rows" at bounding box center [784, 247] width 1532 height 35
click at [666, 265] on div "Subcontractor name" at bounding box center [717, 269] width 190 height 9
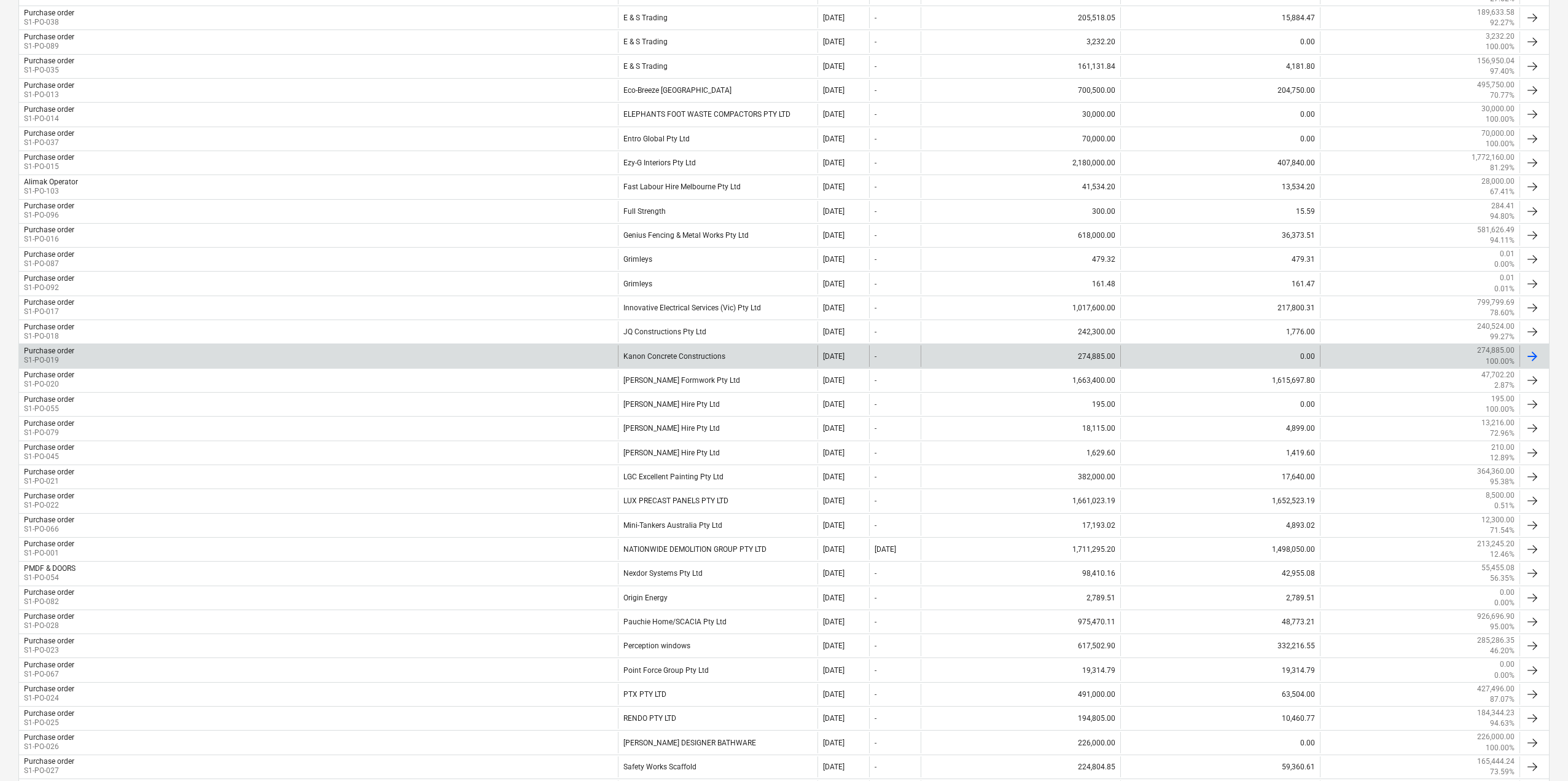
scroll to position [529, 0]
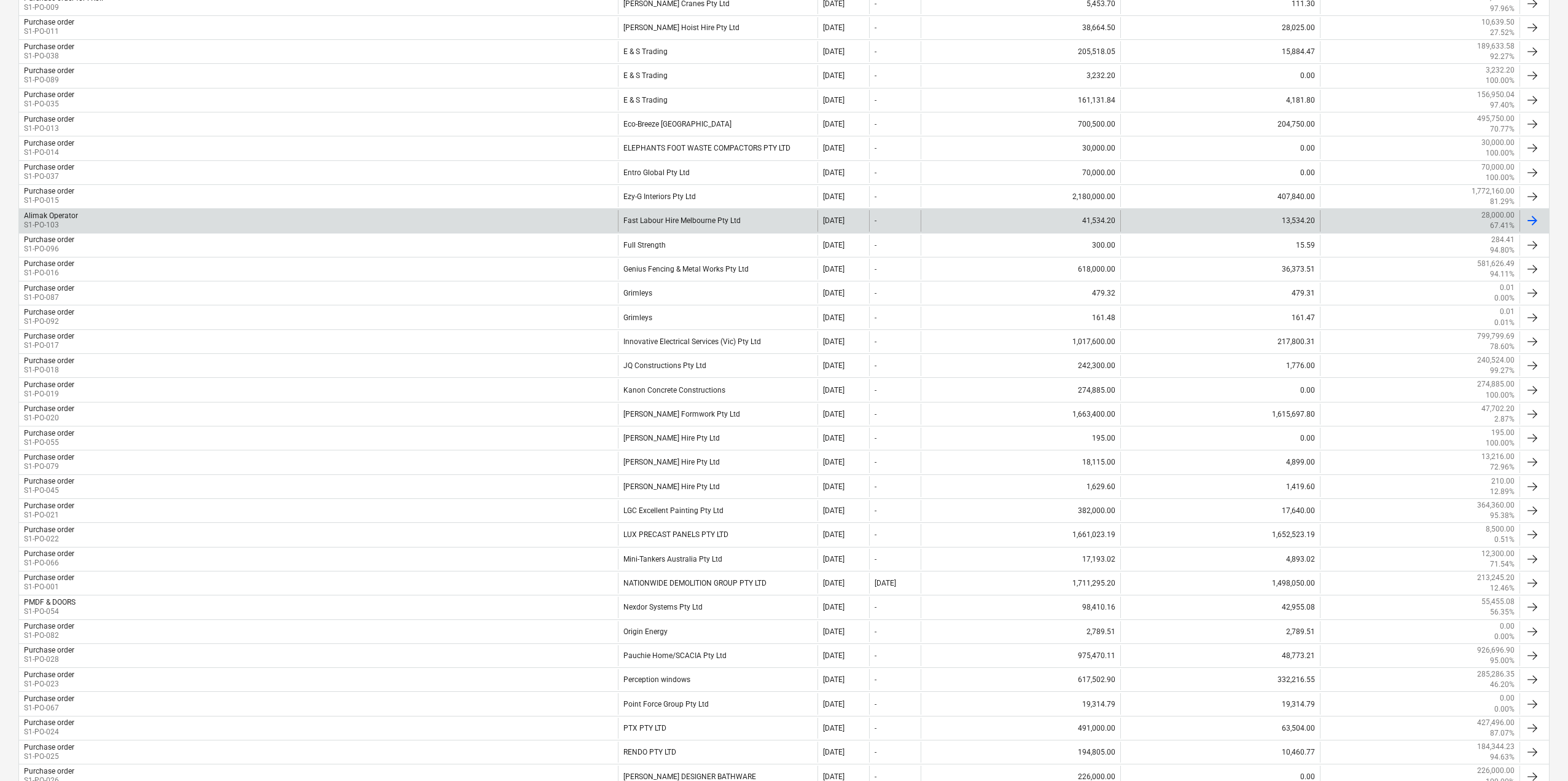
click at [688, 221] on div "Fast Labour Hire Melbourne Pty Ltd" at bounding box center [717, 221] width 199 height 21
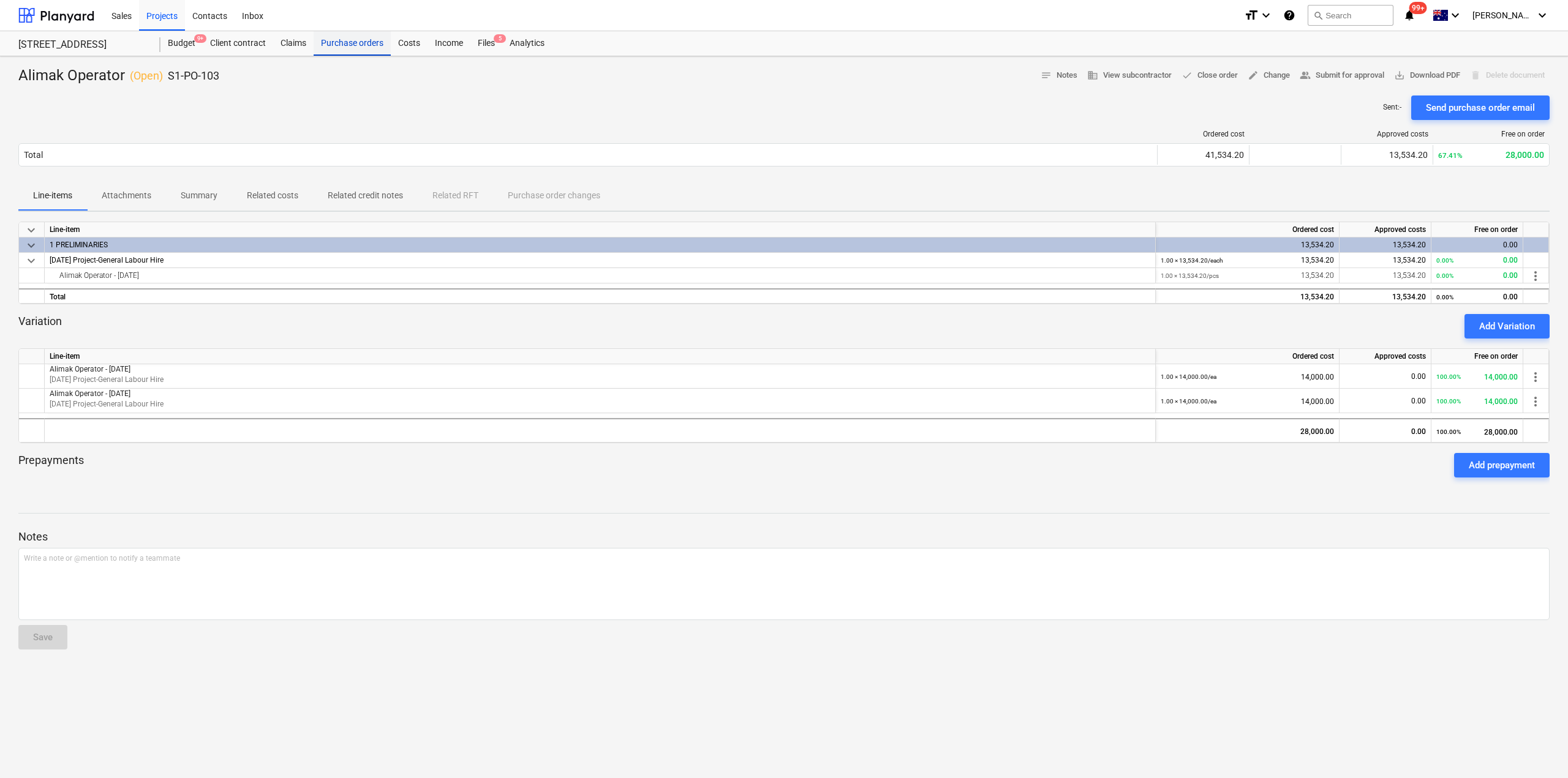
click at [352, 41] on div "Purchase orders" at bounding box center [352, 43] width 77 height 24
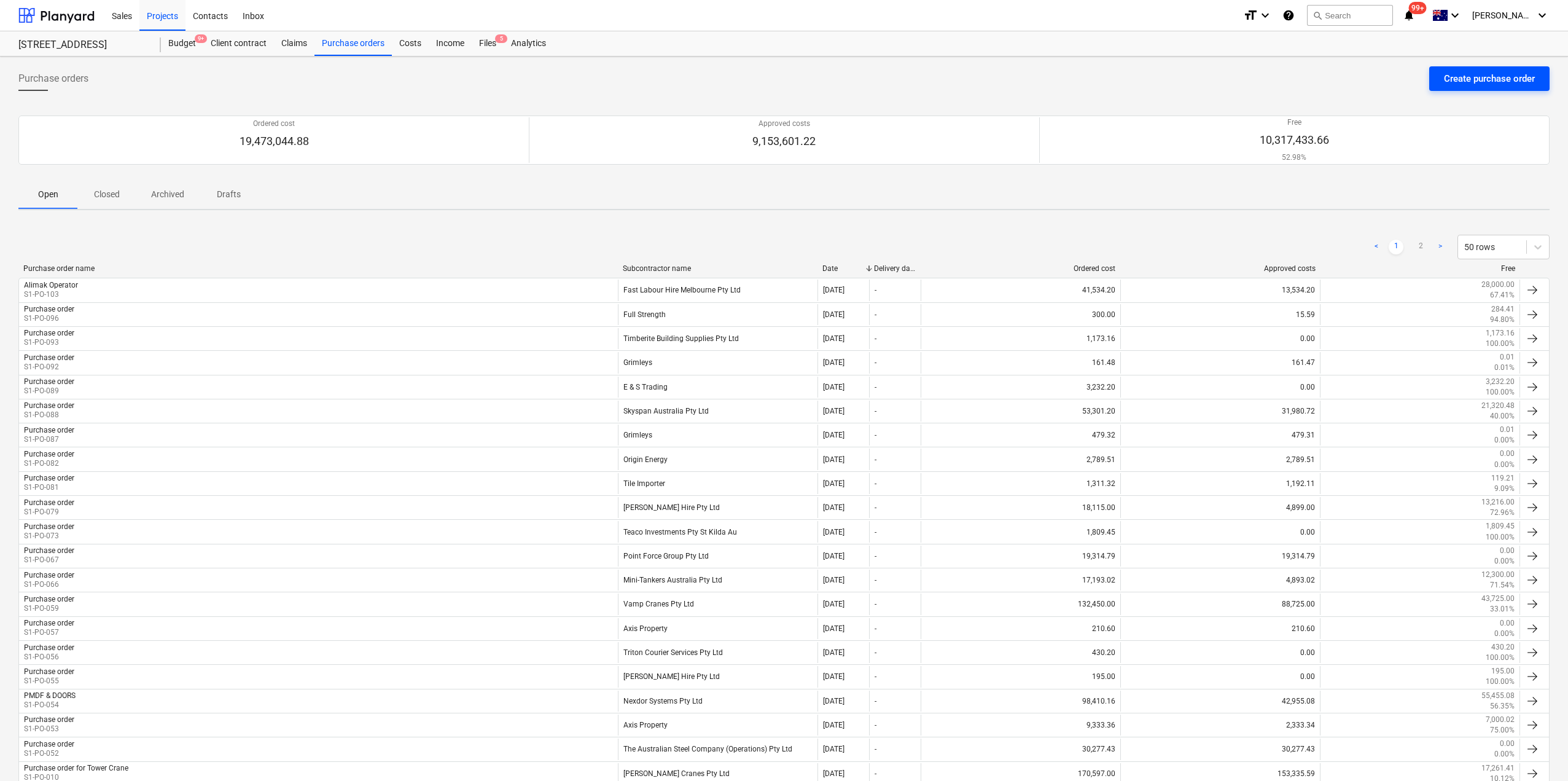
click at [1493, 72] on div "Create purchase order" at bounding box center [1489, 79] width 91 height 16
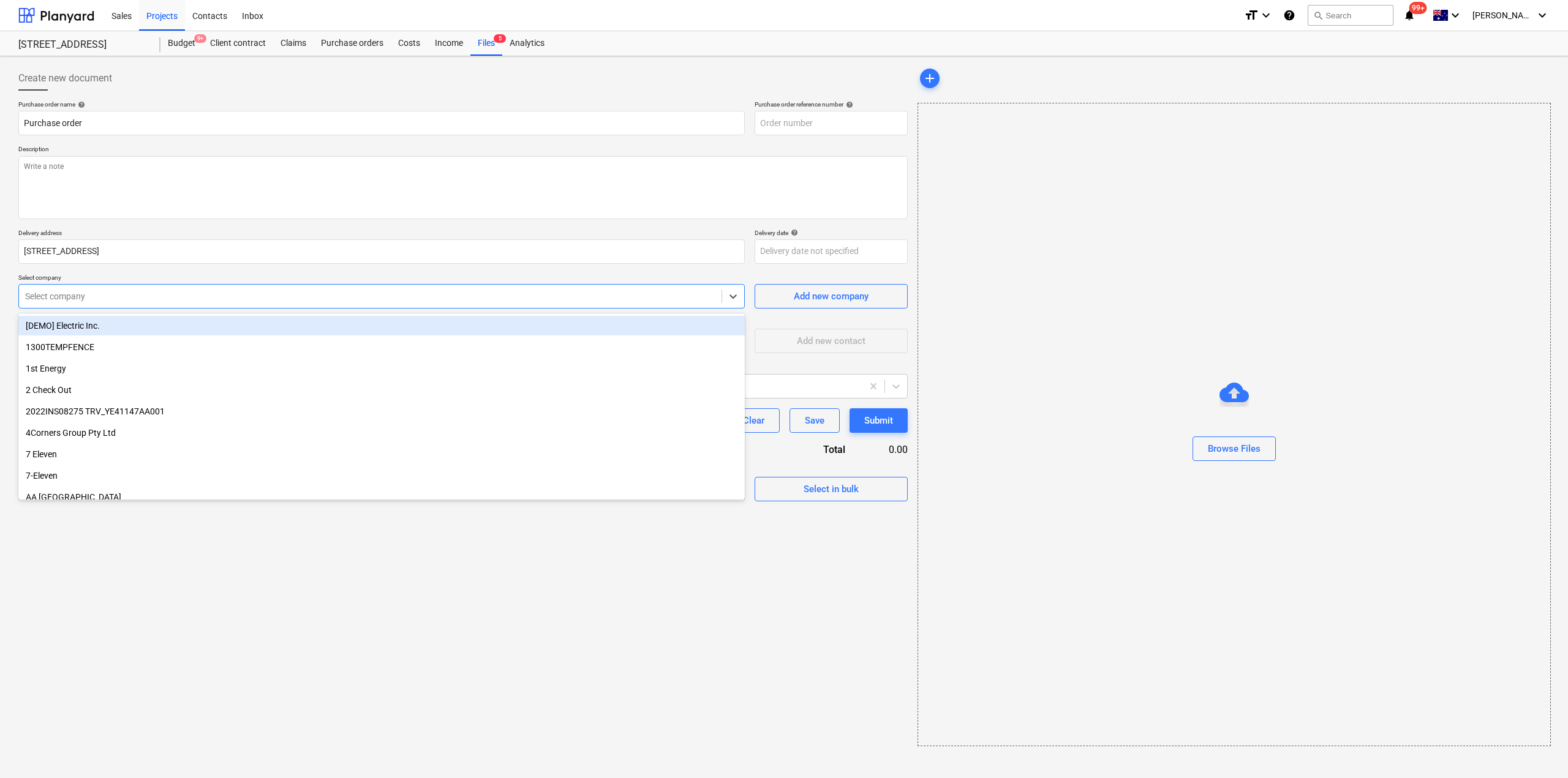
click at [136, 308] on div "Select company" at bounding box center [381, 296] width 727 height 24
type textarea "x"
type input "S1-PO-105"
type textarea "x"
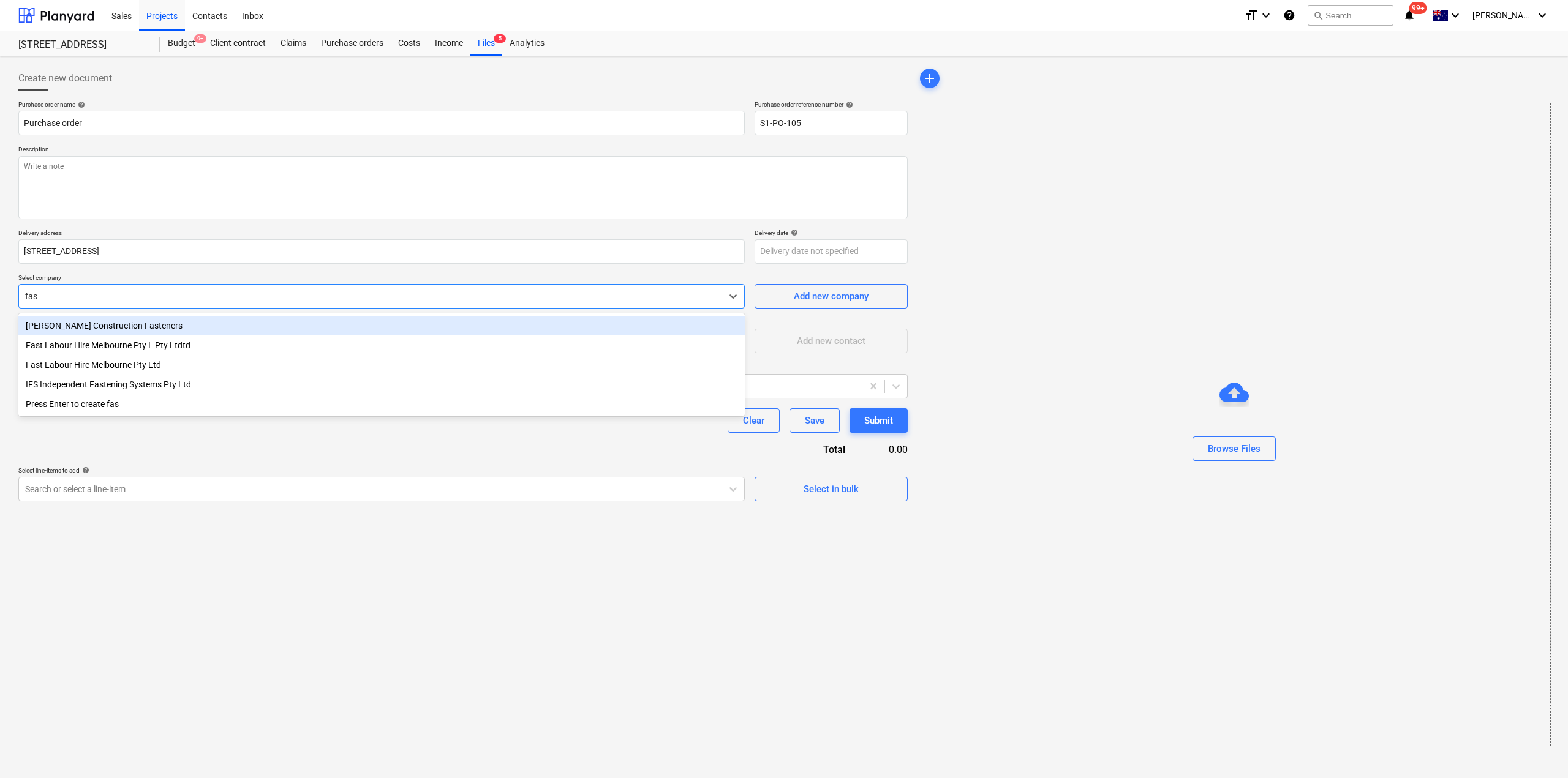
type input "fast"
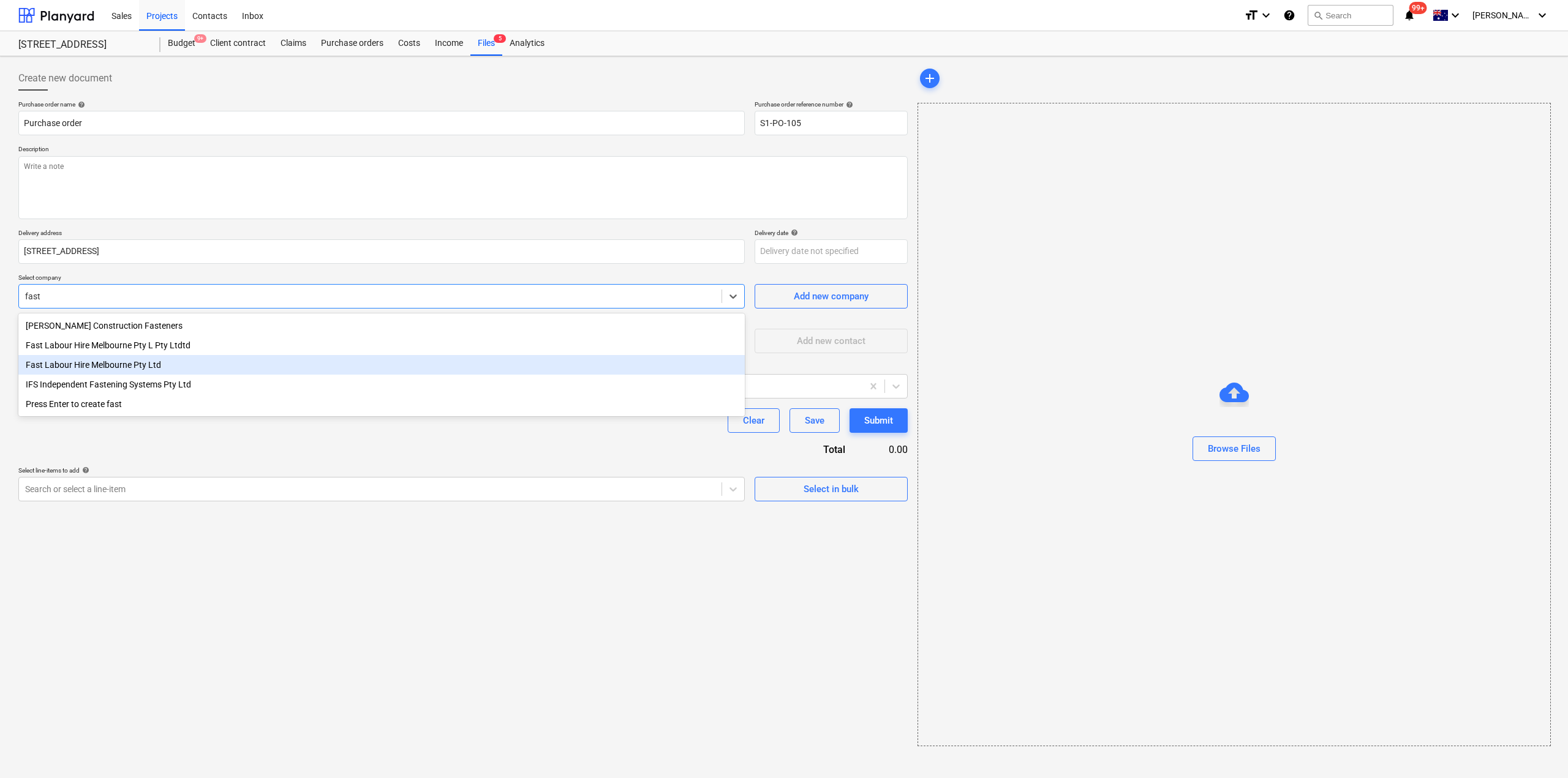
click at [151, 364] on div "Fast Labour Hire Melbourne Pty Ltd" at bounding box center [381, 364] width 727 height 20
type textarea "x"
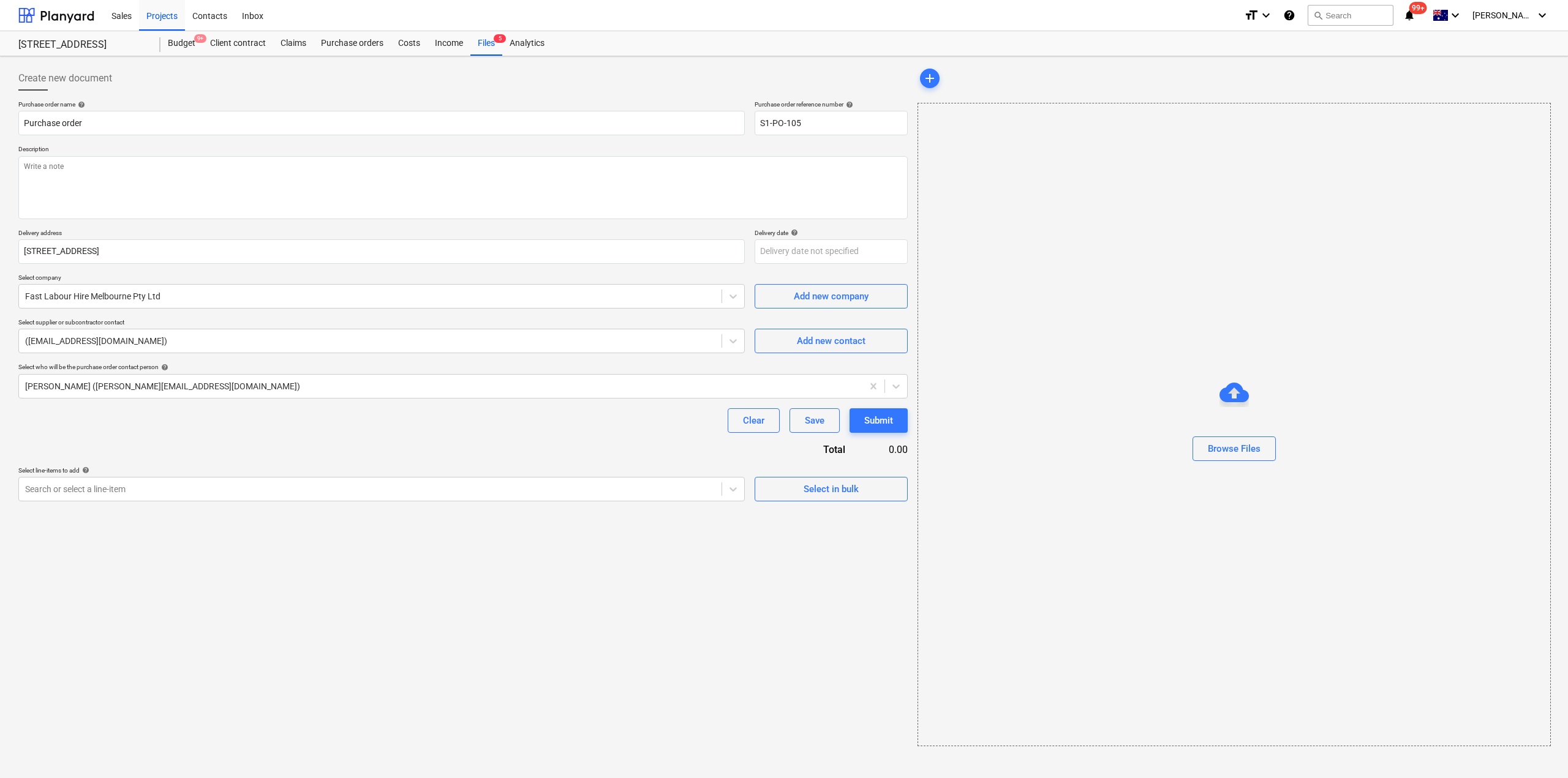
click at [88, 141] on div "Purchase order name help Purchase order Purchase order reference number help S1…" at bounding box center [463, 300] width 890 height 401
click at [92, 130] on input "Purchase order" at bounding box center [381, 123] width 727 height 24
drag, startPoint x: 103, startPoint y: 128, endPoint x: 0, endPoint y: 104, distance: 105.8
click at [0, 104] on div "Create new document Purchase order name help Purchase order Purchase order refe…" at bounding box center [784, 417] width 1568 height 722
type textarea "x"
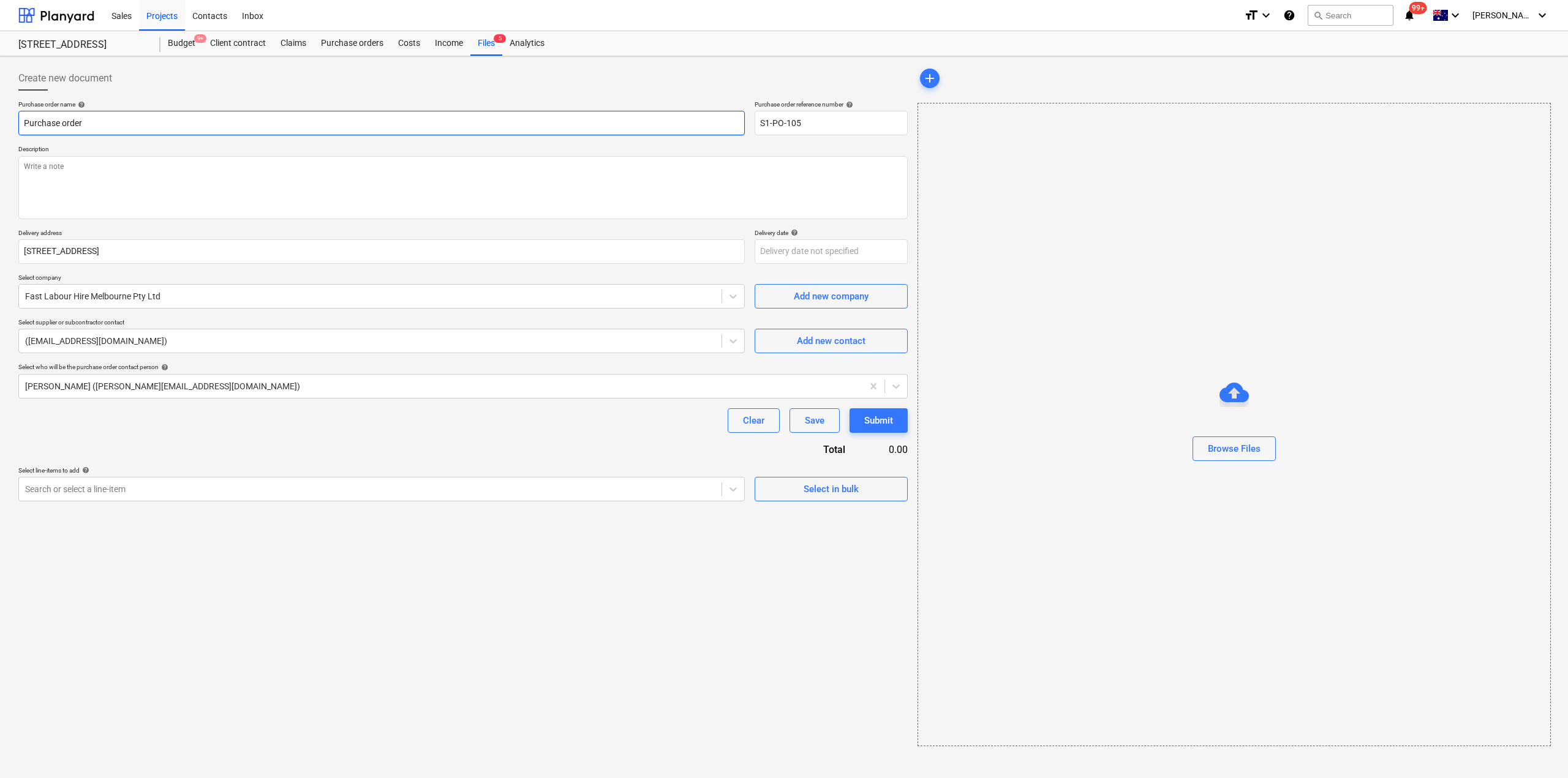
type input "L"
type textarea "x"
type input "La"
type textarea "x"
type input "Labo"
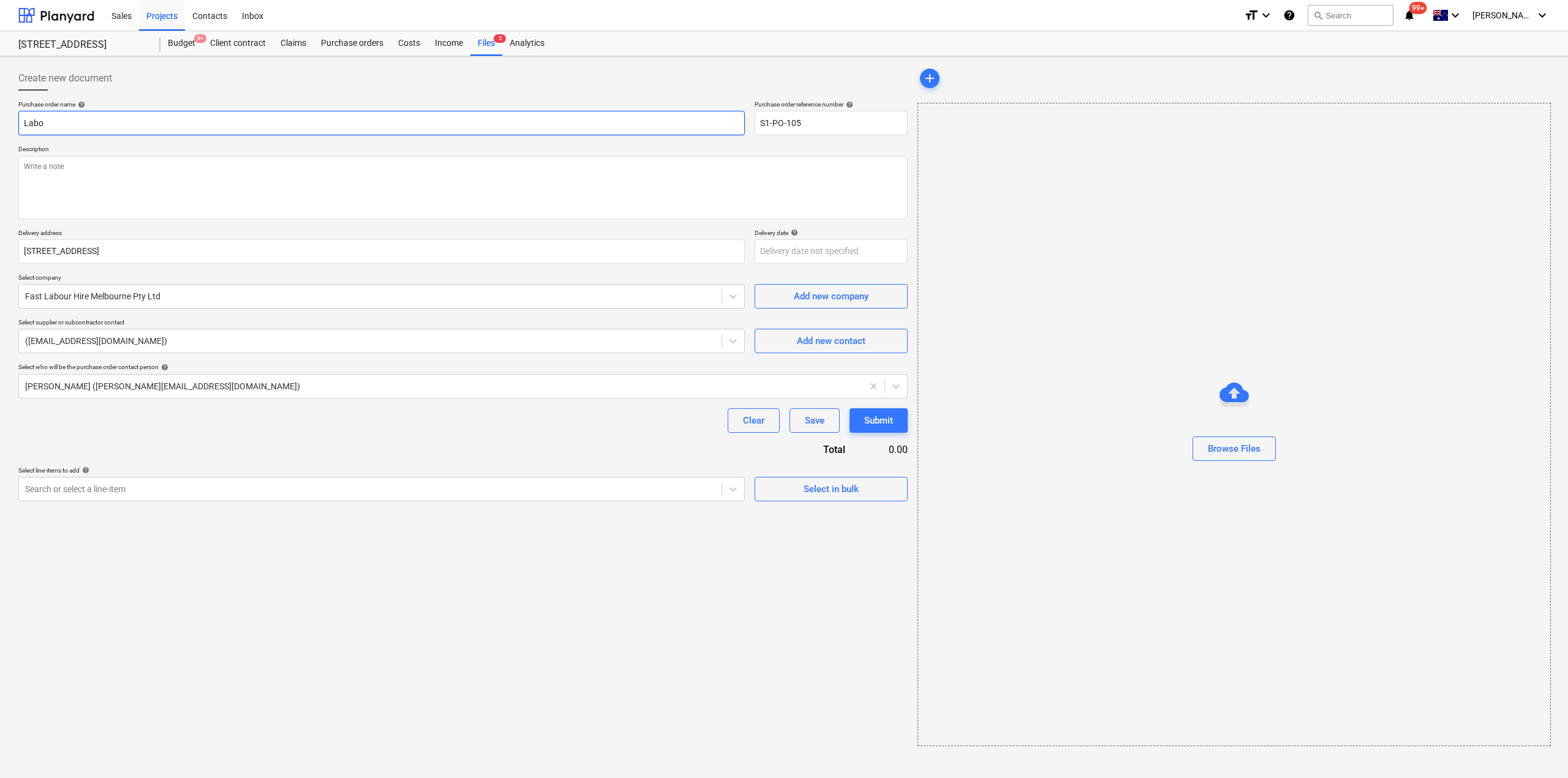
type textarea "x"
type input "Labour"
type textarea "x"
type input "Labour"
type textarea "x"
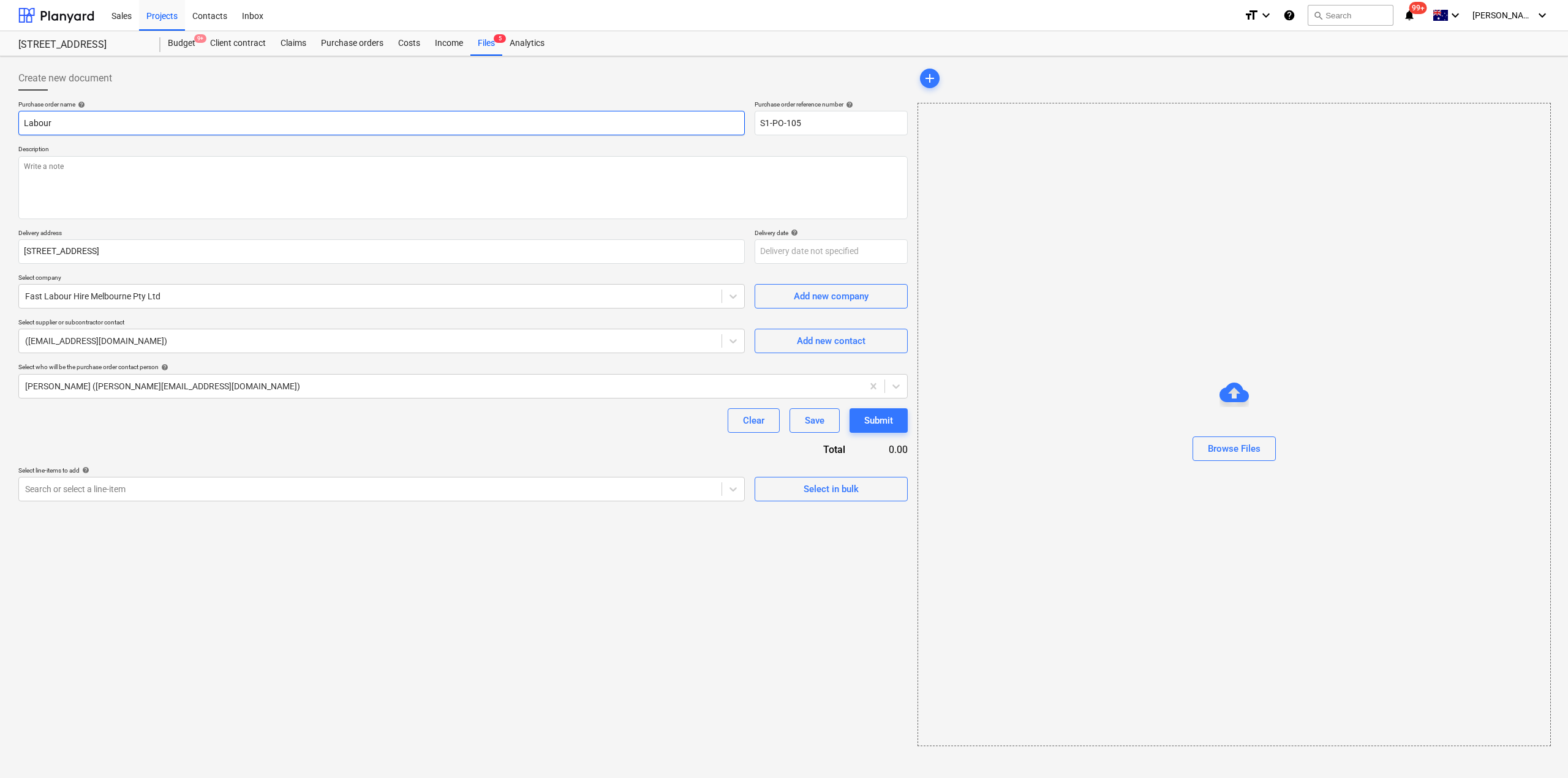
type input "Labour D"
type textarea "x"
type input "Labour Da"
type textarea "x"
type input "Labour Dar"
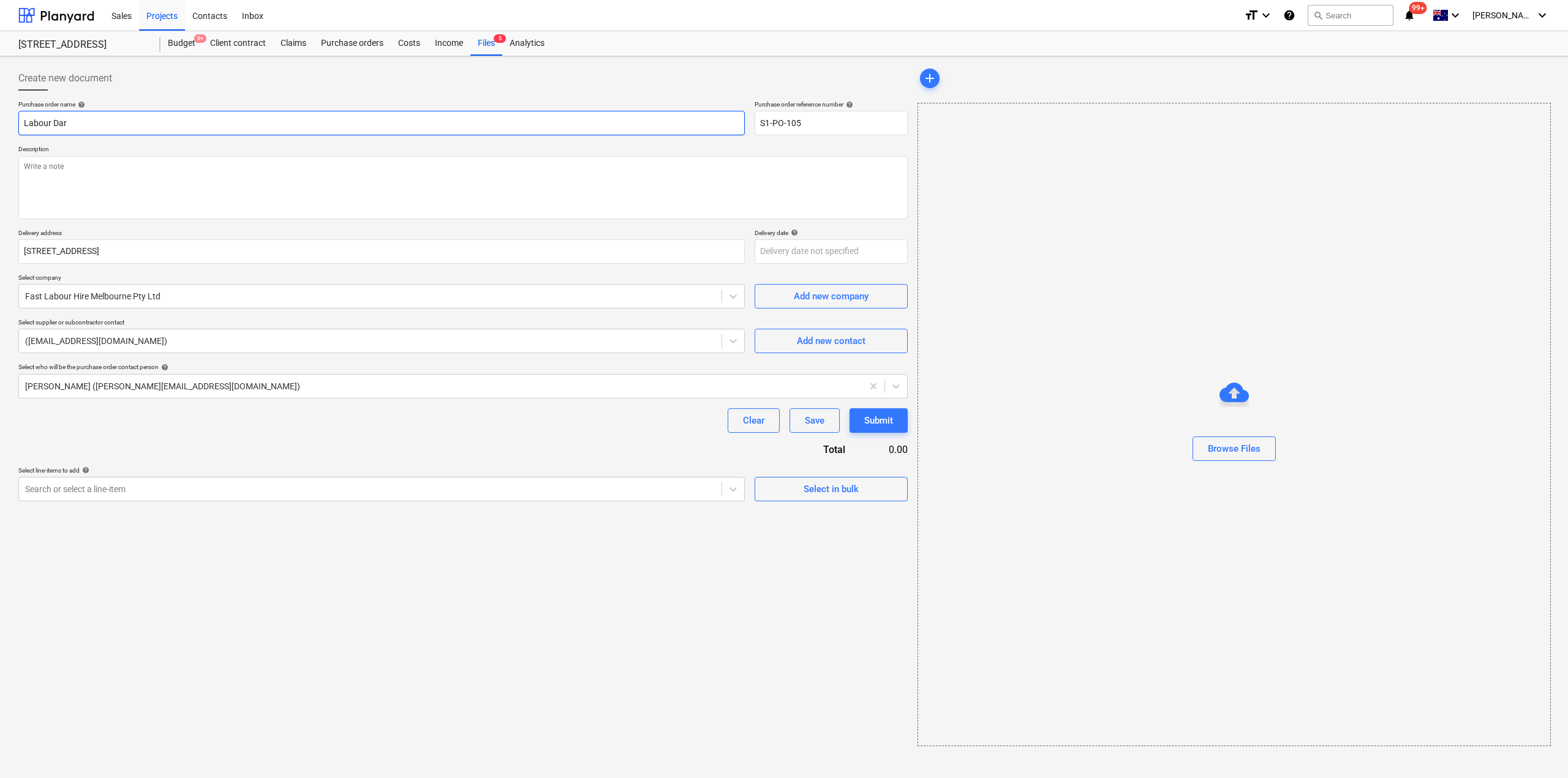
type textarea "x"
type input "Labour Da"
type textarea "x"
type input "Labour D"
type textarea "x"
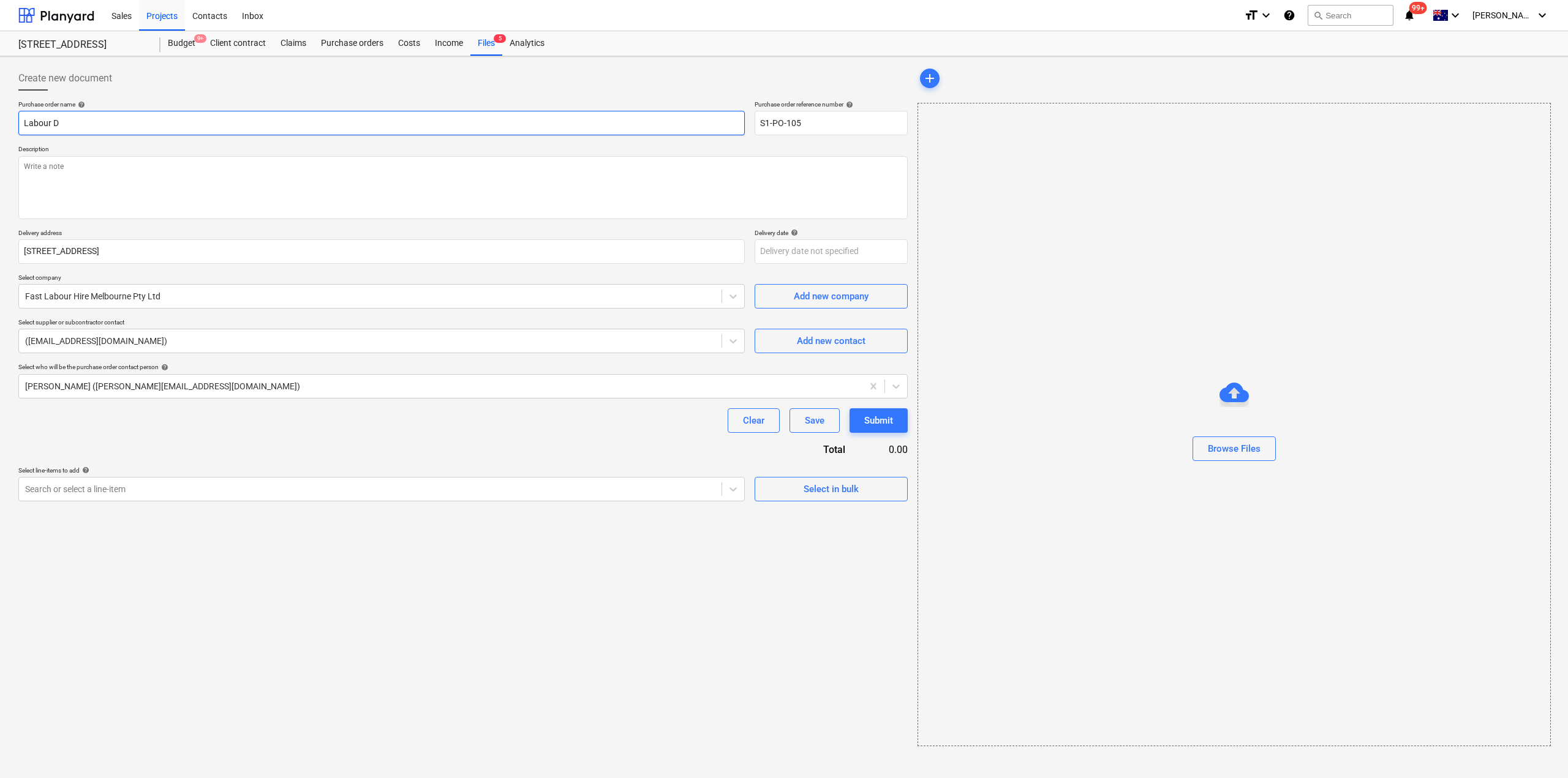
type input "Labour Dr"
type textarea "x"
type input "Labour Dra"
type textarea "x"
type input "Labour Draw"
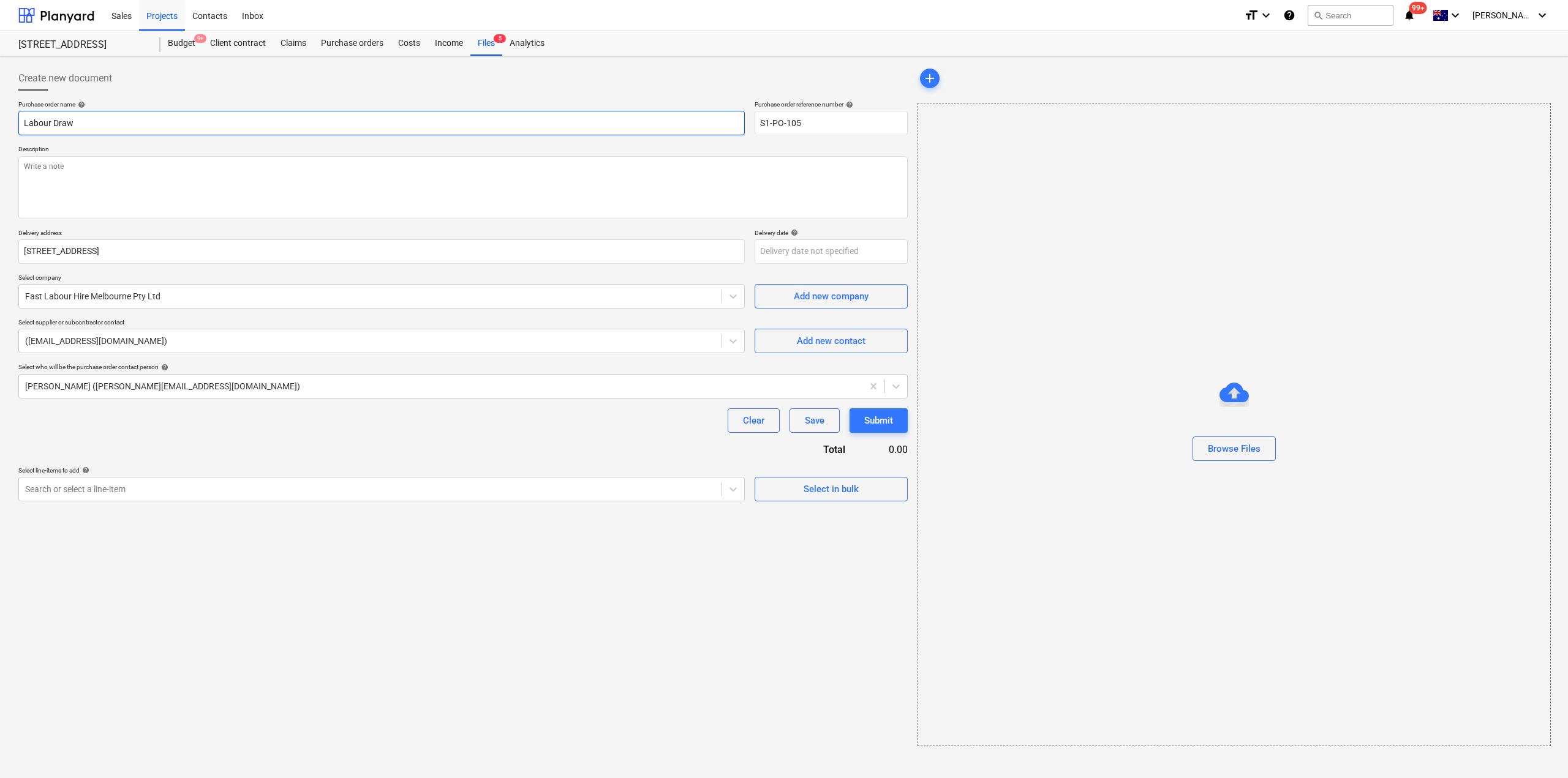
type textarea "x"
type input "Labour Draw"
type textarea "x"
type input "Labour Draw D"
type textarea "x"
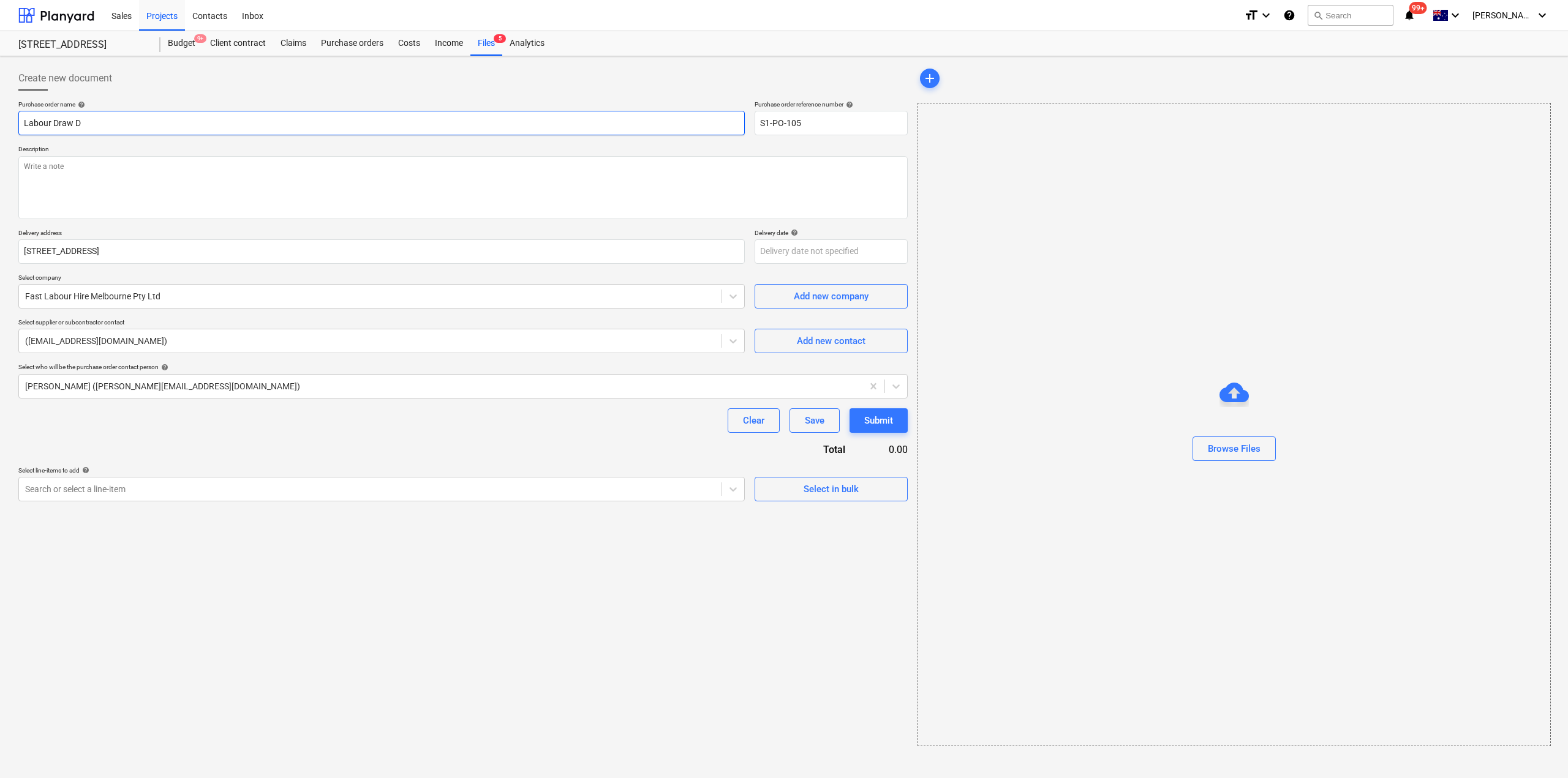
type input "Labour Draw Do"
type textarea "x"
type input "Labour Draw Dow"
type textarea "x"
type input "Labour Draw Down"
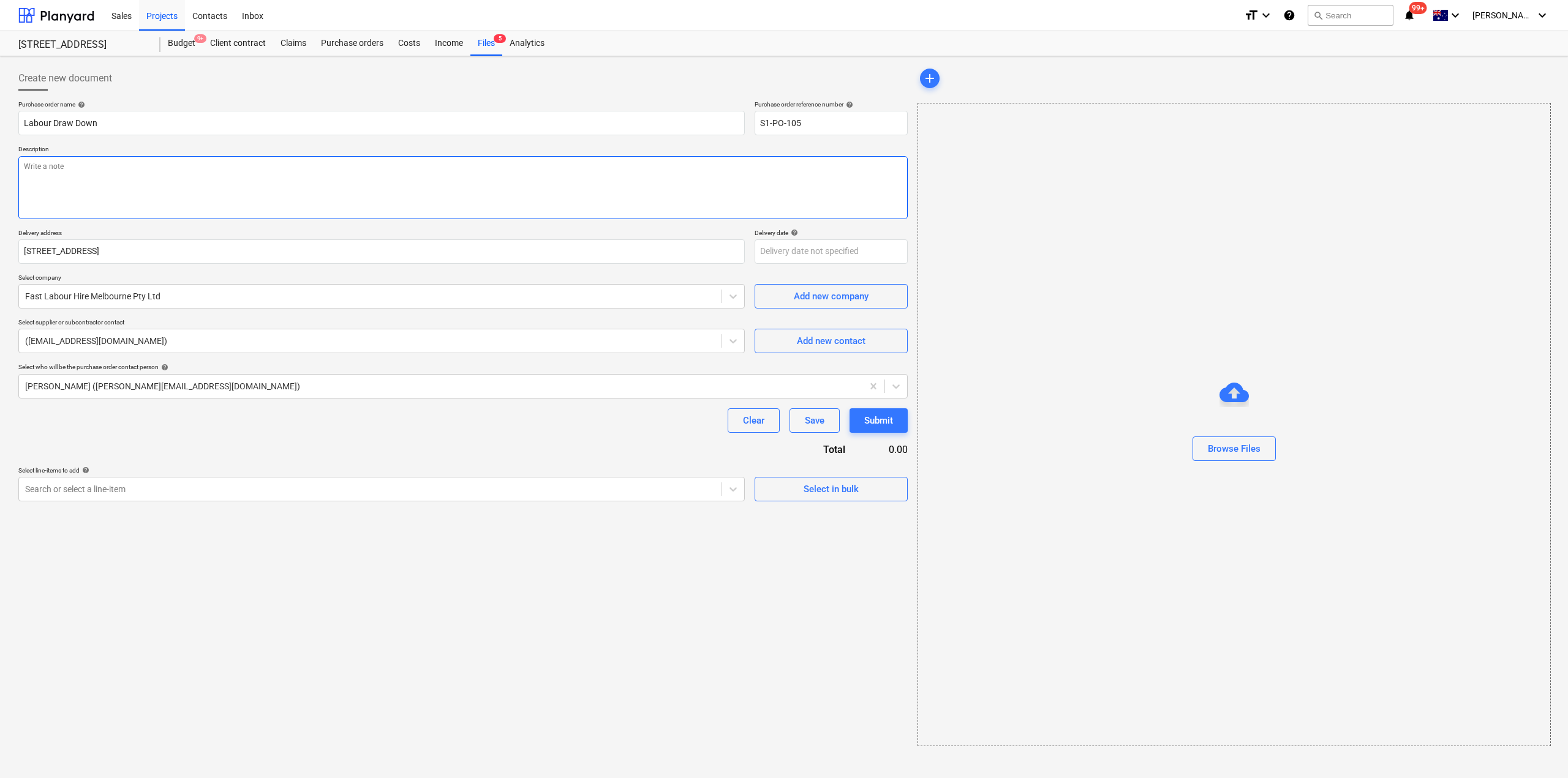
click at [86, 180] on textarea at bounding box center [463, 187] width 890 height 63
type textarea "x"
type textarea "A"
type textarea "x"
type textarea "Al"
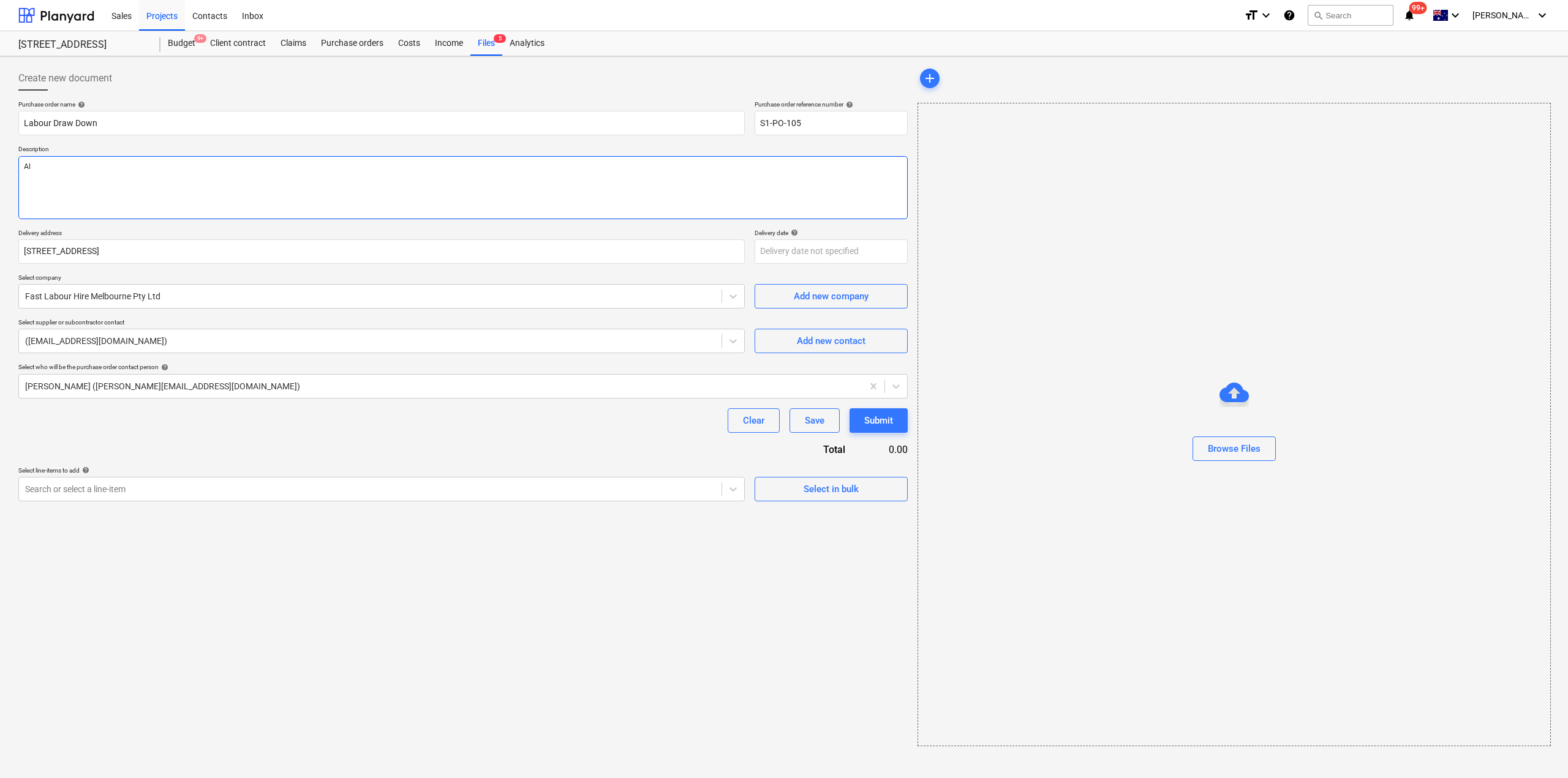
type textarea "x"
type textarea "All"
type textarea "x"
type textarea "Allow"
type textarea "x"
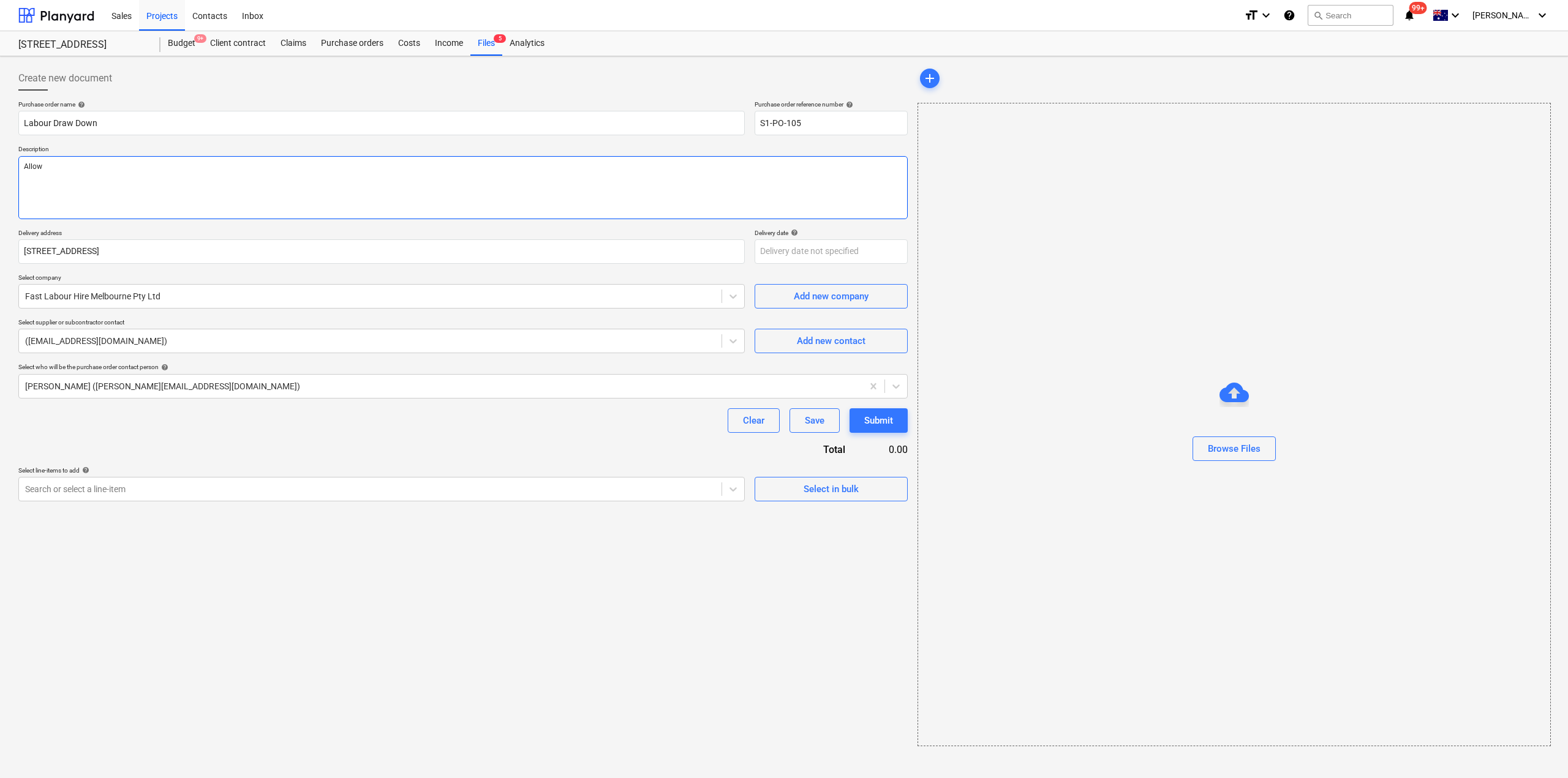
type textarea "Allow"
type textarea "x"
type textarea "Allow fo"
type textarea "x"
type textarea "Allow for"
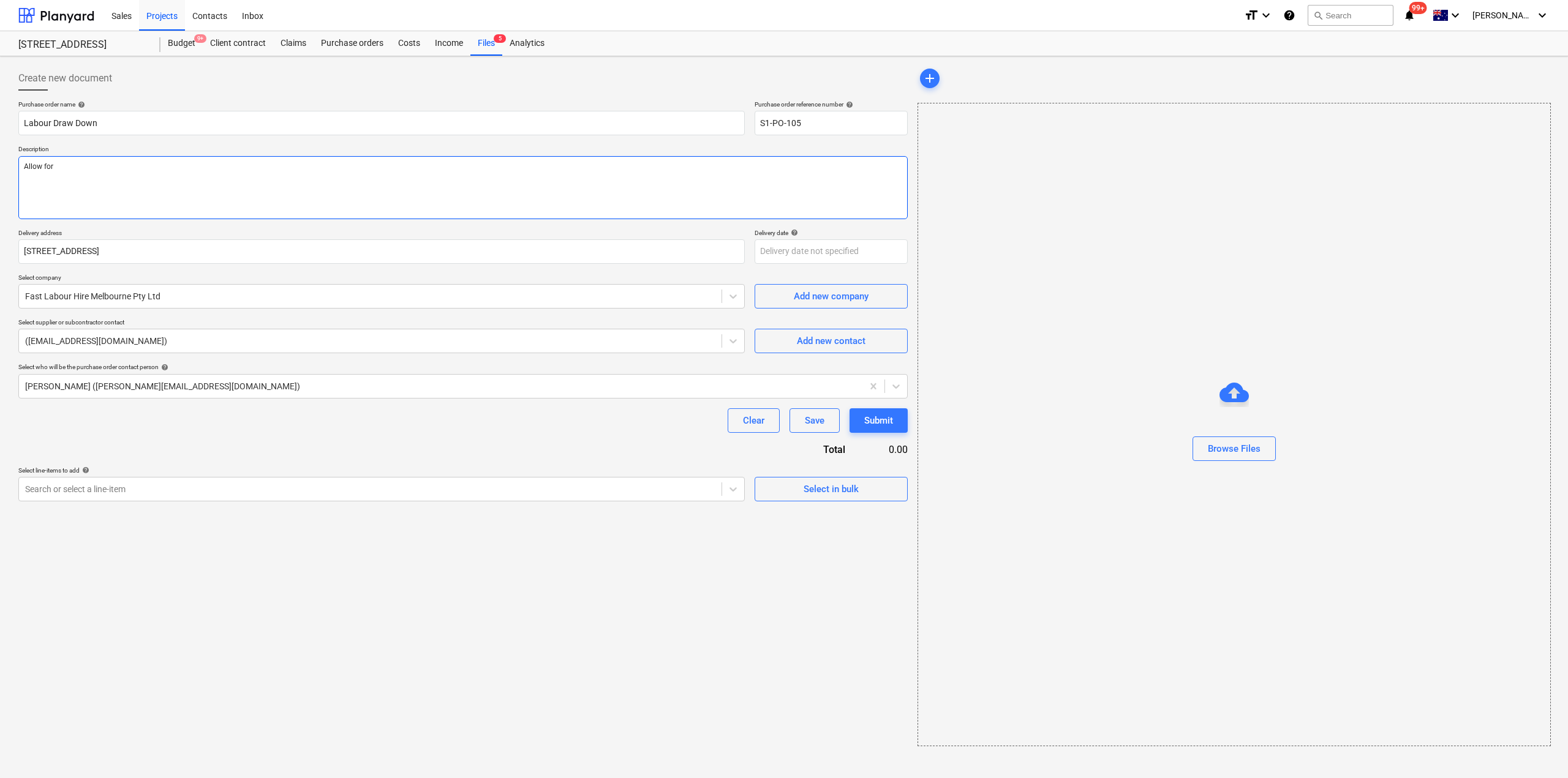
type textarea "x"
type textarea "Allow for 1"
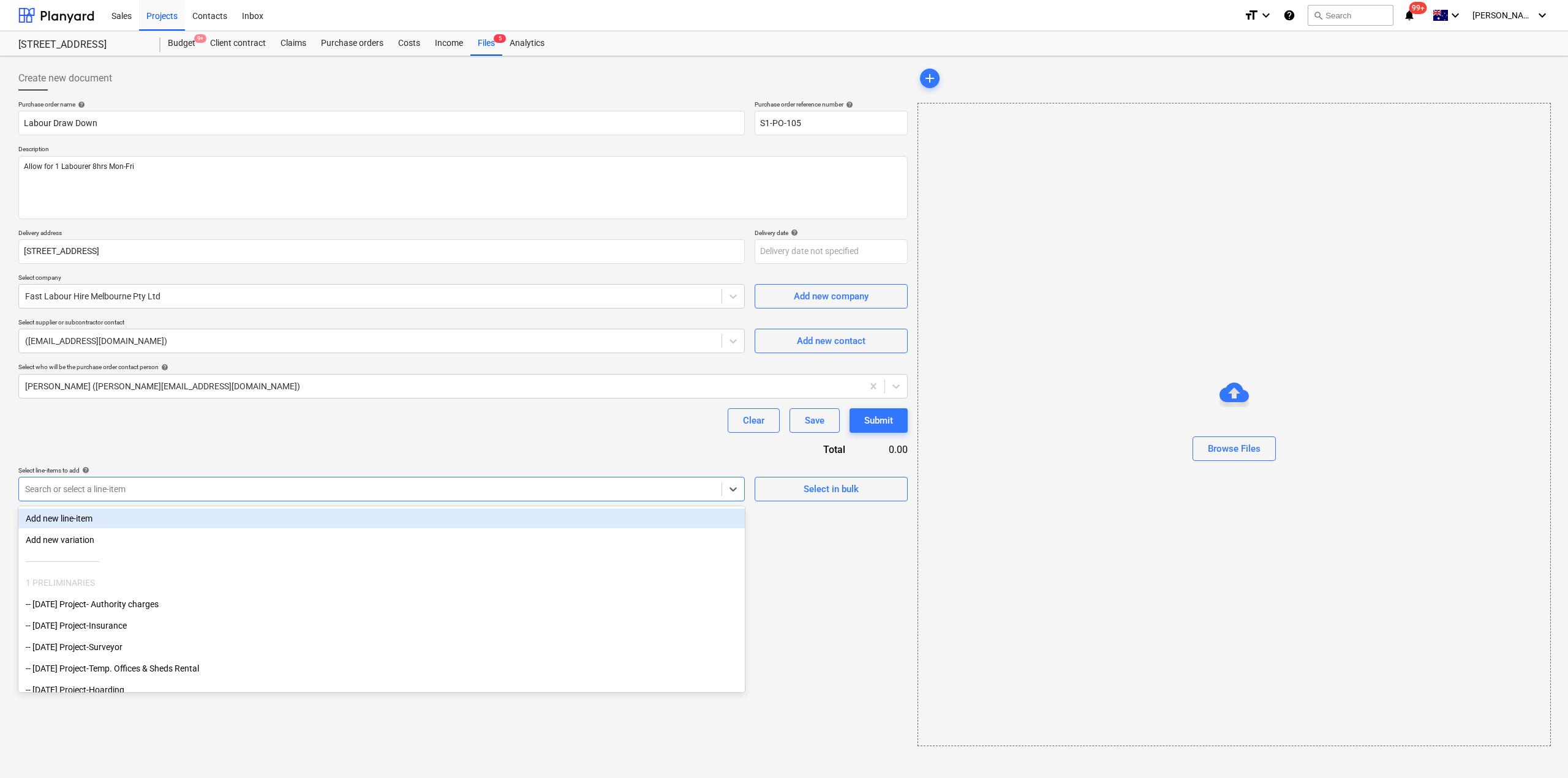
click at [107, 483] on div "Search or select a line-item" at bounding box center [370, 490] width 702 height 17
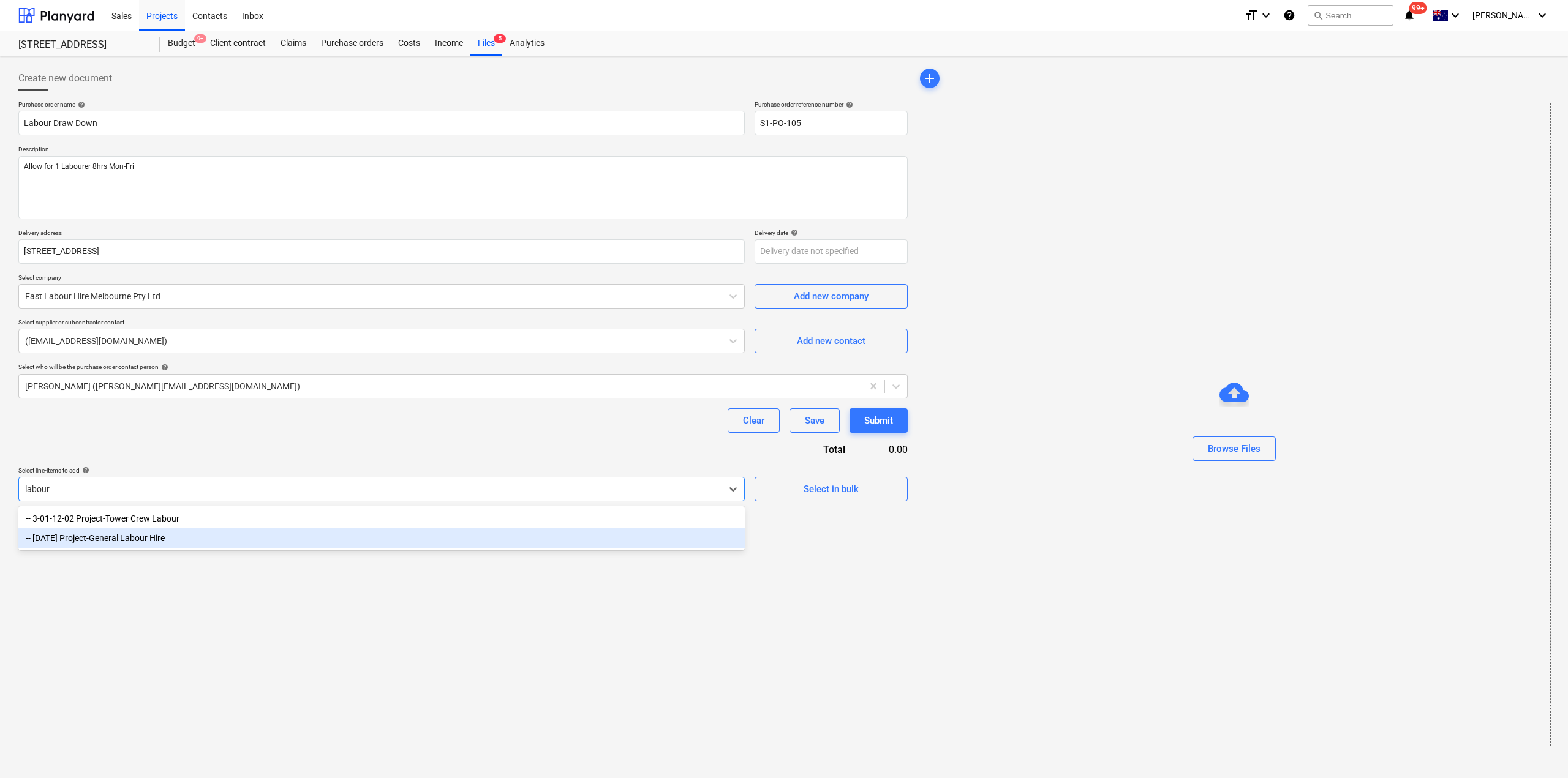
click at [138, 539] on div "-- [DATE] Project-General Labour Hire" at bounding box center [381, 538] width 727 height 20
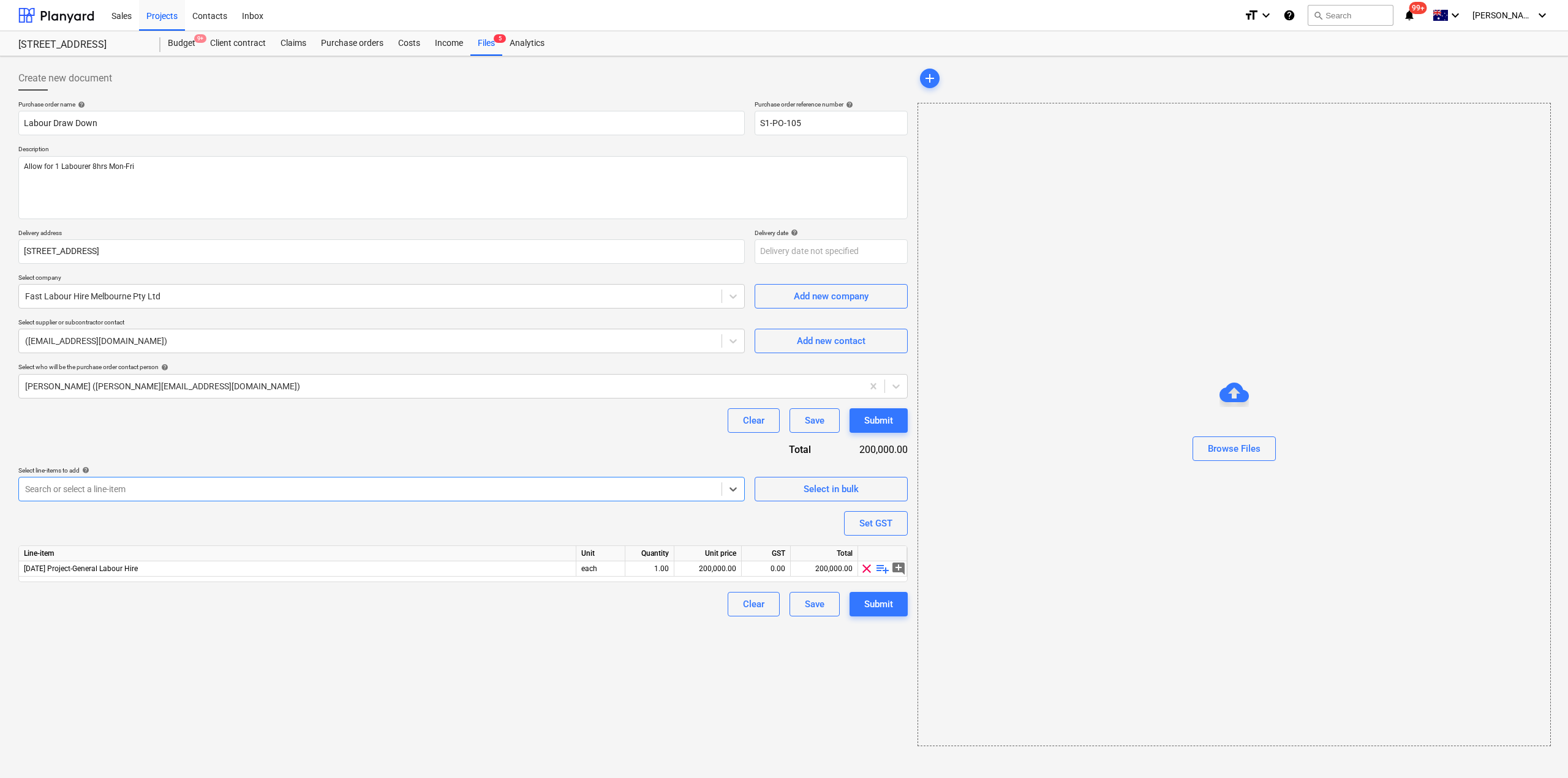
click at [329, 664] on div "Create new document Purchase order name help Labour Draw Down Purchase order re…" at bounding box center [463, 406] width 899 height 690
click at [883, 572] on span "playlist_add" at bounding box center [882, 568] width 15 height 15
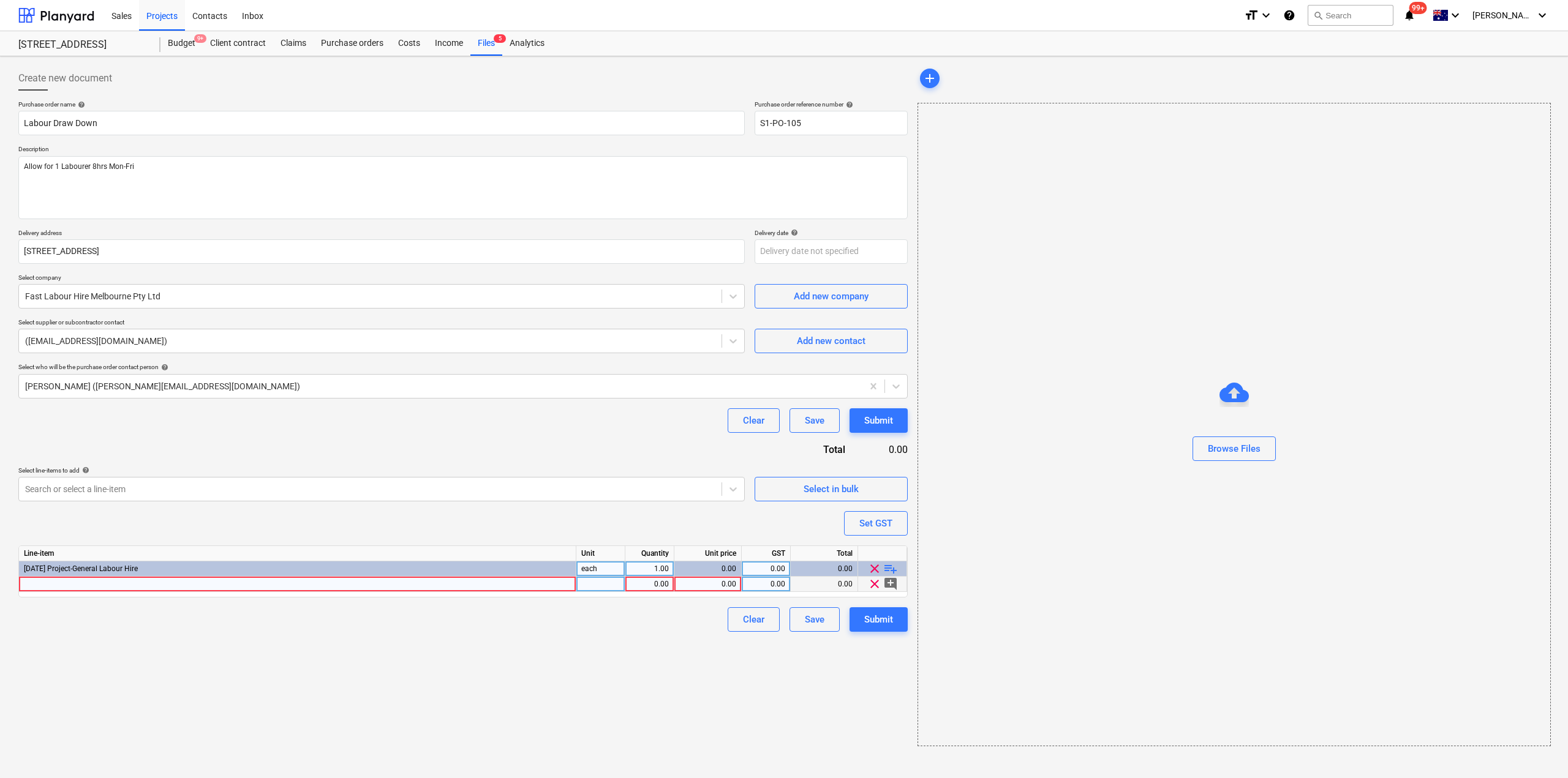
click at [232, 586] on div at bounding box center [297, 585] width 557 height 16
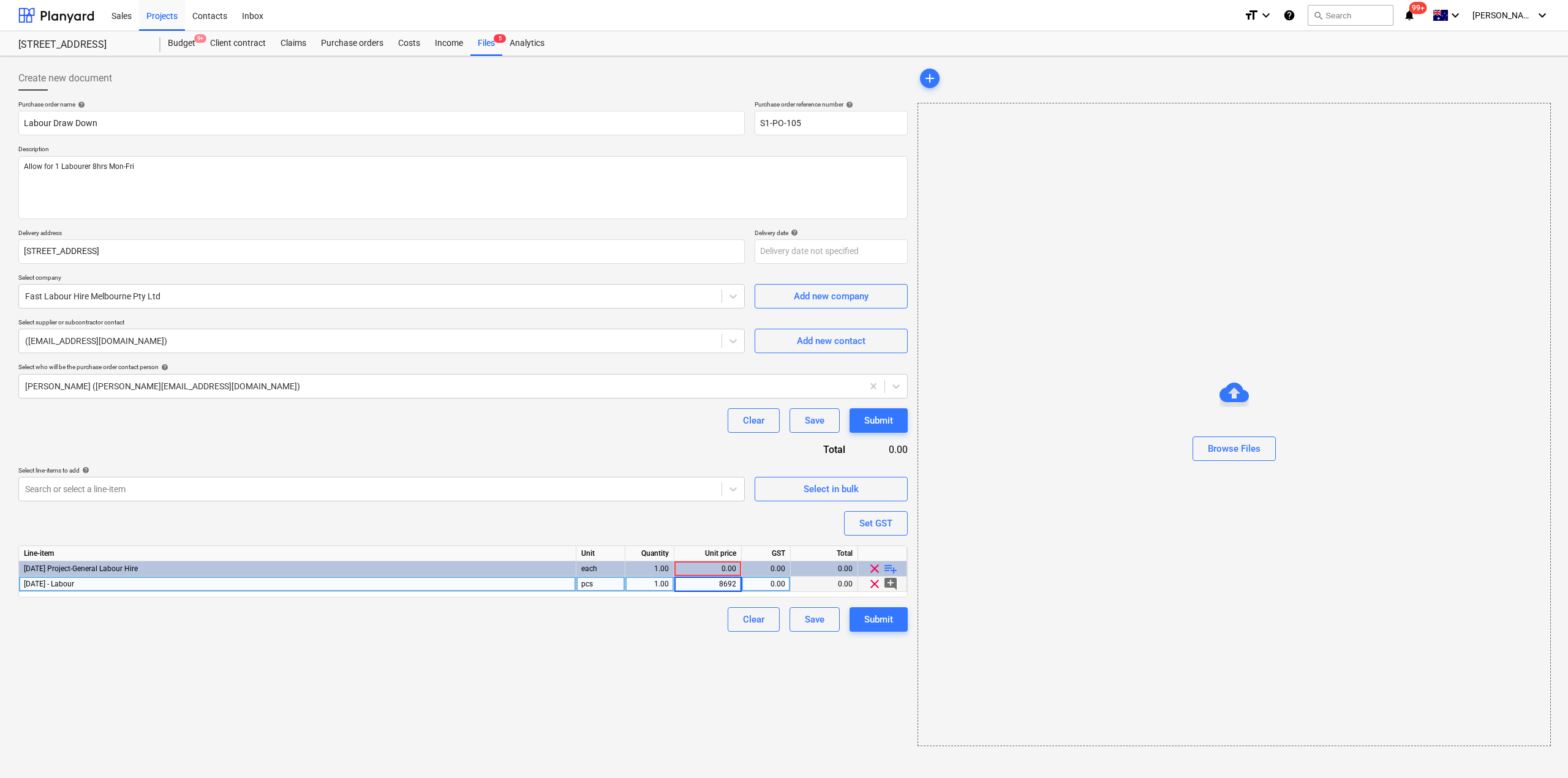
click at [644, 660] on div "Create new document Purchase order name help Labour Draw Down Purchase order re…" at bounding box center [463, 406] width 899 height 690
click at [892, 570] on span "playlist_add" at bounding box center [891, 568] width 15 height 15
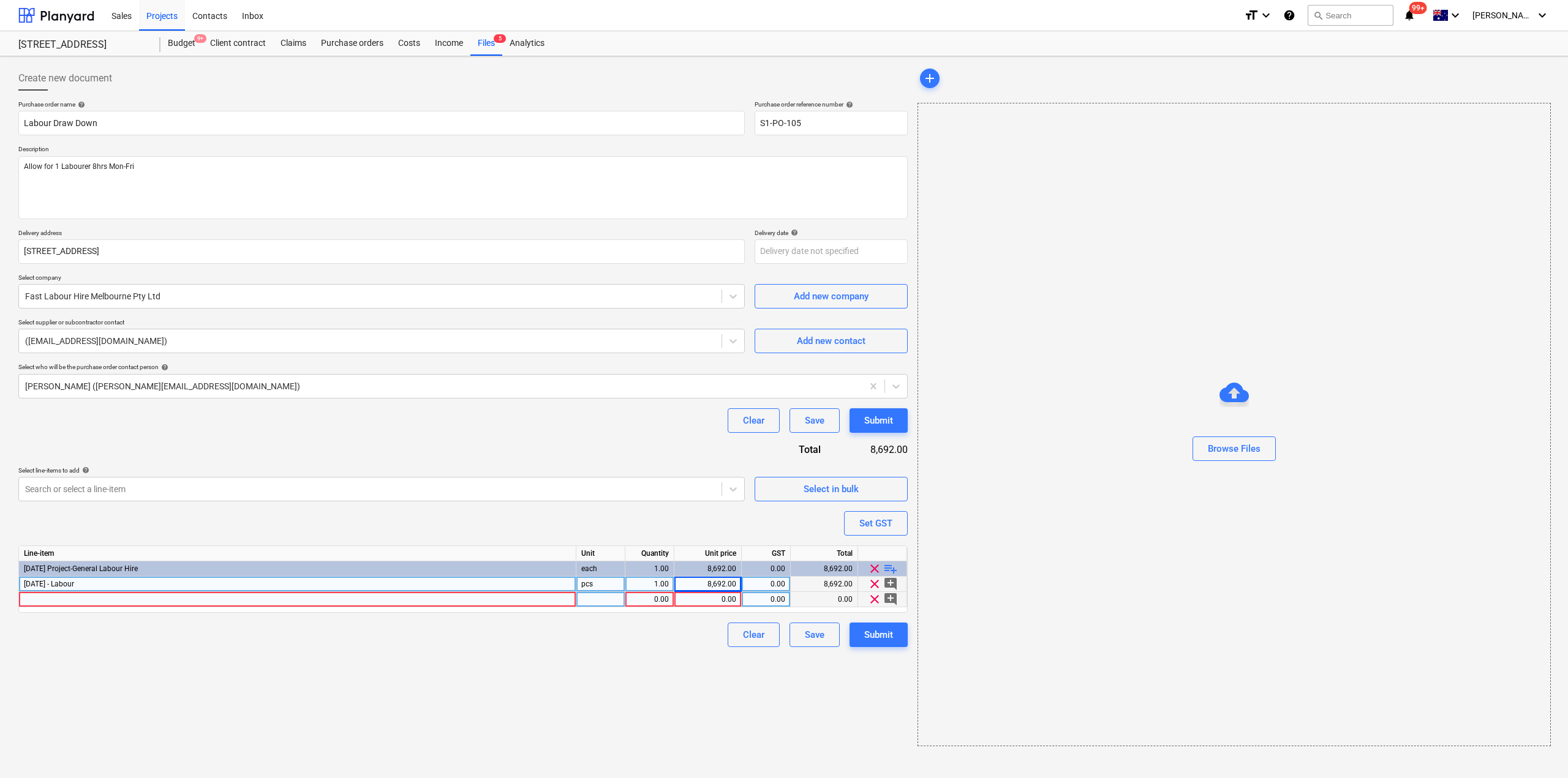
click at [235, 601] on div at bounding box center [297, 600] width 557 height 16
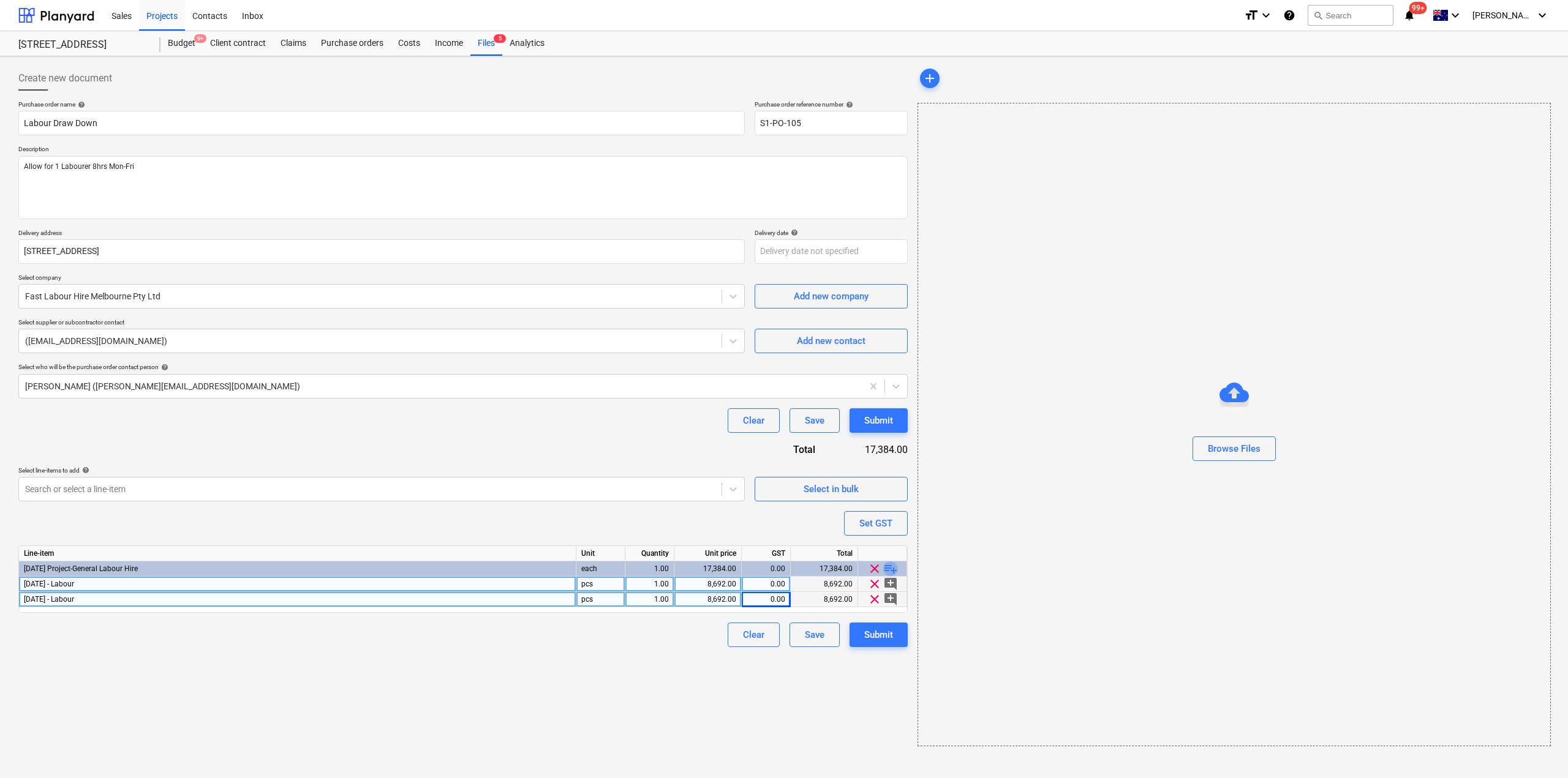
click at [892, 570] on span "playlist_add" at bounding box center [891, 568] width 15 height 15
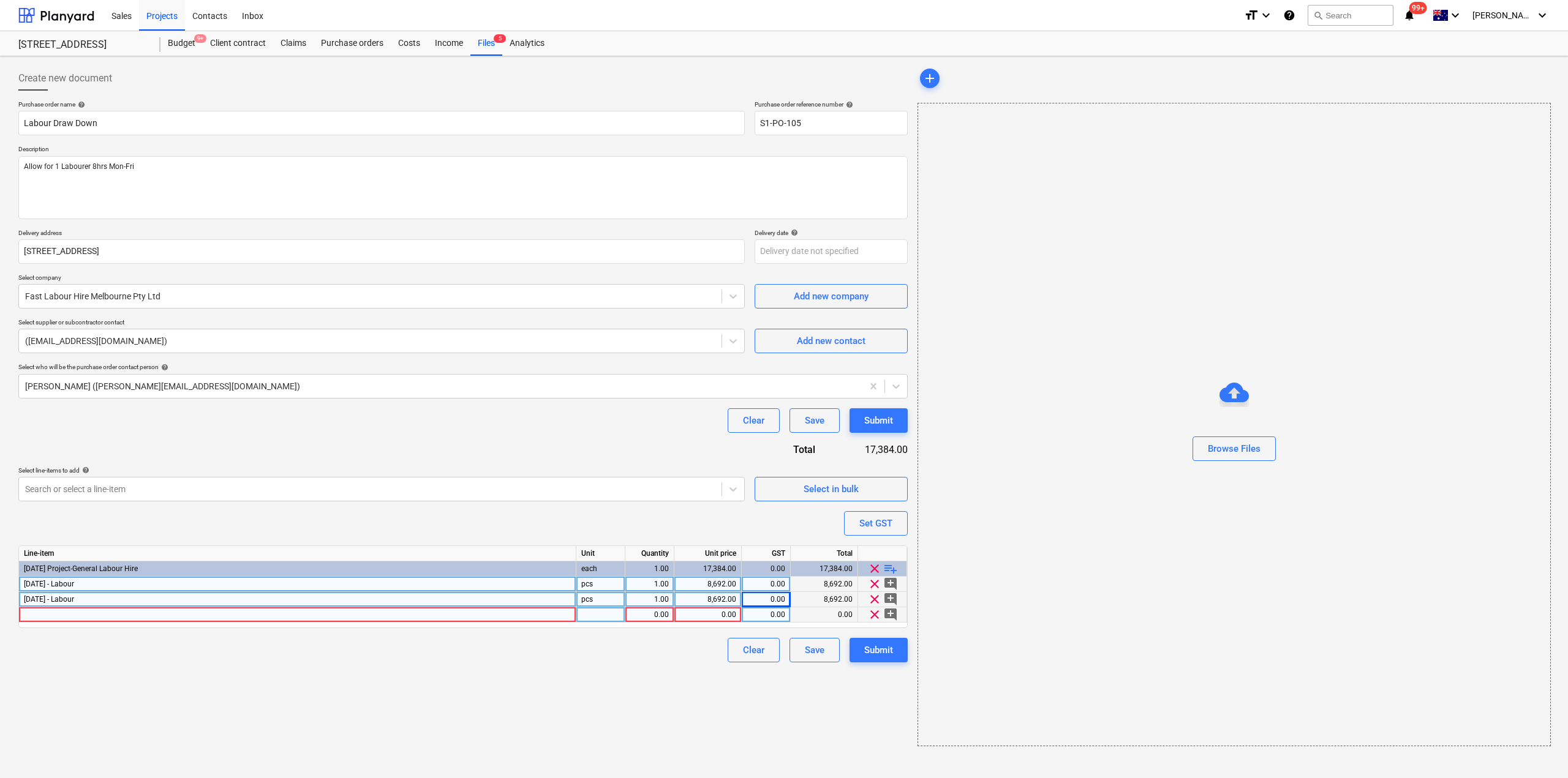
click at [177, 622] on div at bounding box center [297, 615] width 557 height 16
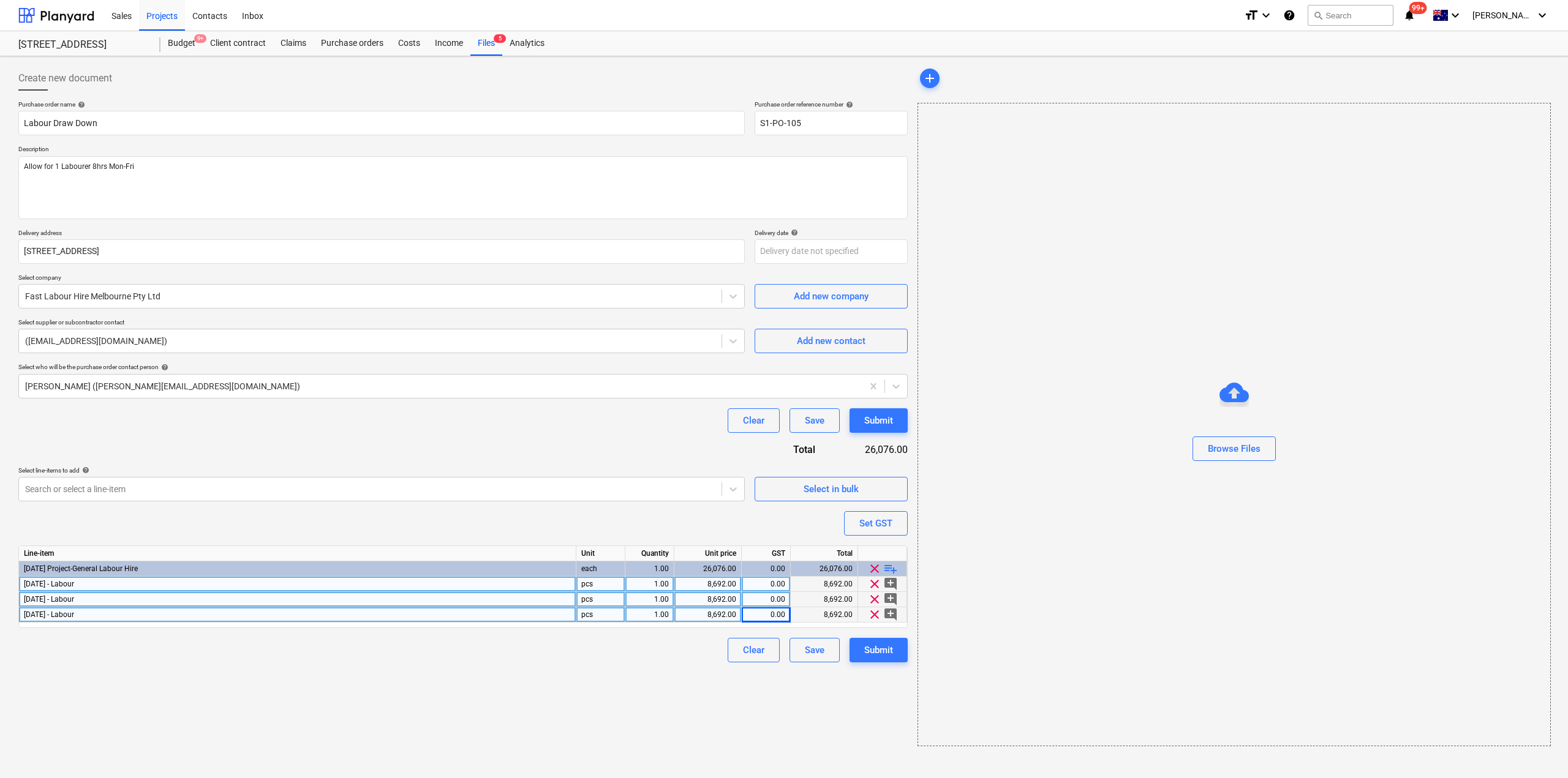
click at [889, 567] on span "playlist_add" at bounding box center [891, 568] width 15 height 15
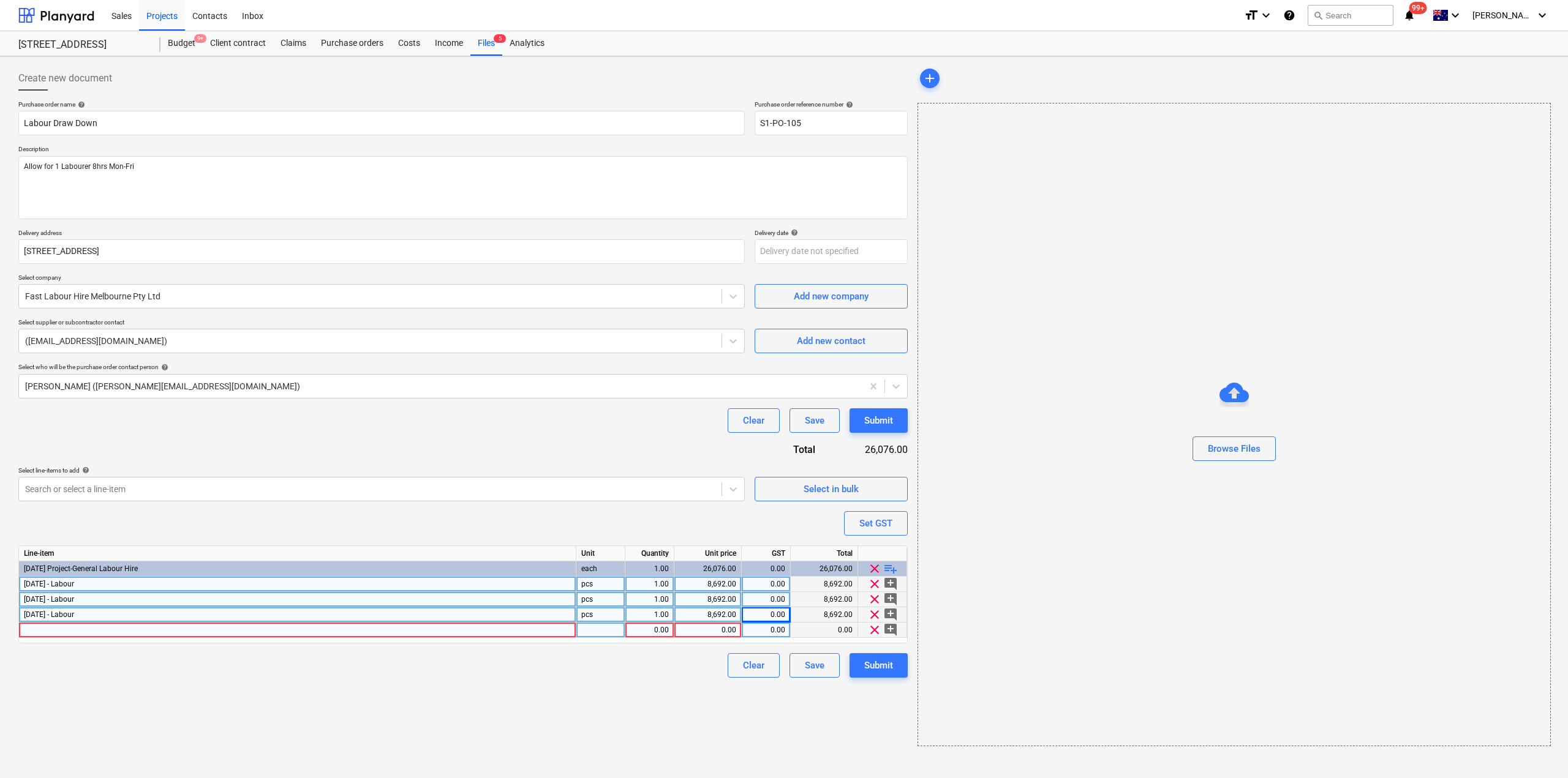
click at [74, 631] on div at bounding box center [297, 630] width 557 height 16
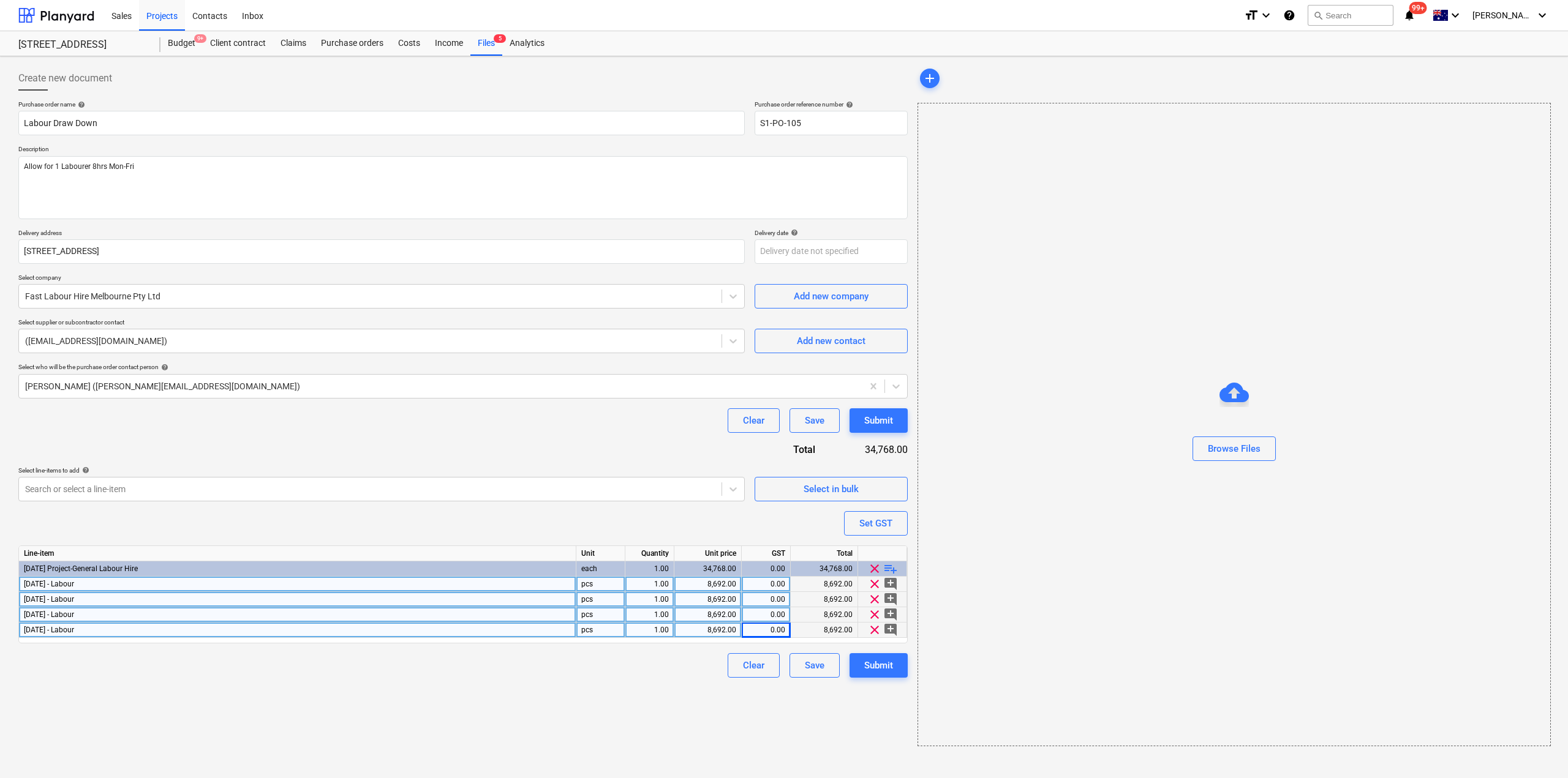
click at [269, 686] on div "Create new document Purchase order name help Labour Draw Down Purchase order re…" at bounding box center [463, 406] width 899 height 690
click at [891, 569] on span "playlist_add" at bounding box center [891, 568] width 15 height 15
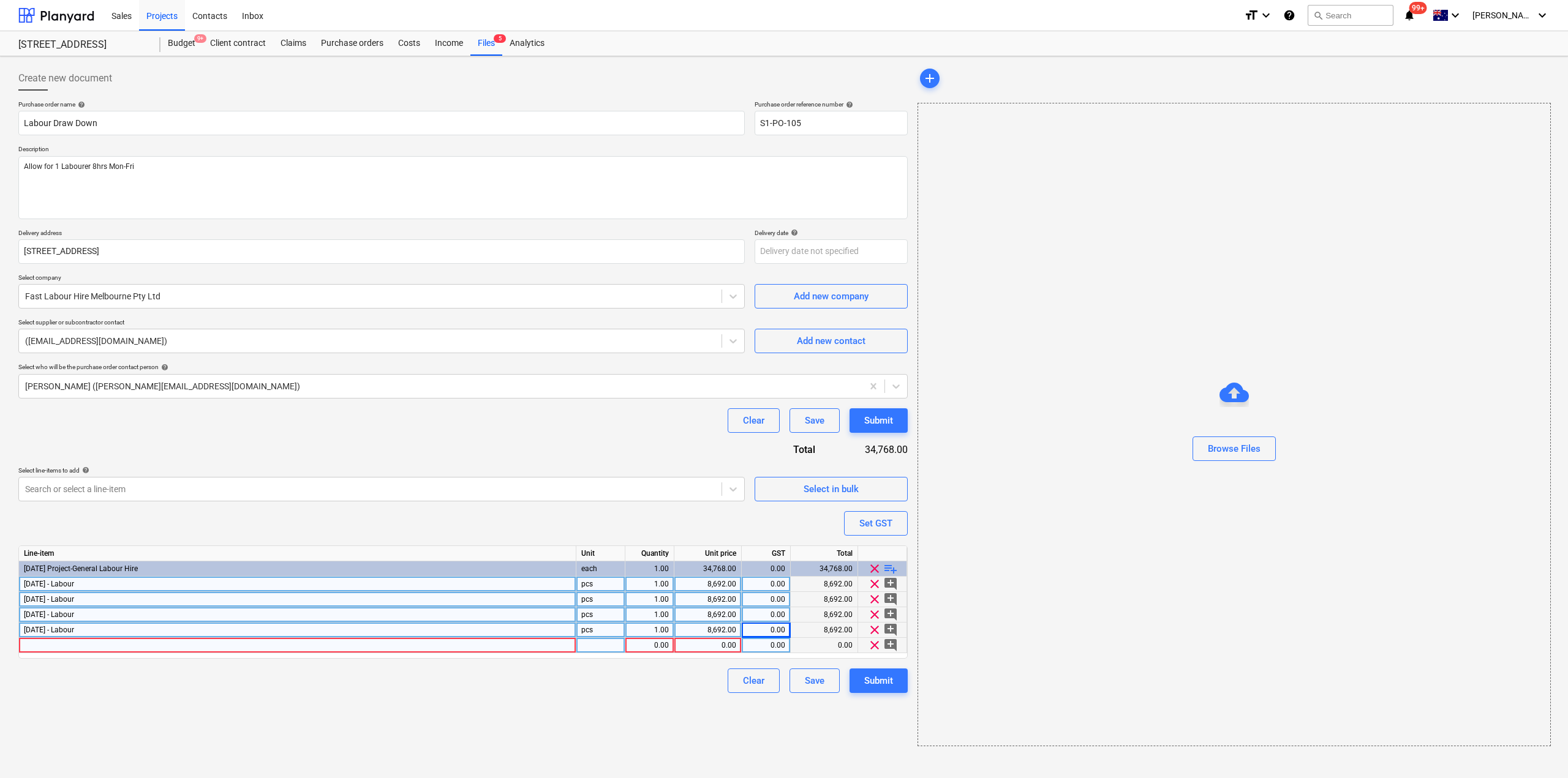
click at [327, 645] on div at bounding box center [297, 646] width 557 height 16
click at [598, 705] on div "Create new document Purchase order name help Labour Draw Down Purchase order re…" at bounding box center [463, 406] width 899 height 690
click at [886, 687] on div "Submit" at bounding box center [879, 680] width 29 height 16
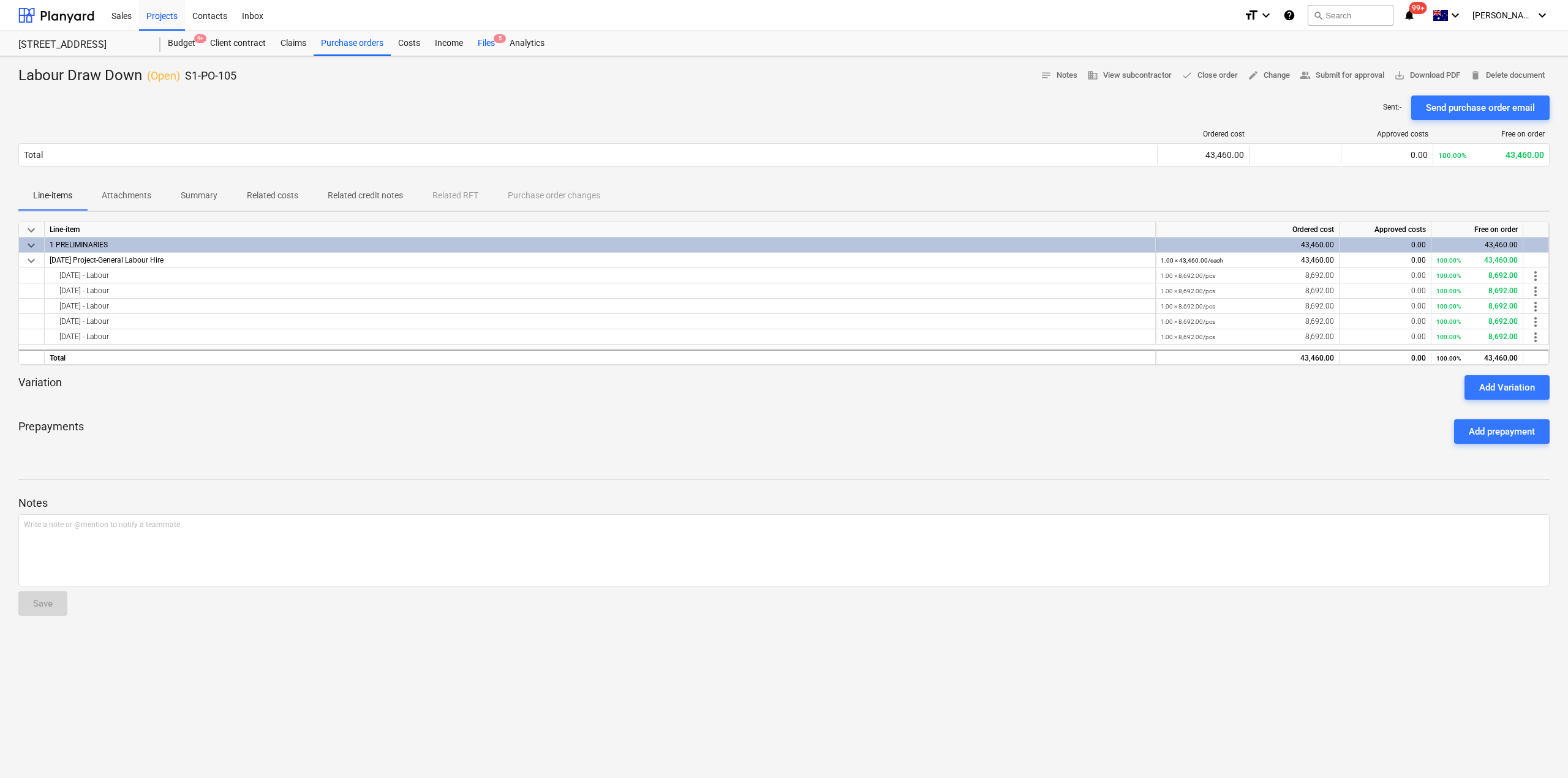
click at [494, 47] on div "Files 5" at bounding box center [486, 43] width 32 height 24
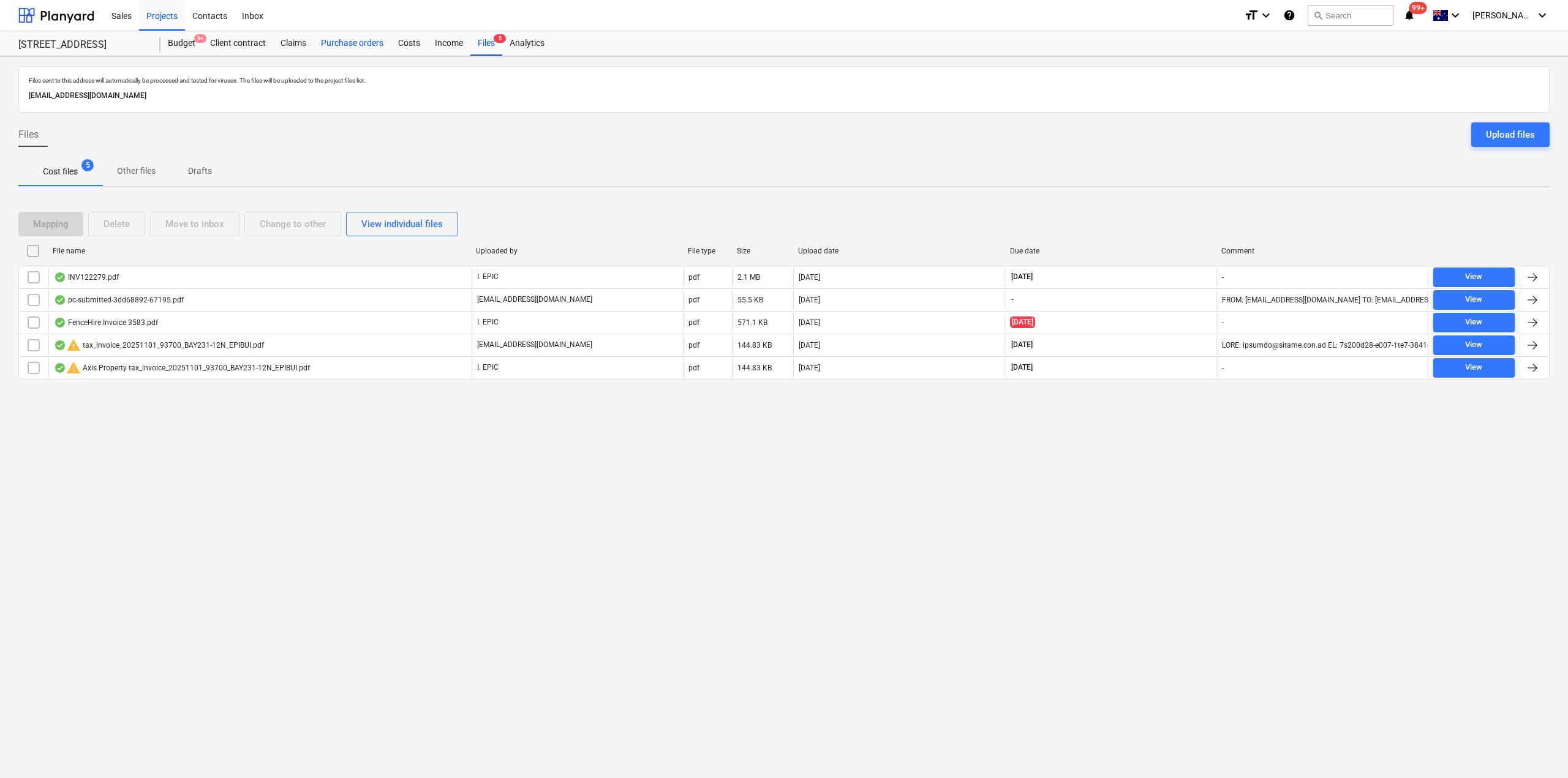
click at [338, 47] on div "Purchase orders" at bounding box center [352, 43] width 77 height 24
